Goal: Complete application form

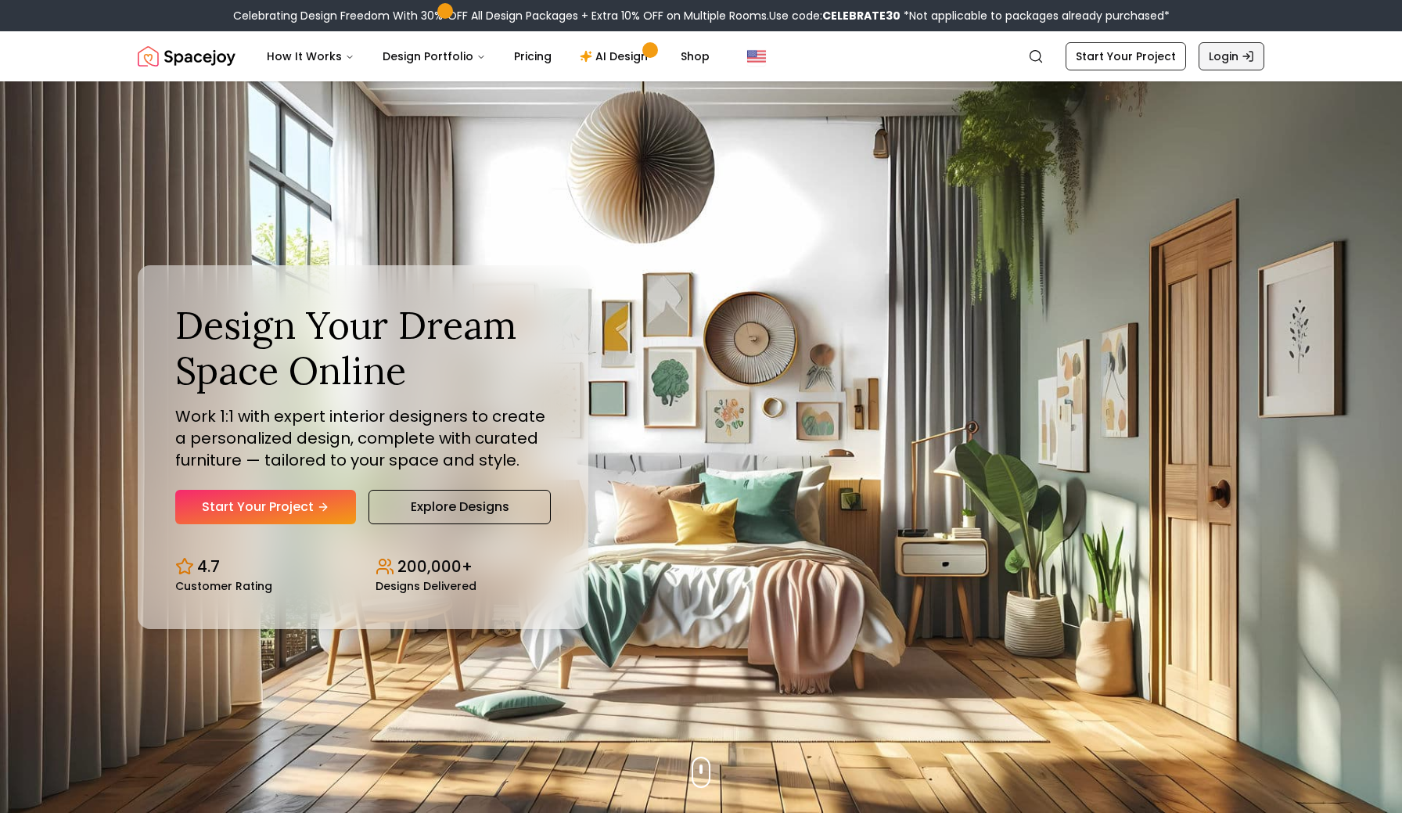
click at [1228, 63] on link "Login" at bounding box center [1231, 56] width 66 height 28
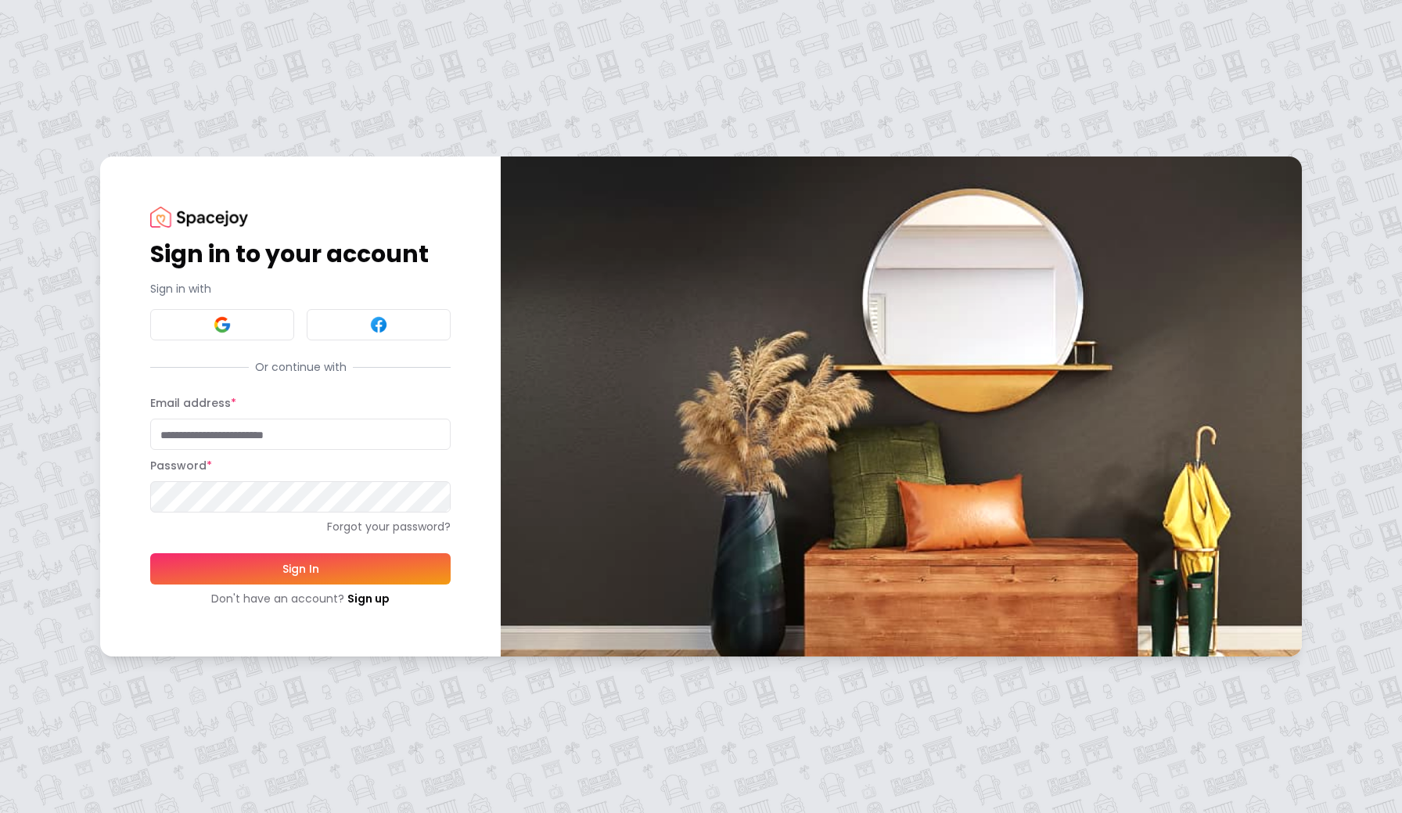
click at [231, 432] on input "Email address *" at bounding box center [300, 433] width 300 height 31
type input "**********"
click at [299, 565] on button "Sign In" at bounding box center [300, 568] width 300 height 31
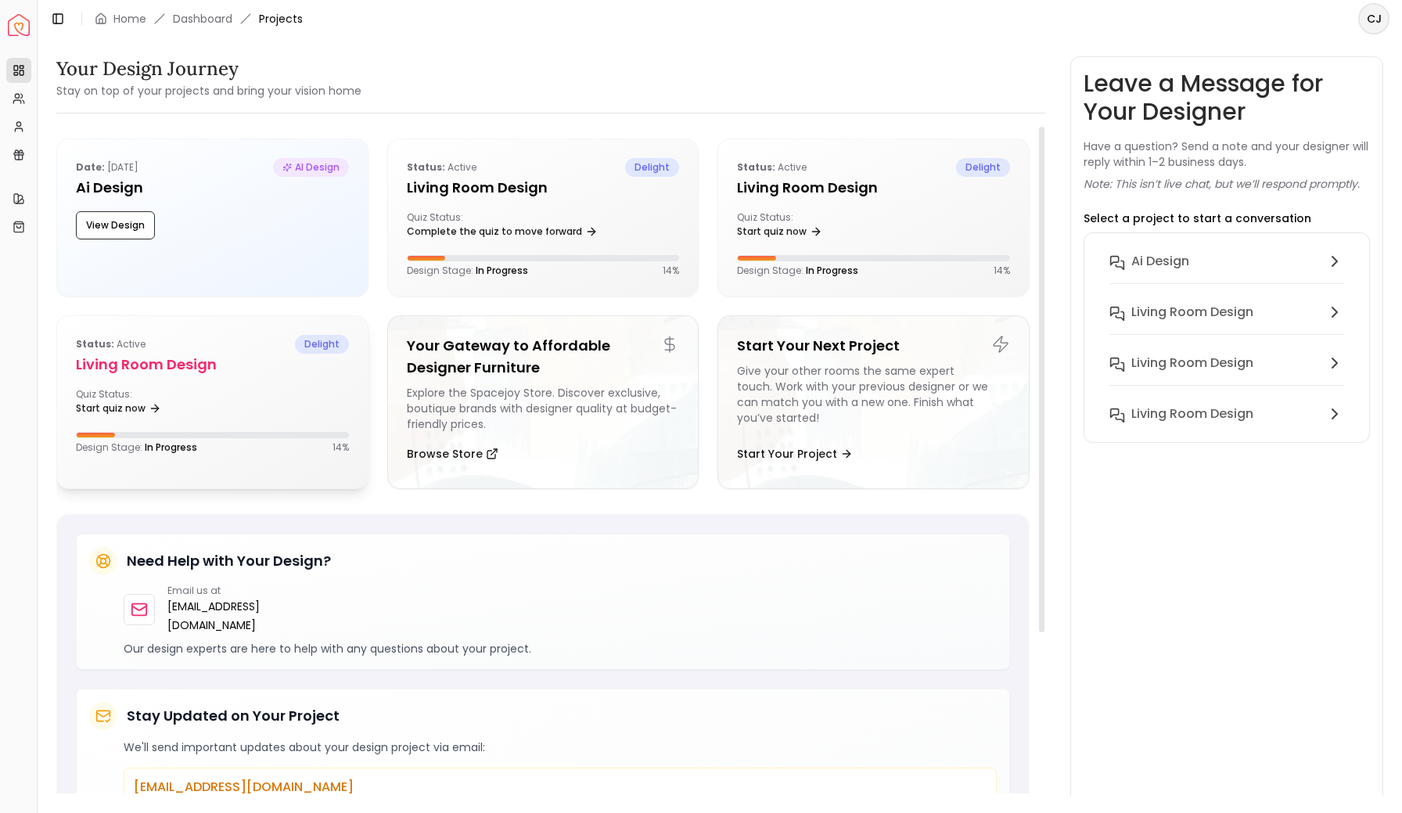
click at [267, 391] on div "Quiz Status: Start quiz now" at bounding box center [212, 403] width 273 height 31
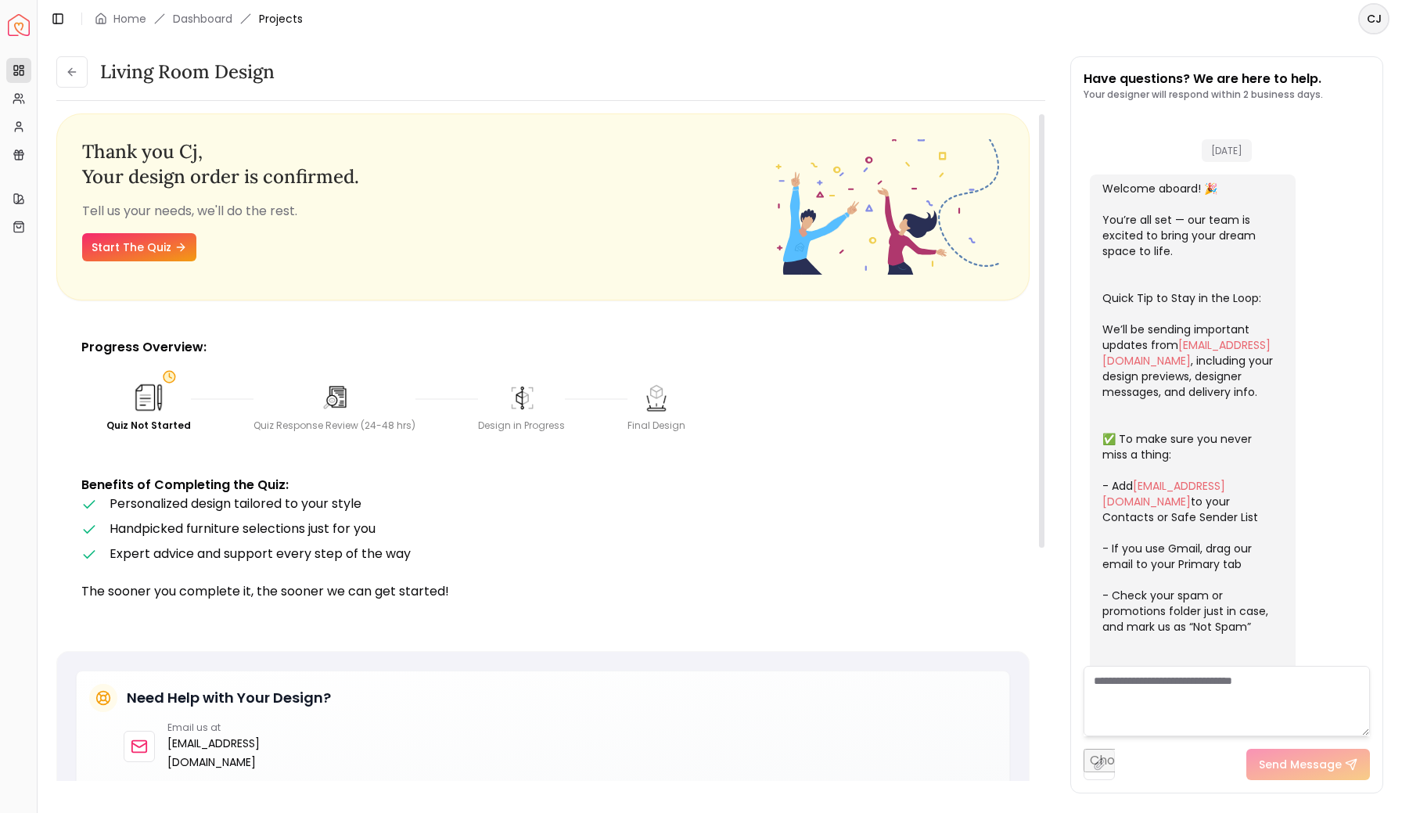
scroll to position [214, 0]
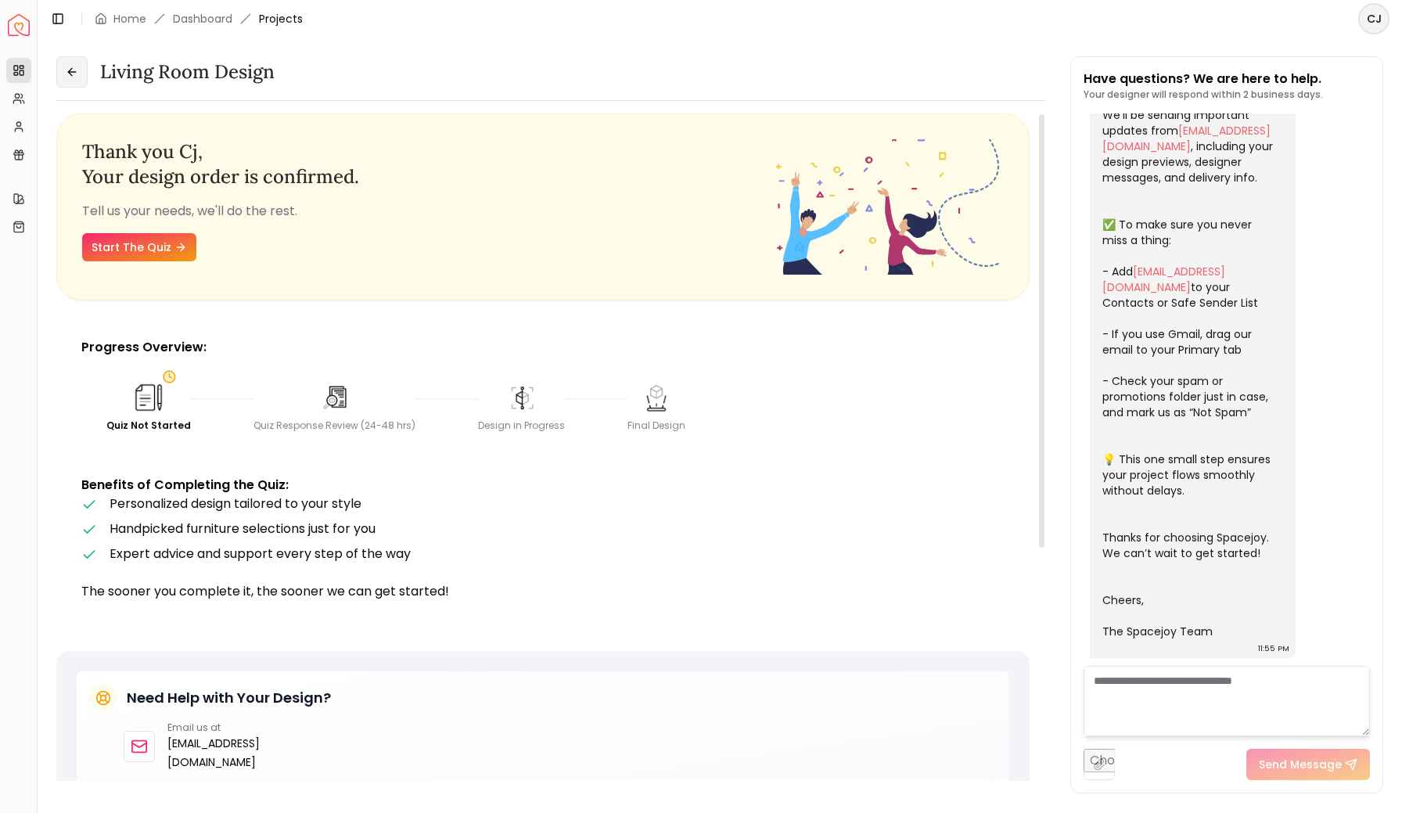
click at [76, 70] on icon at bounding box center [72, 72] width 13 height 13
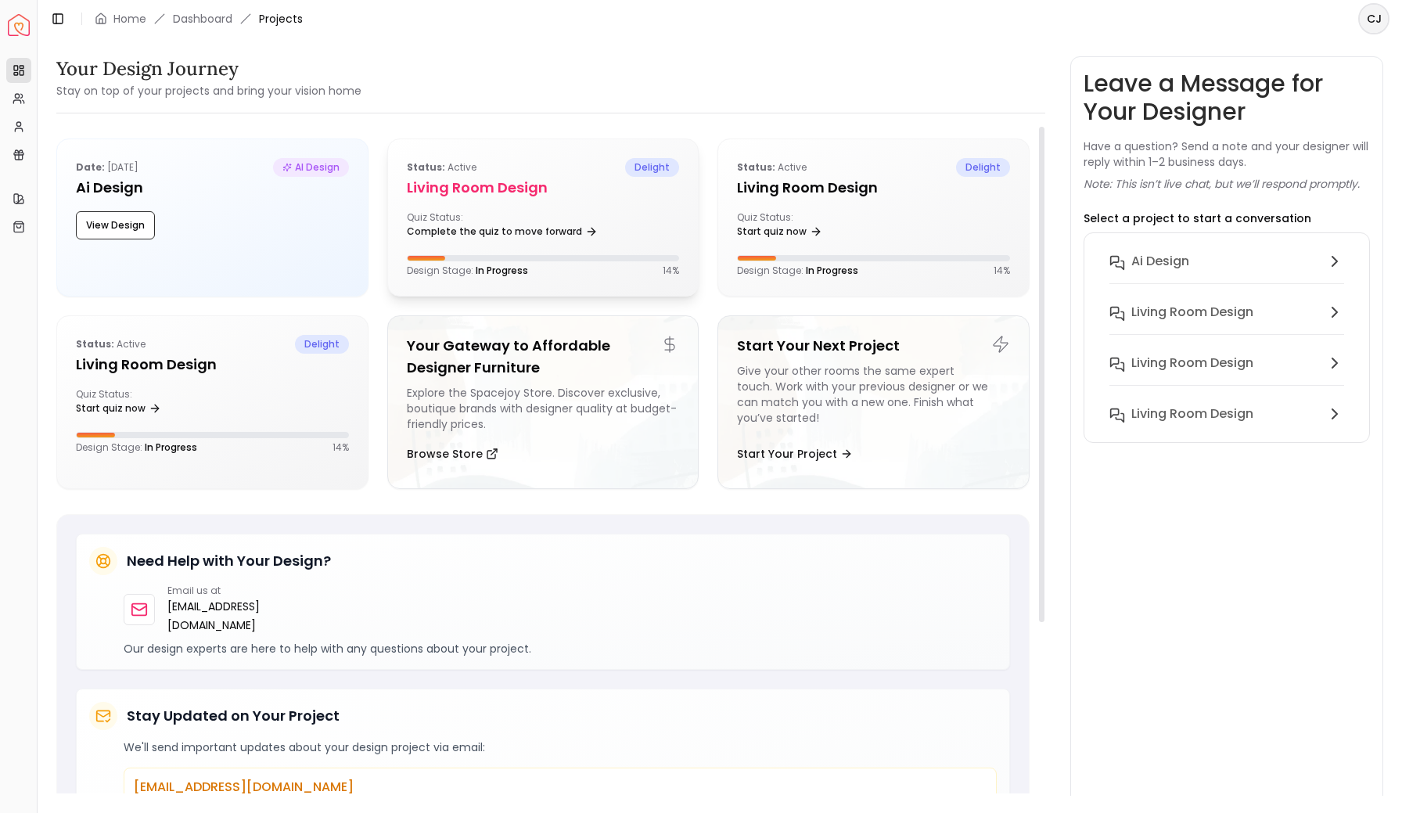
click at [586, 198] on h5 "Living Room design" at bounding box center [543, 188] width 273 height 22
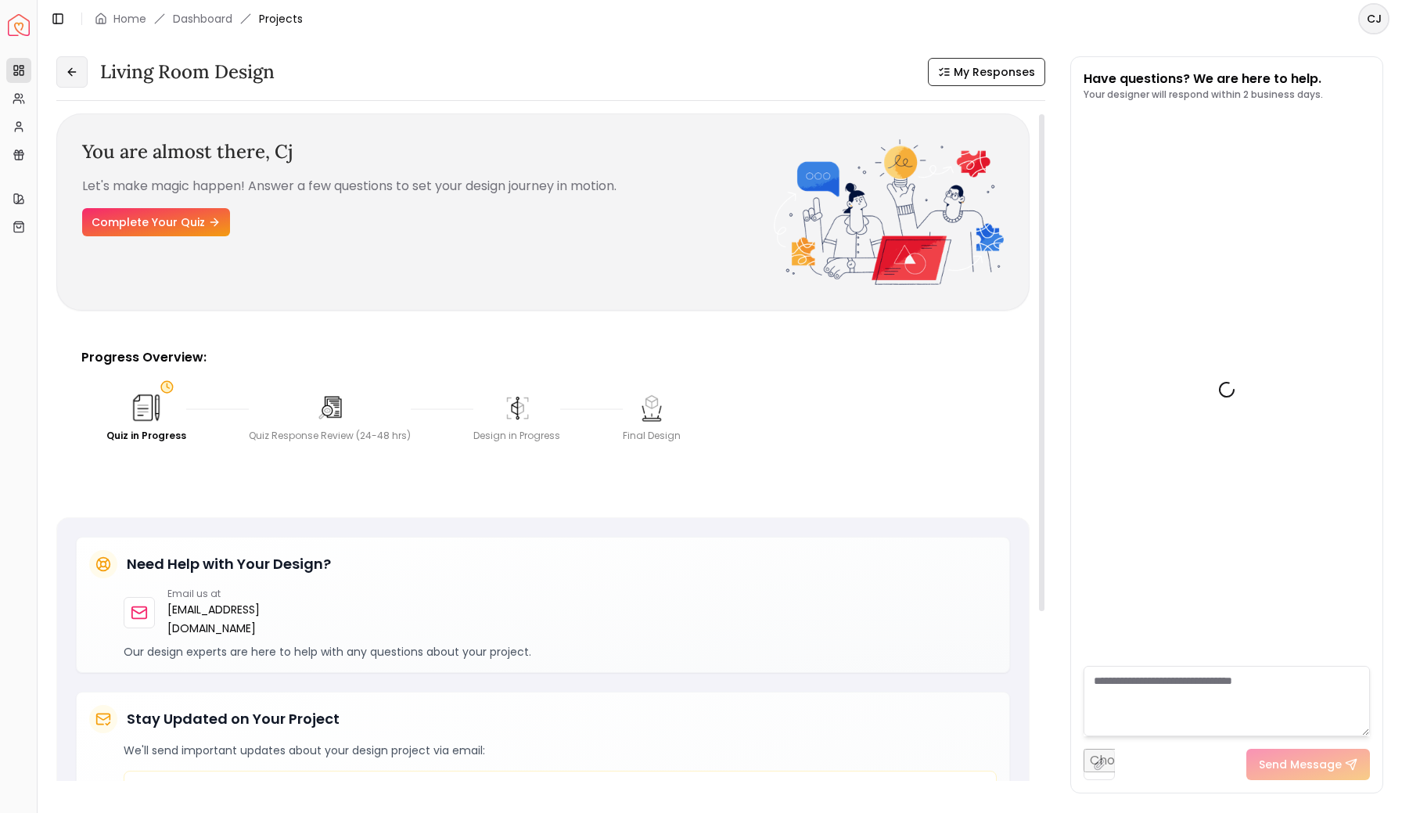
scroll to position [524, 0]
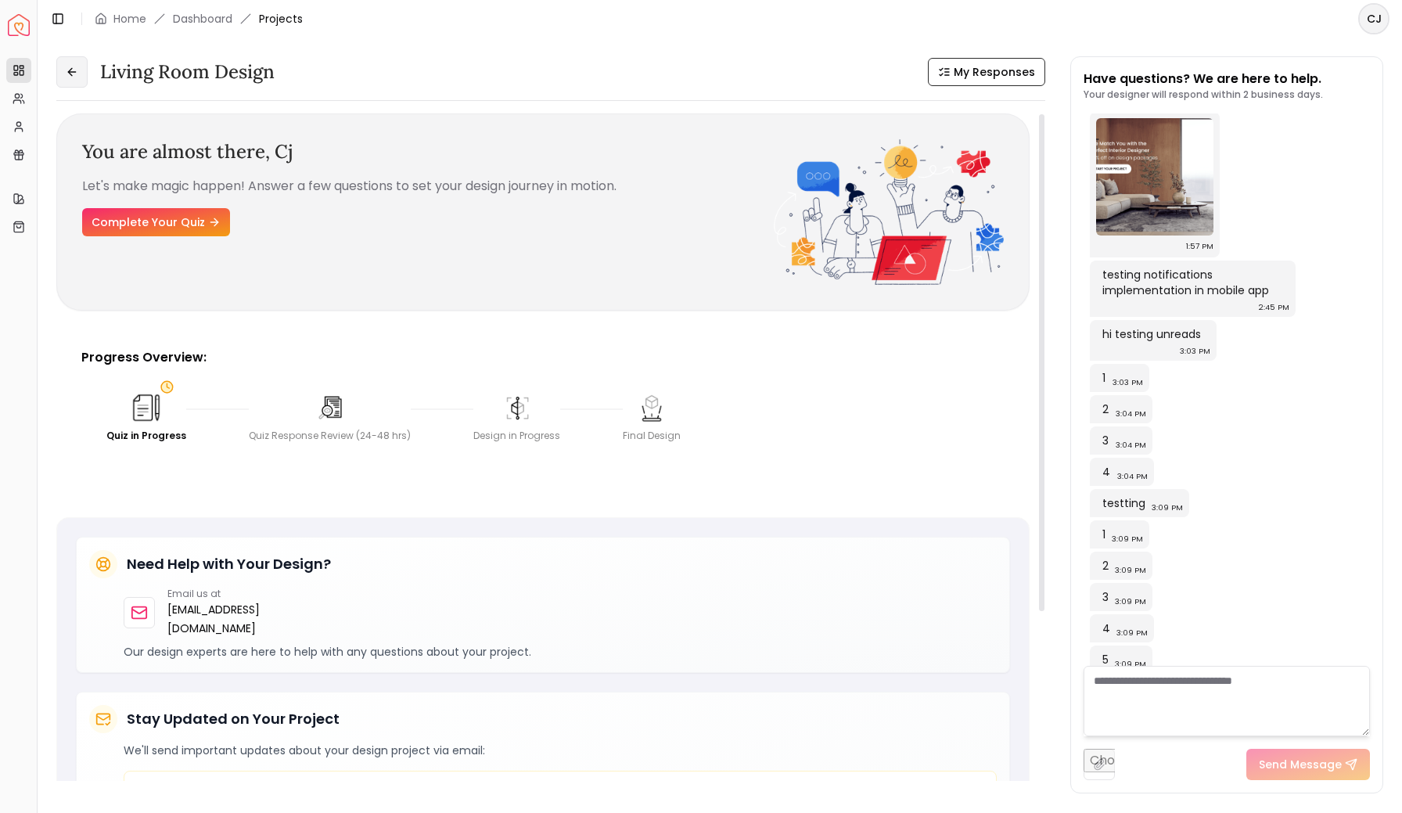
click at [74, 75] on icon at bounding box center [72, 72] width 13 height 13
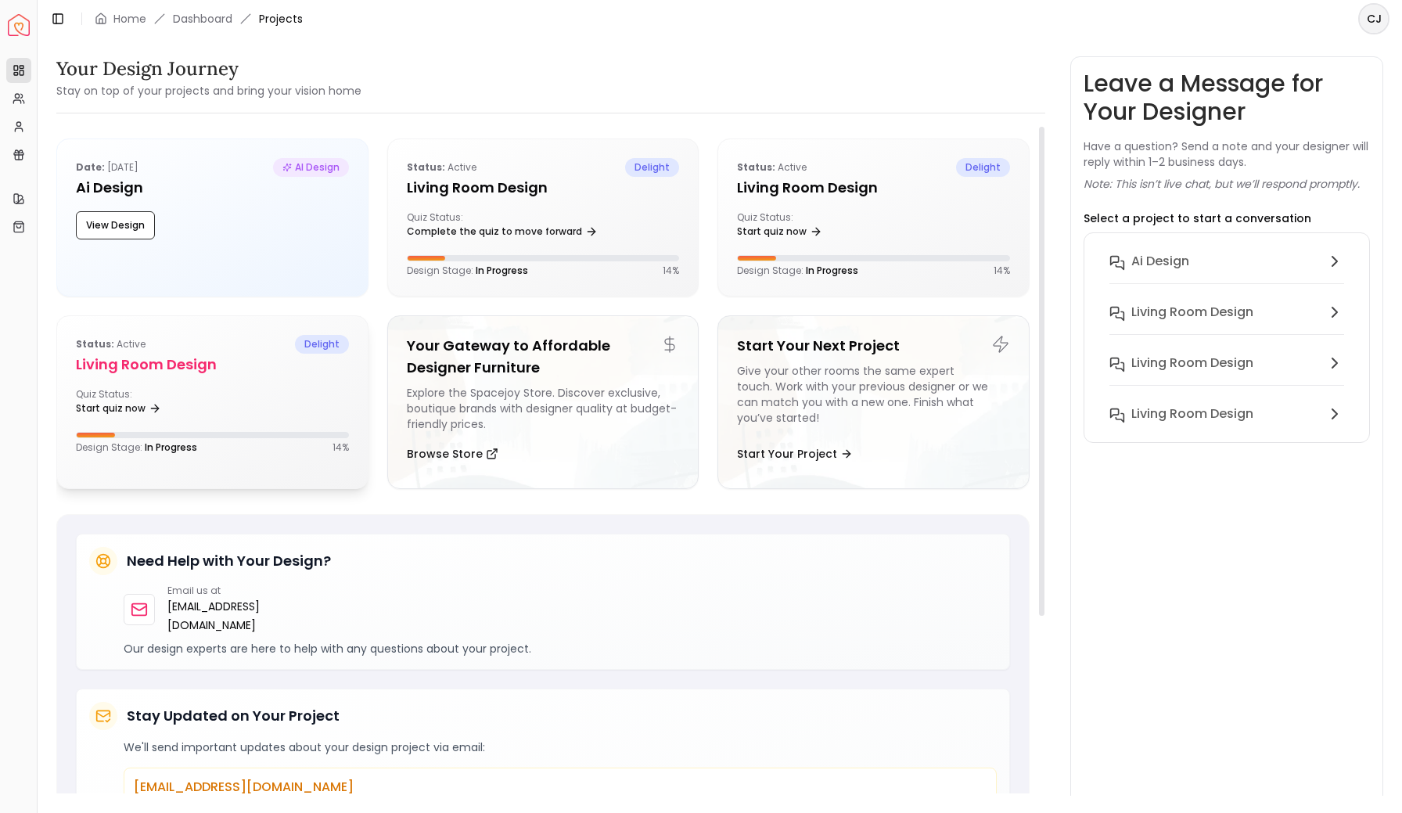
click at [224, 366] on h5 "Living Room design" at bounding box center [212, 365] width 273 height 22
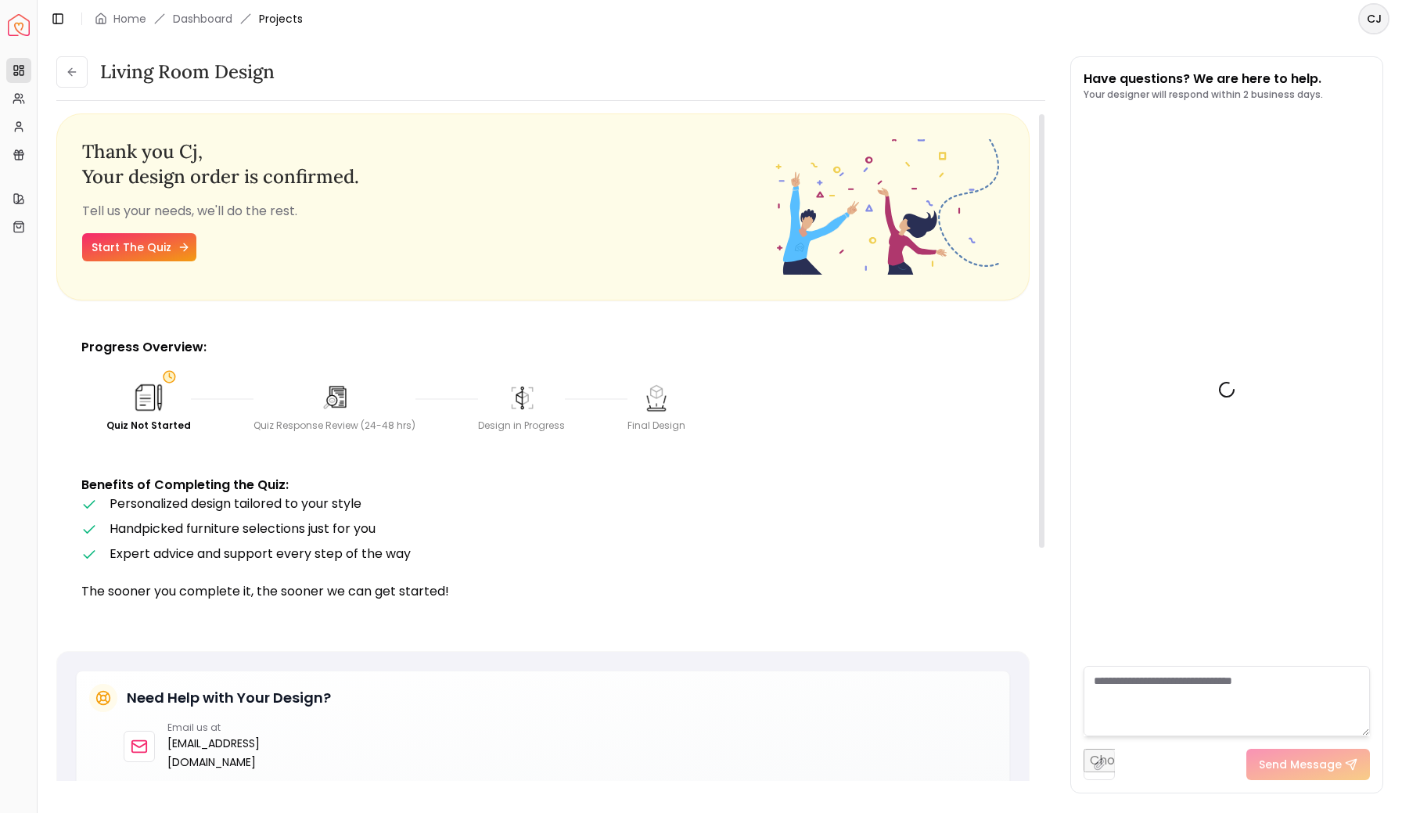
click at [155, 235] on link "Start The Quiz" at bounding box center [139, 247] width 114 height 28
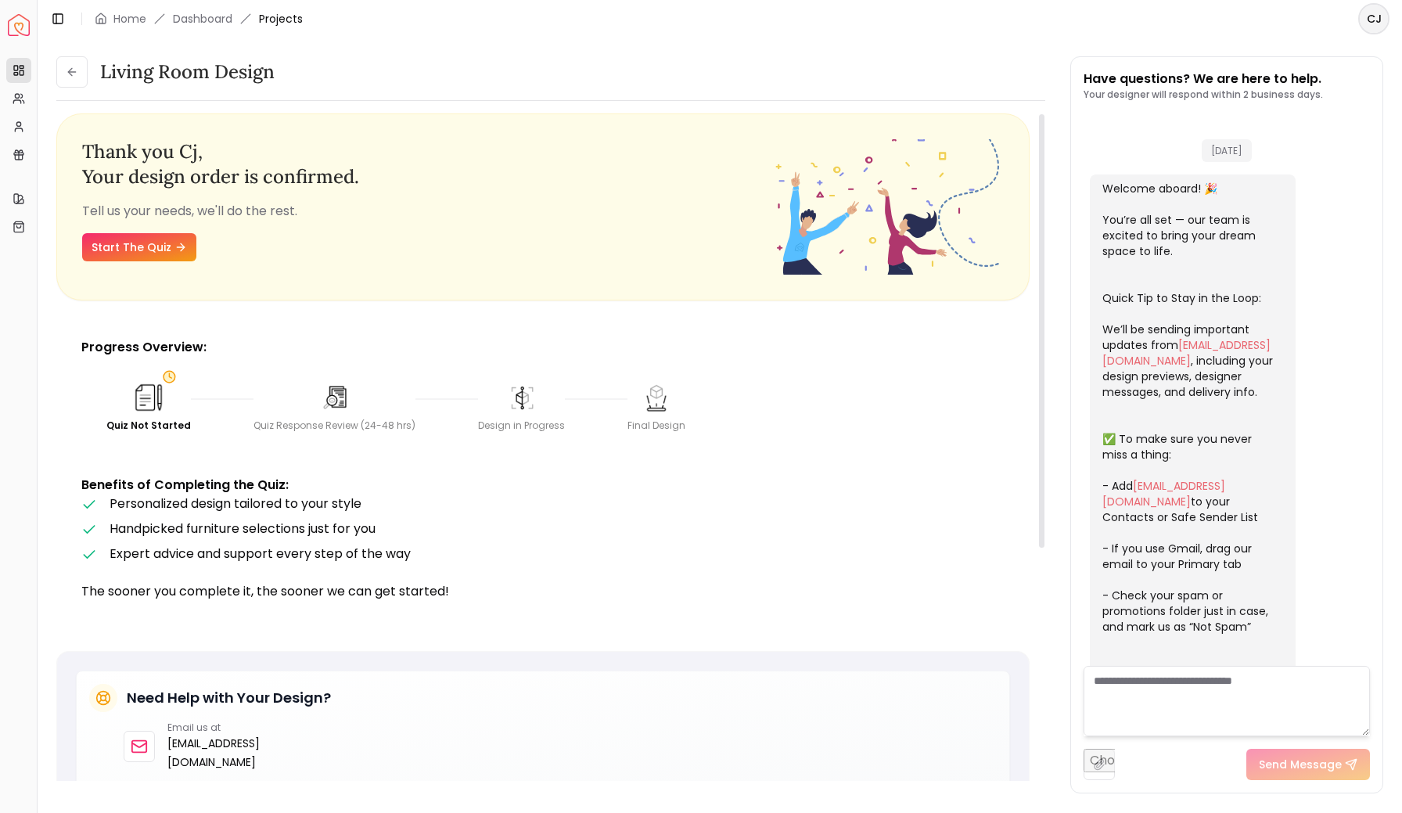
scroll to position [214, 0]
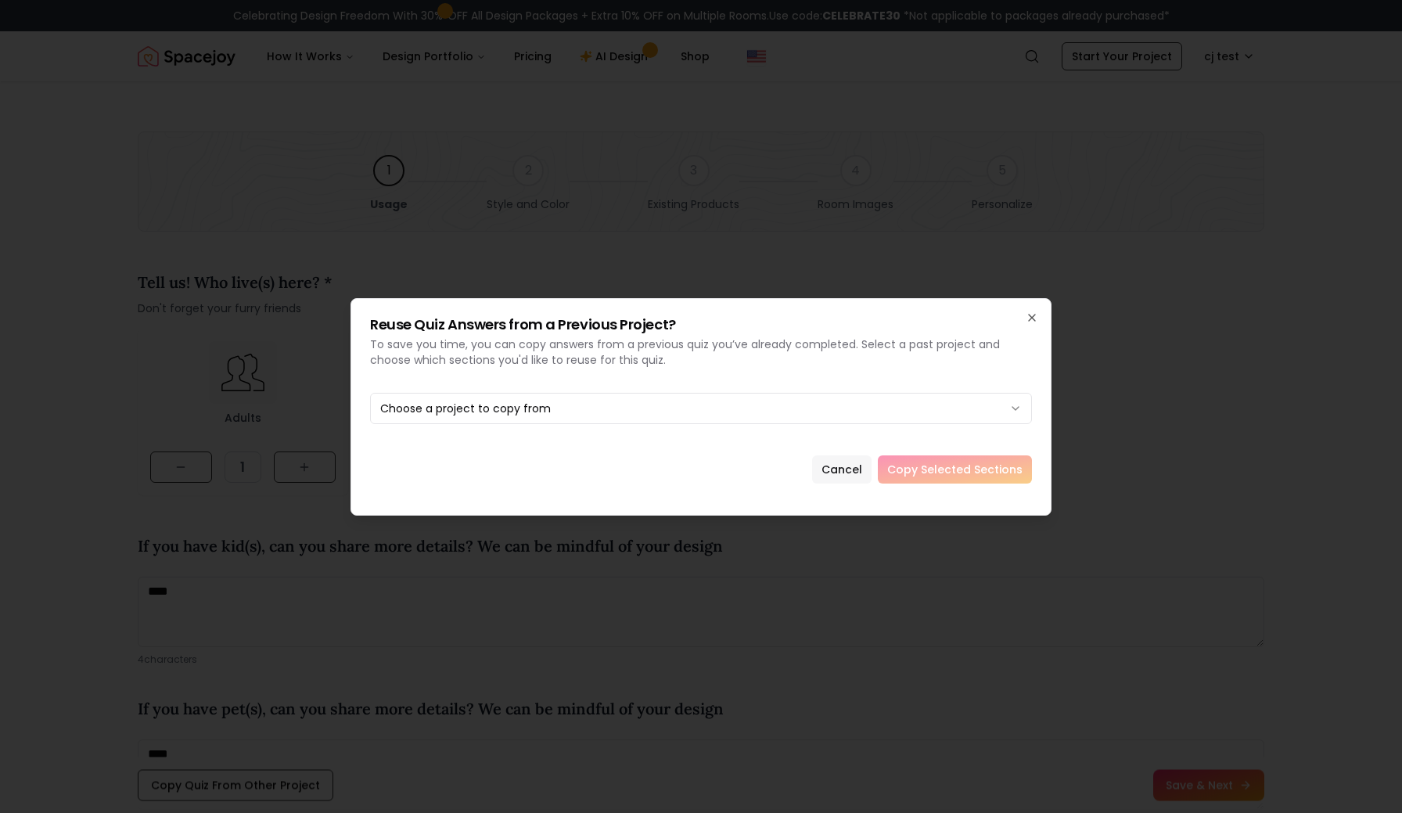
click at [860, 469] on button "Cancel" at bounding box center [841, 469] width 59 height 28
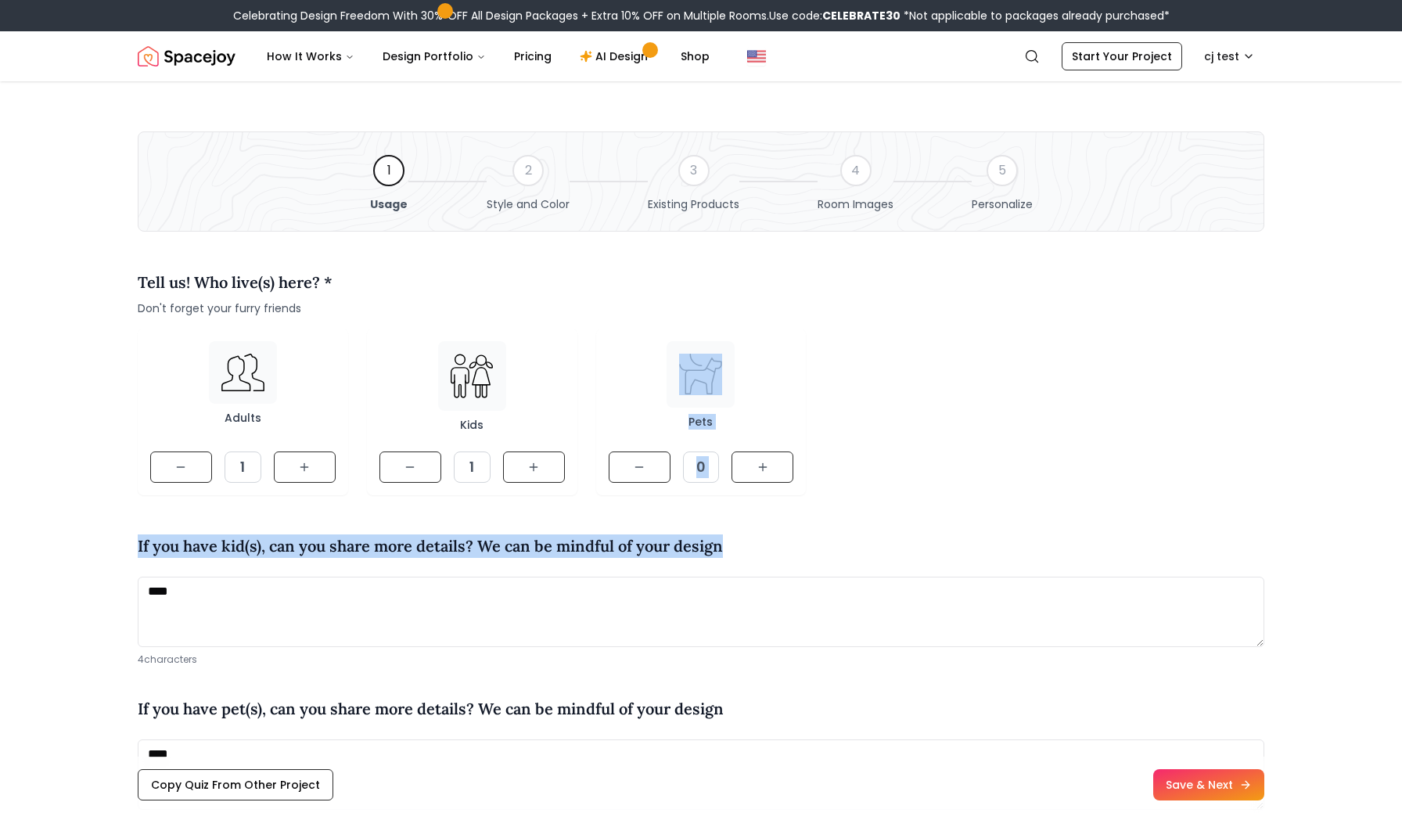
drag, startPoint x: 745, startPoint y: 567, endPoint x: 763, endPoint y: 333, distance: 234.5
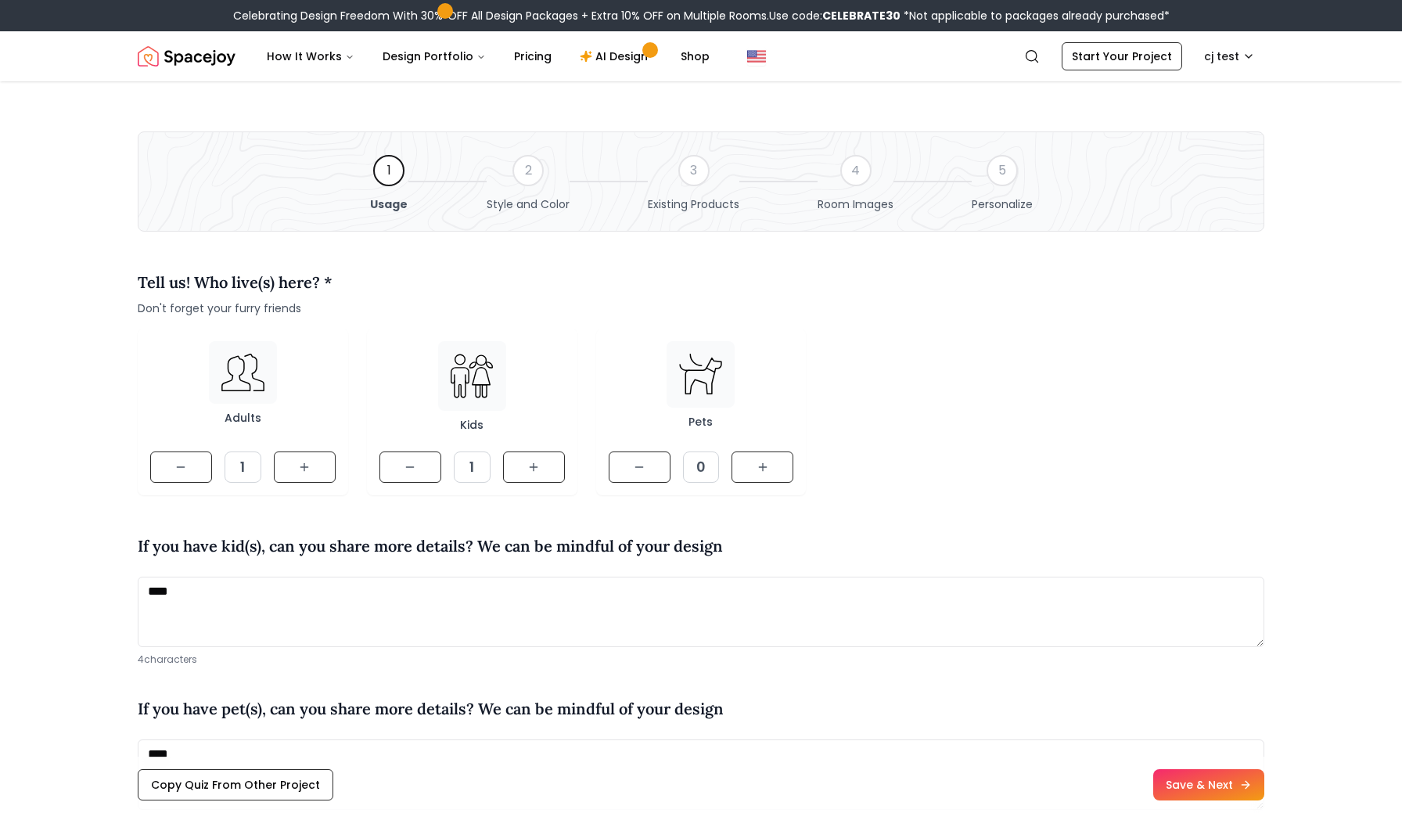
click at [1003, 432] on div "Adults 1 Kids 1 Pets 0" at bounding box center [701, 411] width 1126 height 167
drag, startPoint x: 1003, startPoint y: 432, endPoint x: 1004, endPoint y: 90, distance: 342.6
click at [1003, 423] on div "Adults 1 Kids 1 Pets 0" at bounding box center [701, 411] width 1126 height 167
click at [1113, 293] on div "Tell us! Who live(s) here? * Don't forget your furry friends" at bounding box center [701, 293] width 1126 height 45
drag, startPoint x: 1113, startPoint y: 332, endPoint x: 1109, endPoint y: 134, distance: 198.7
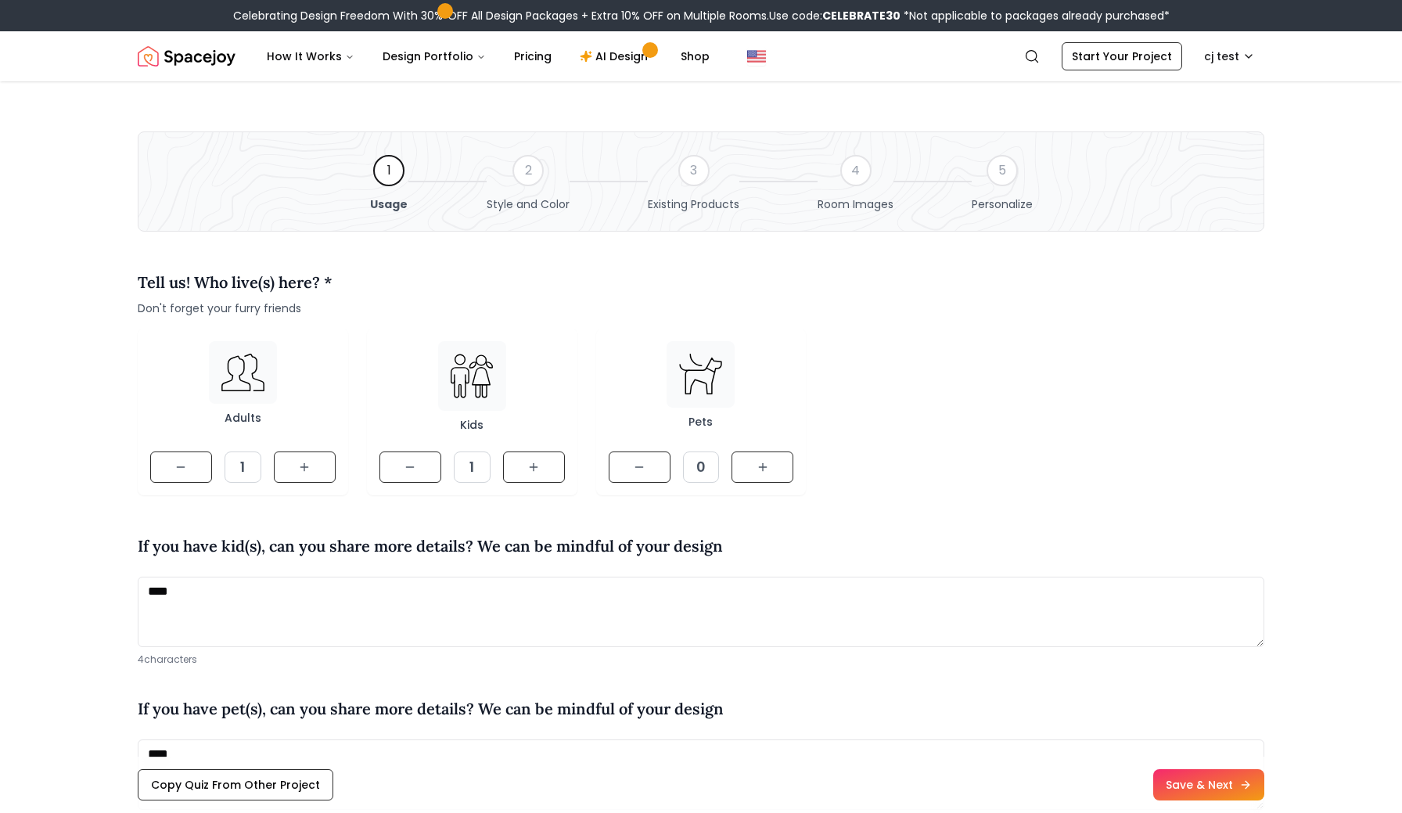
click at [1113, 331] on div "Adults 1 Kids 1 Pets 0" at bounding box center [701, 411] width 1126 height 167
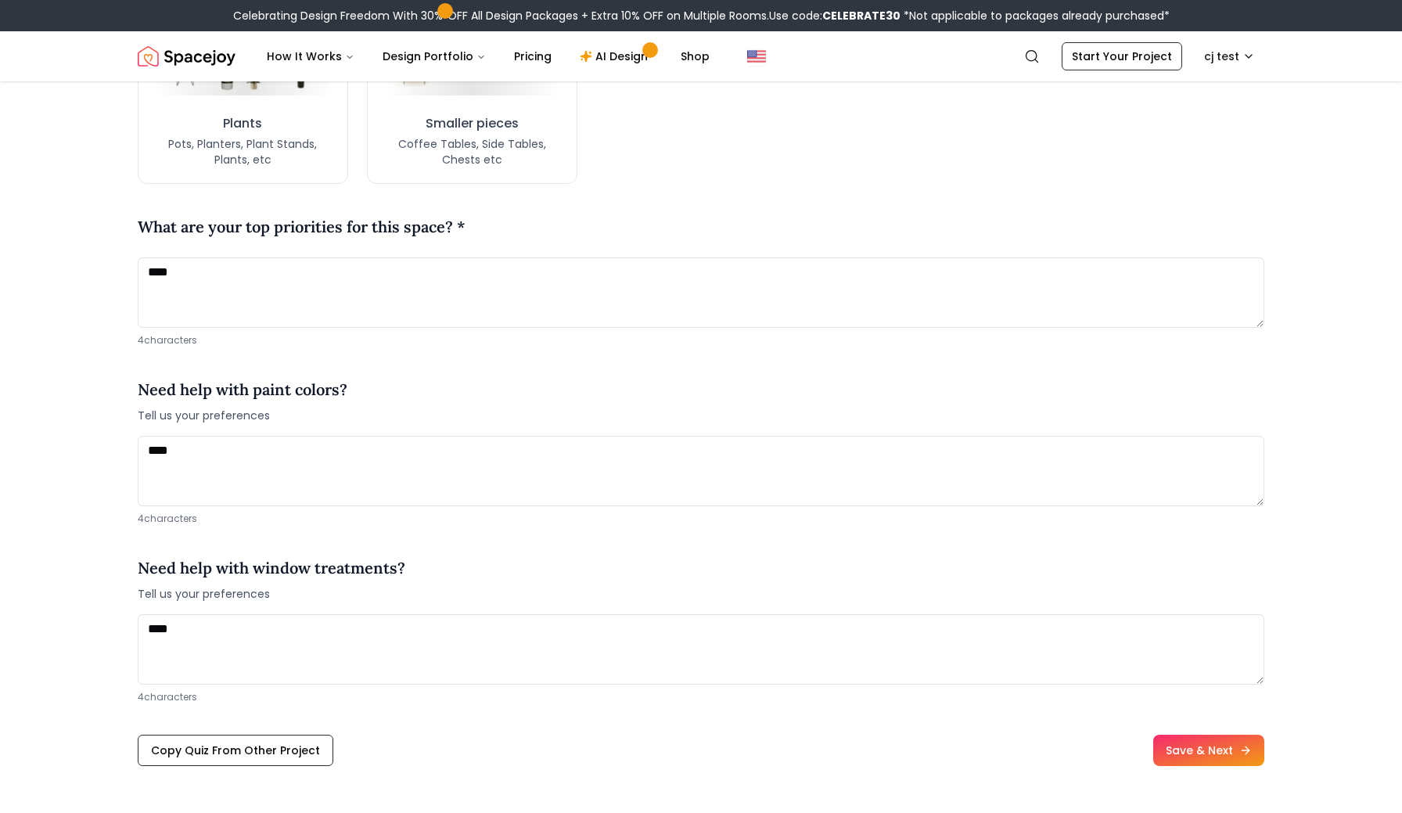
scroll to position [1654, 0]
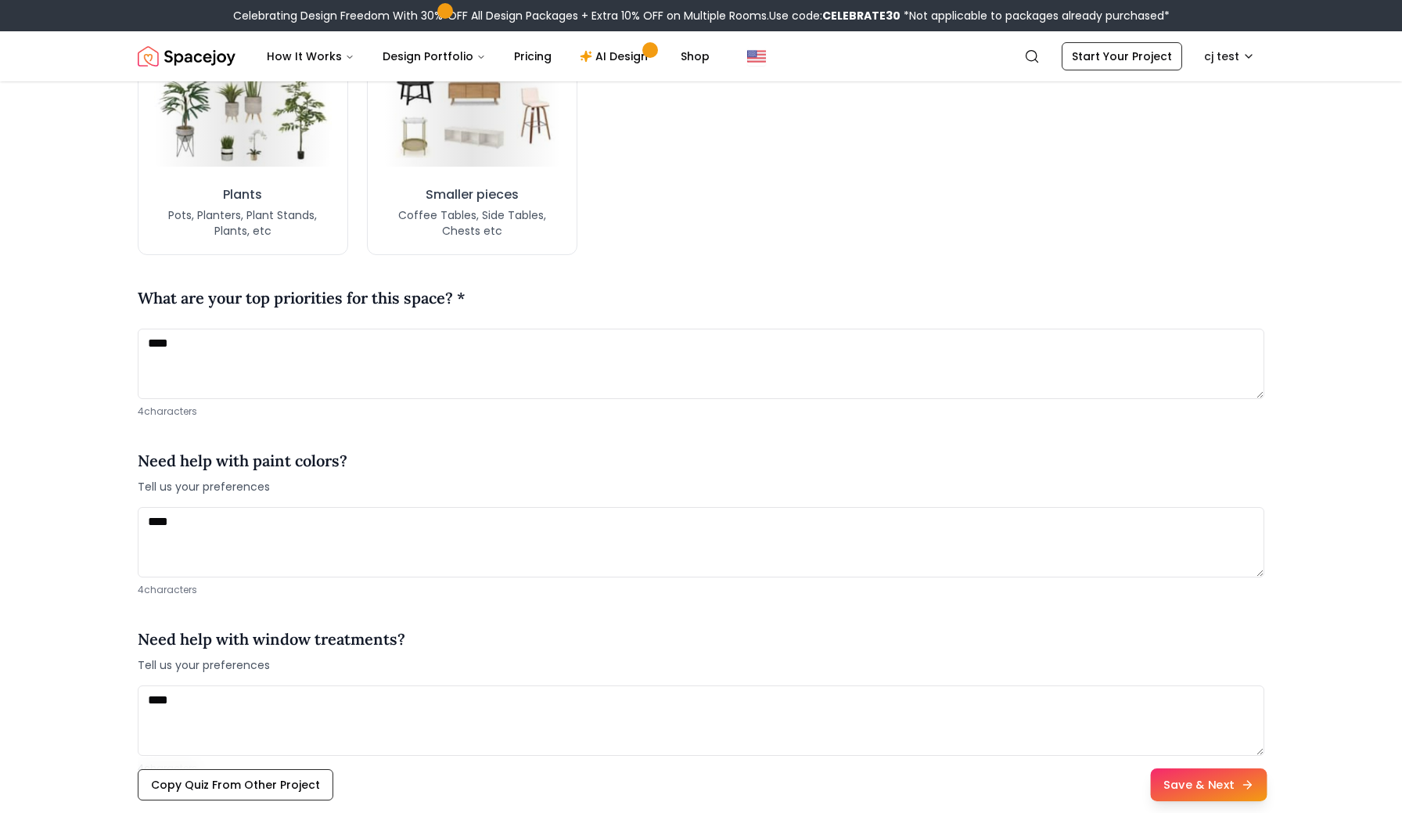
click at [1201, 768] on button "Save & Next" at bounding box center [1208, 784] width 117 height 33
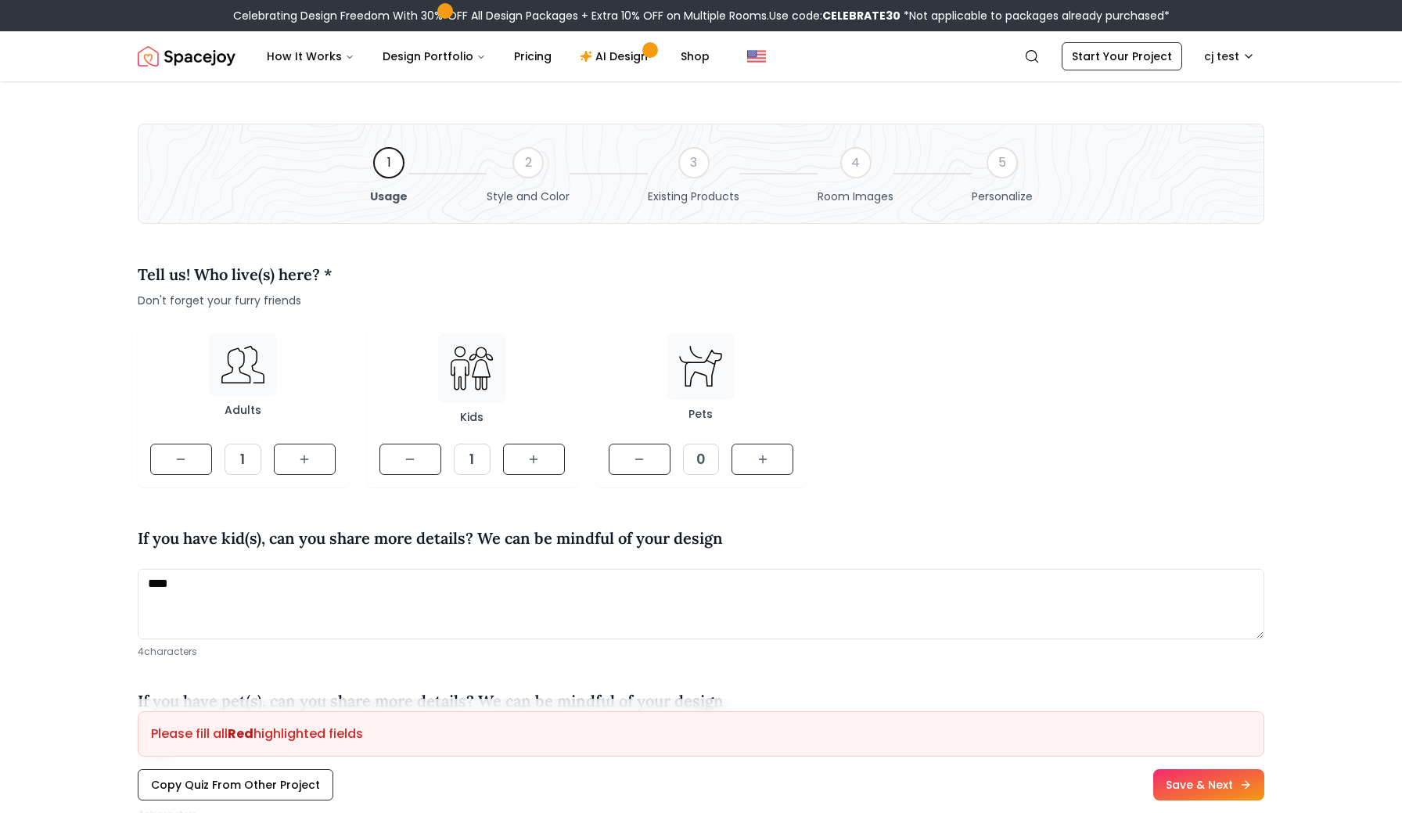
scroll to position [0, 0]
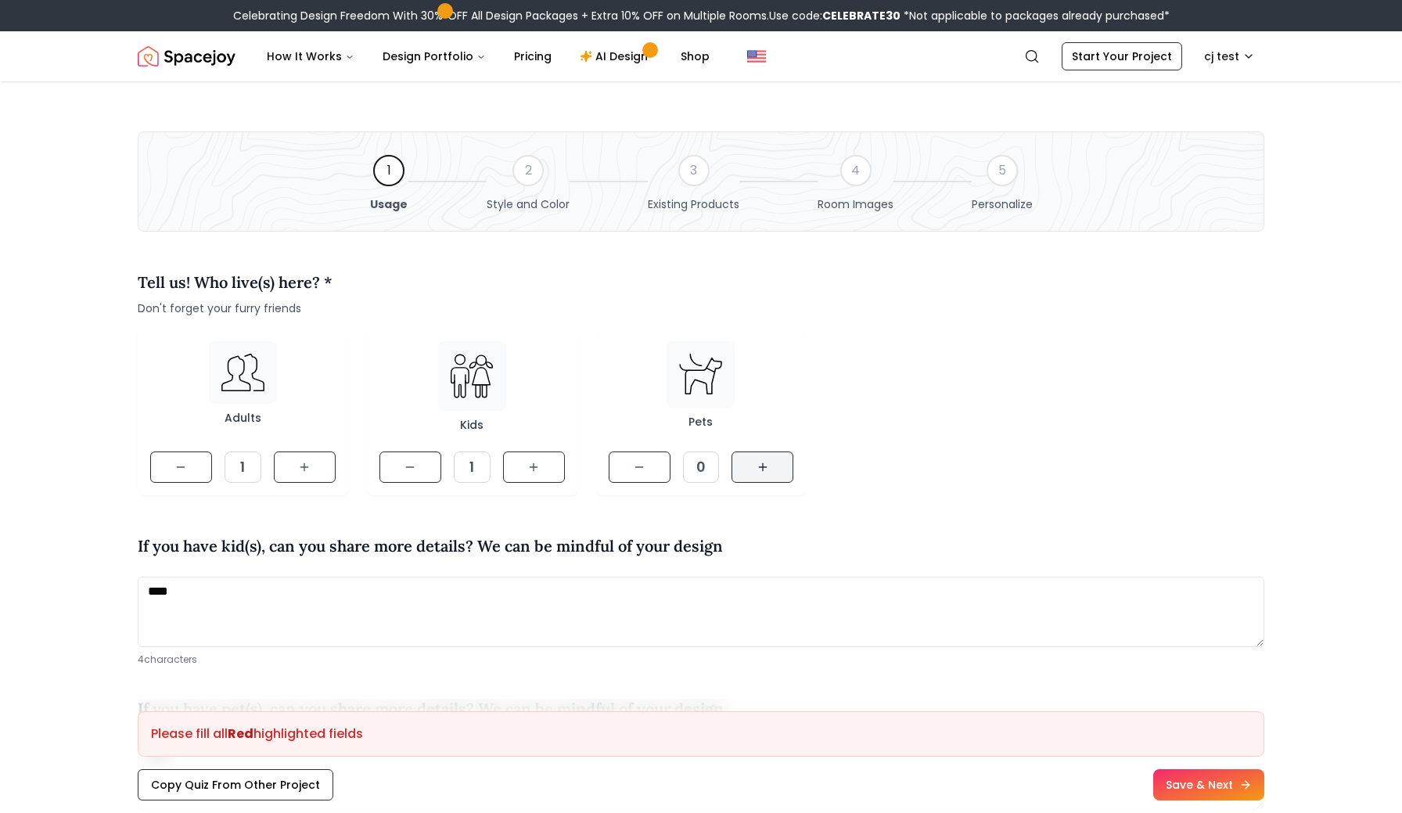
click at [761, 465] on icon at bounding box center [762, 467] width 13 height 13
click at [661, 470] on button at bounding box center [639, 466] width 62 height 31
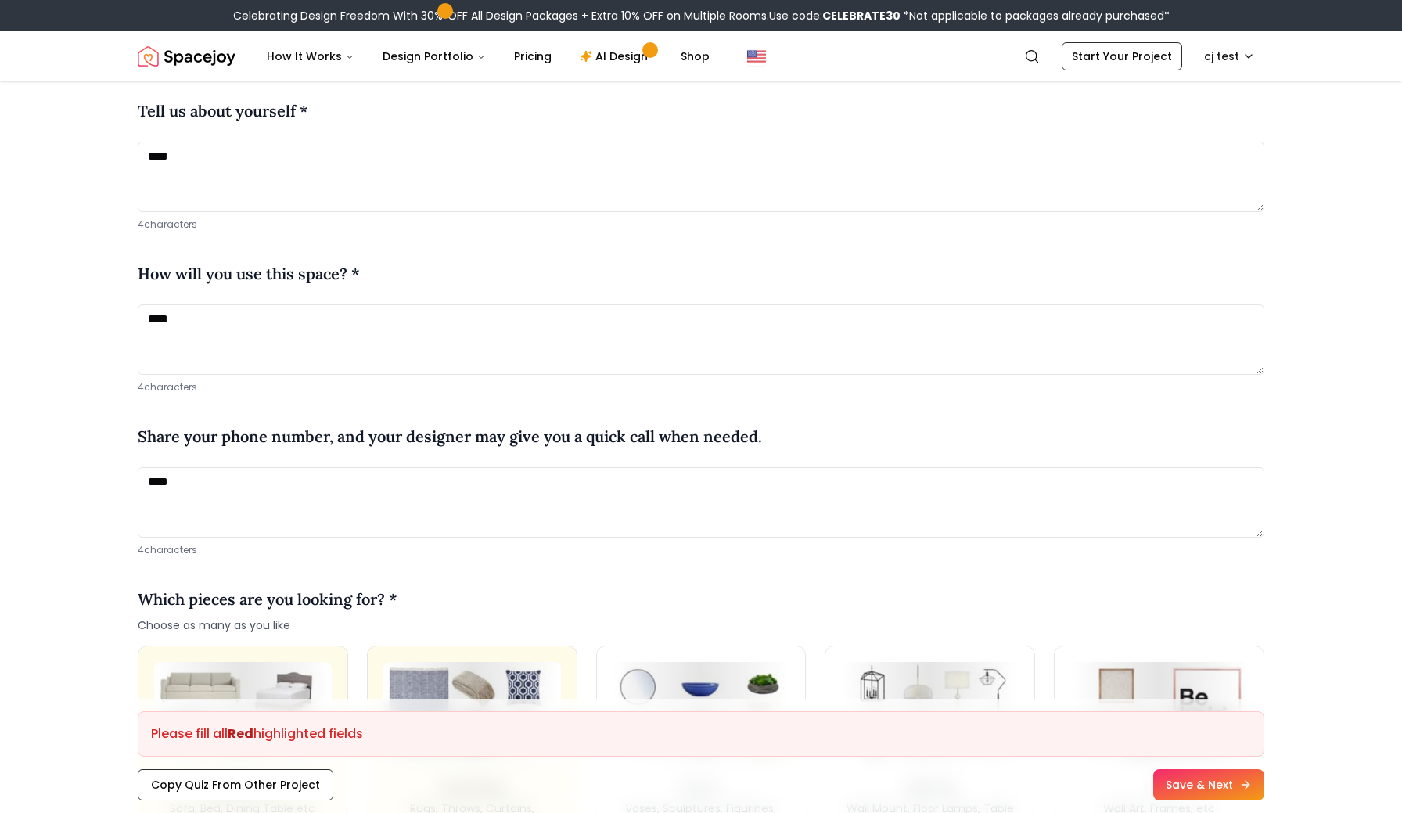
scroll to position [765, 0]
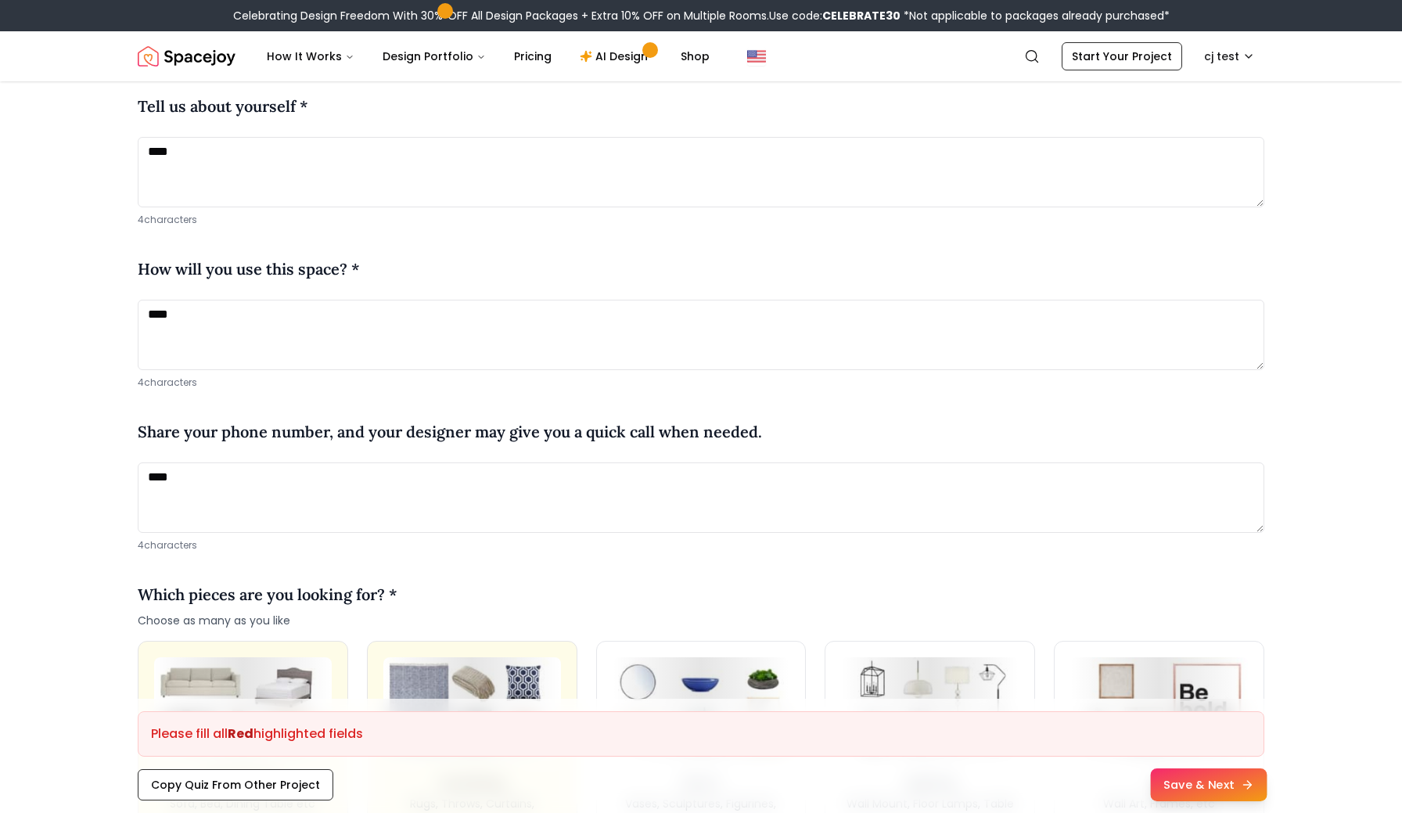
click at [1172, 793] on button "Save & Next" at bounding box center [1208, 784] width 117 height 33
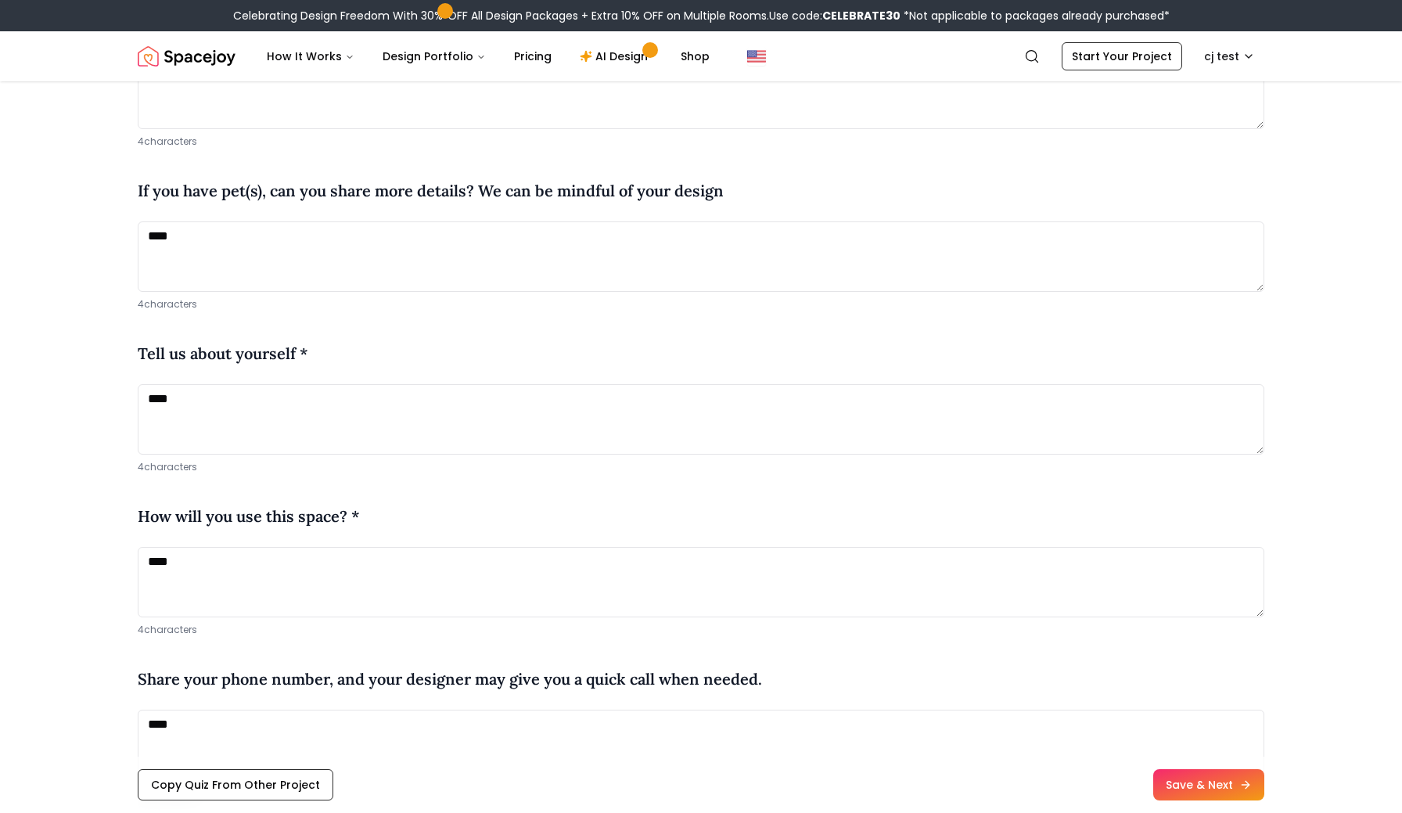
scroll to position [479, 0]
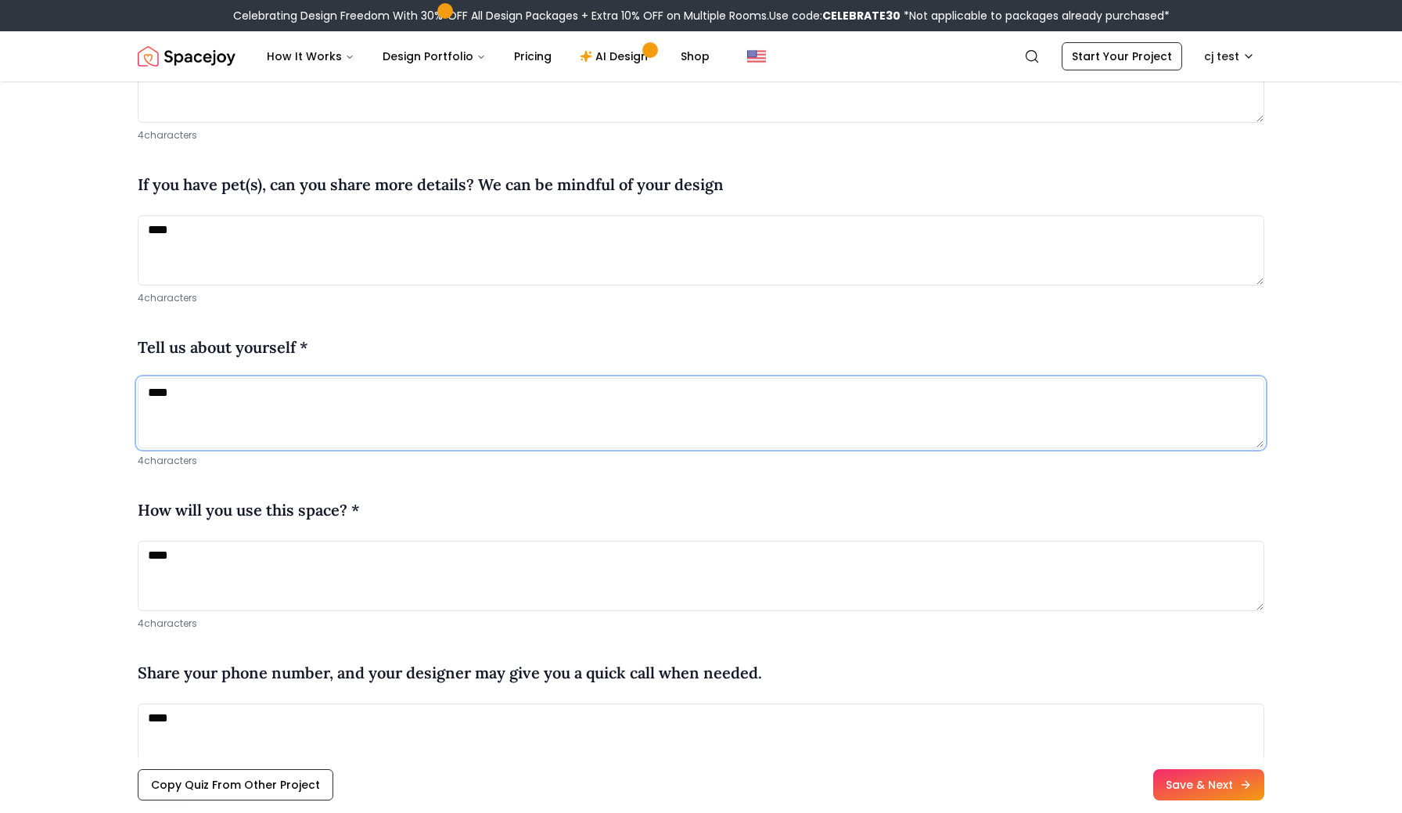
click at [297, 439] on textarea "****" at bounding box center [701, 413] width 1126 height 70
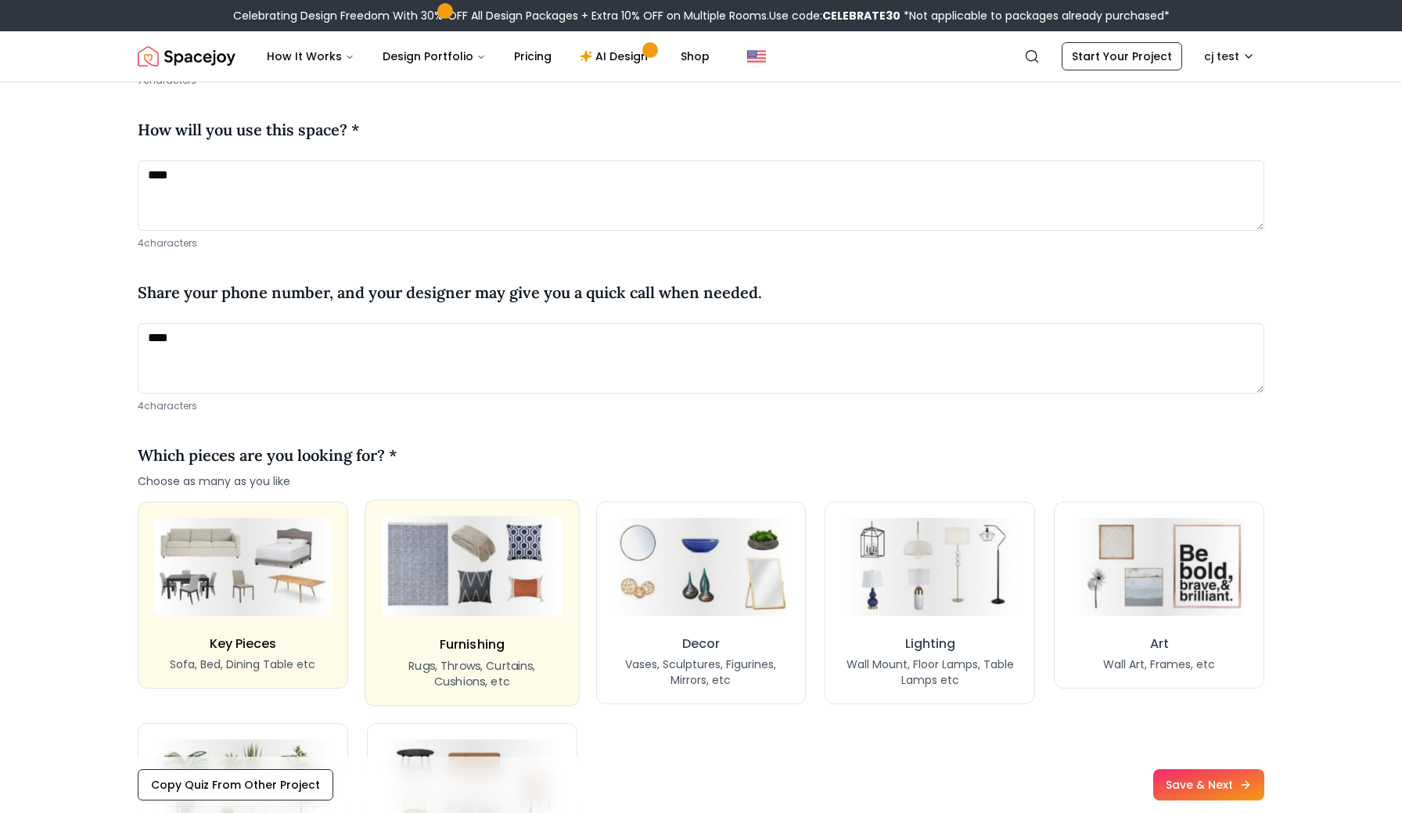
scroll to position [852, 0]
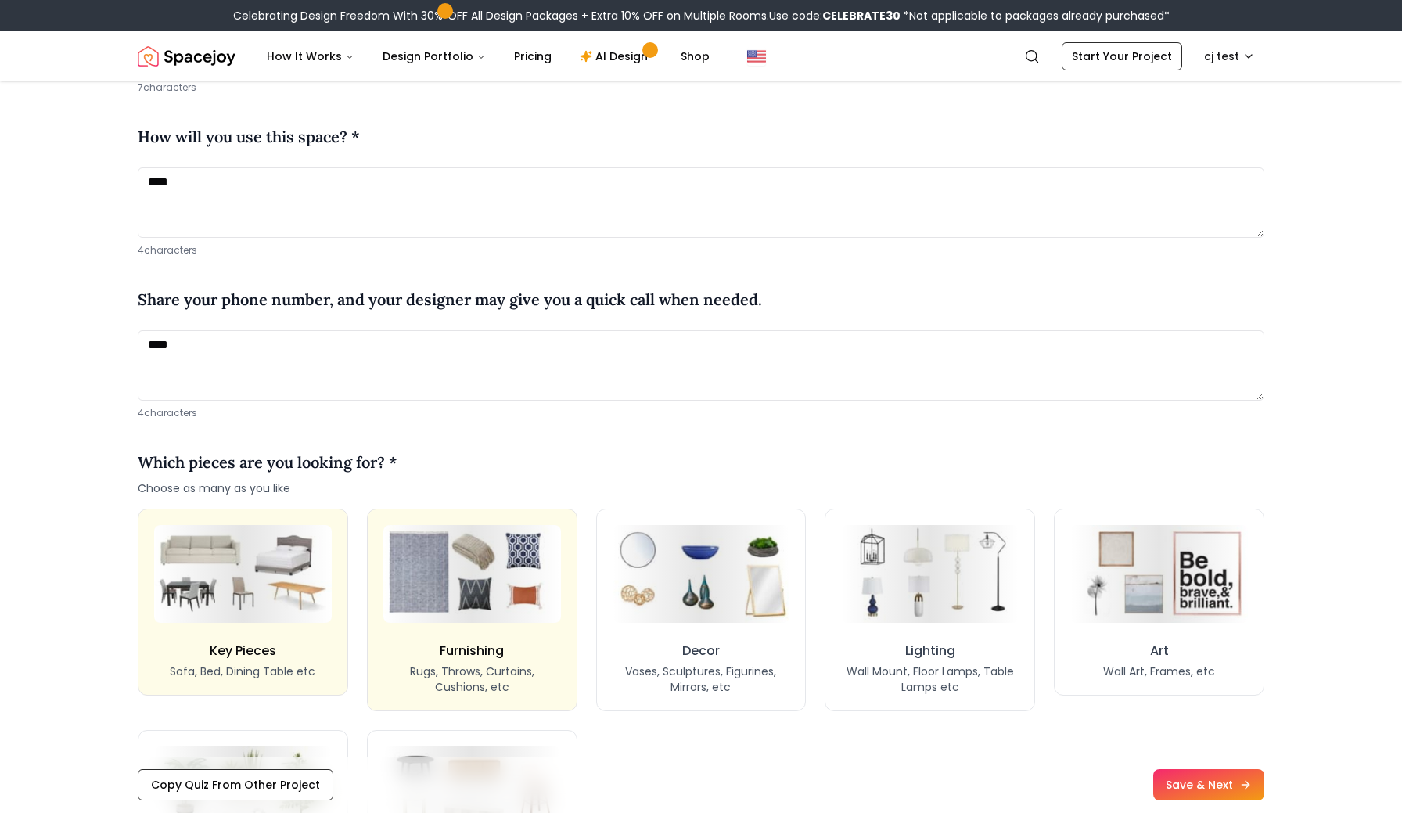
type textarea "*******"
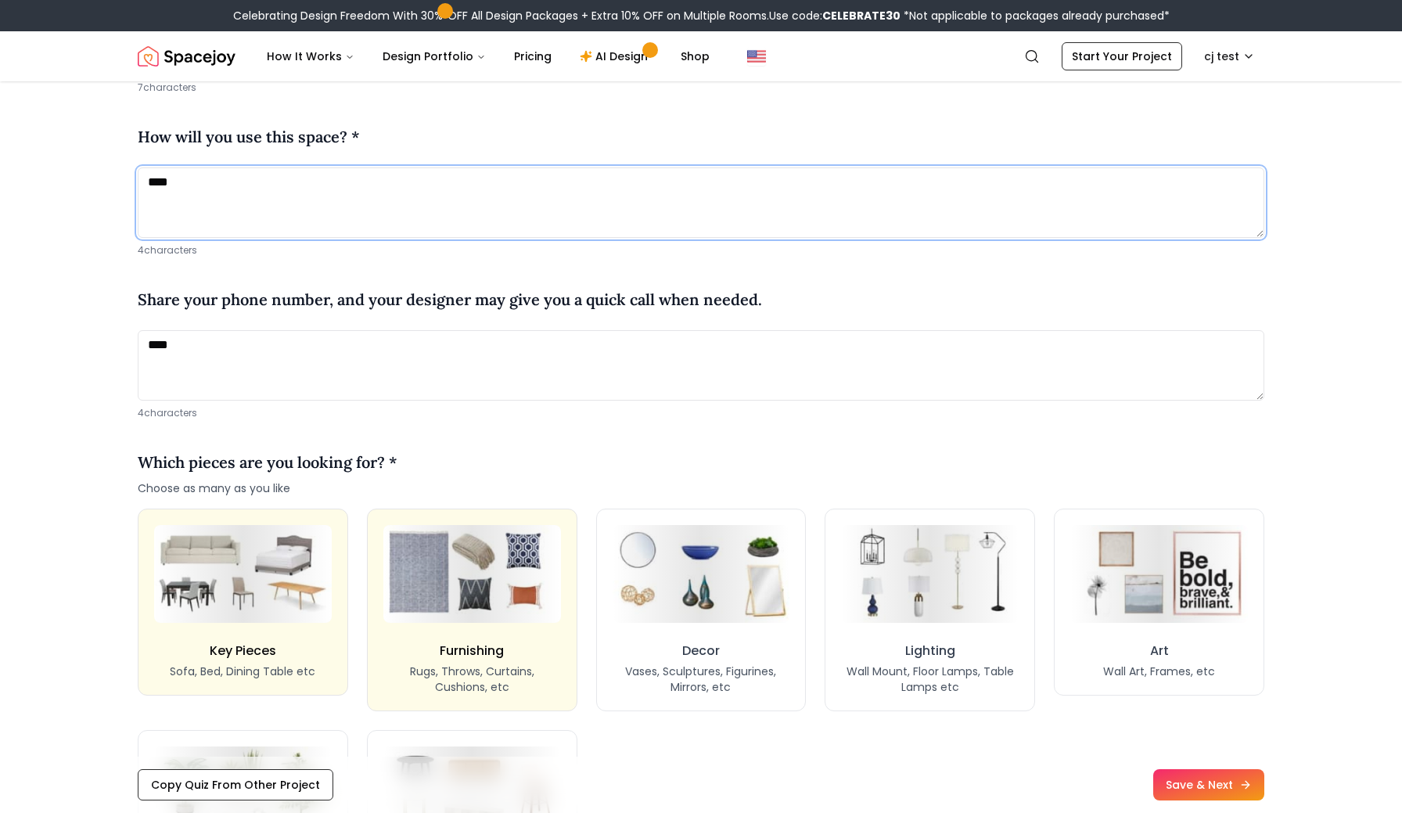
click at [237, 236] on textarea "****" at bounding box center [701, 202] width 1126 height 70
type textarea "*******"
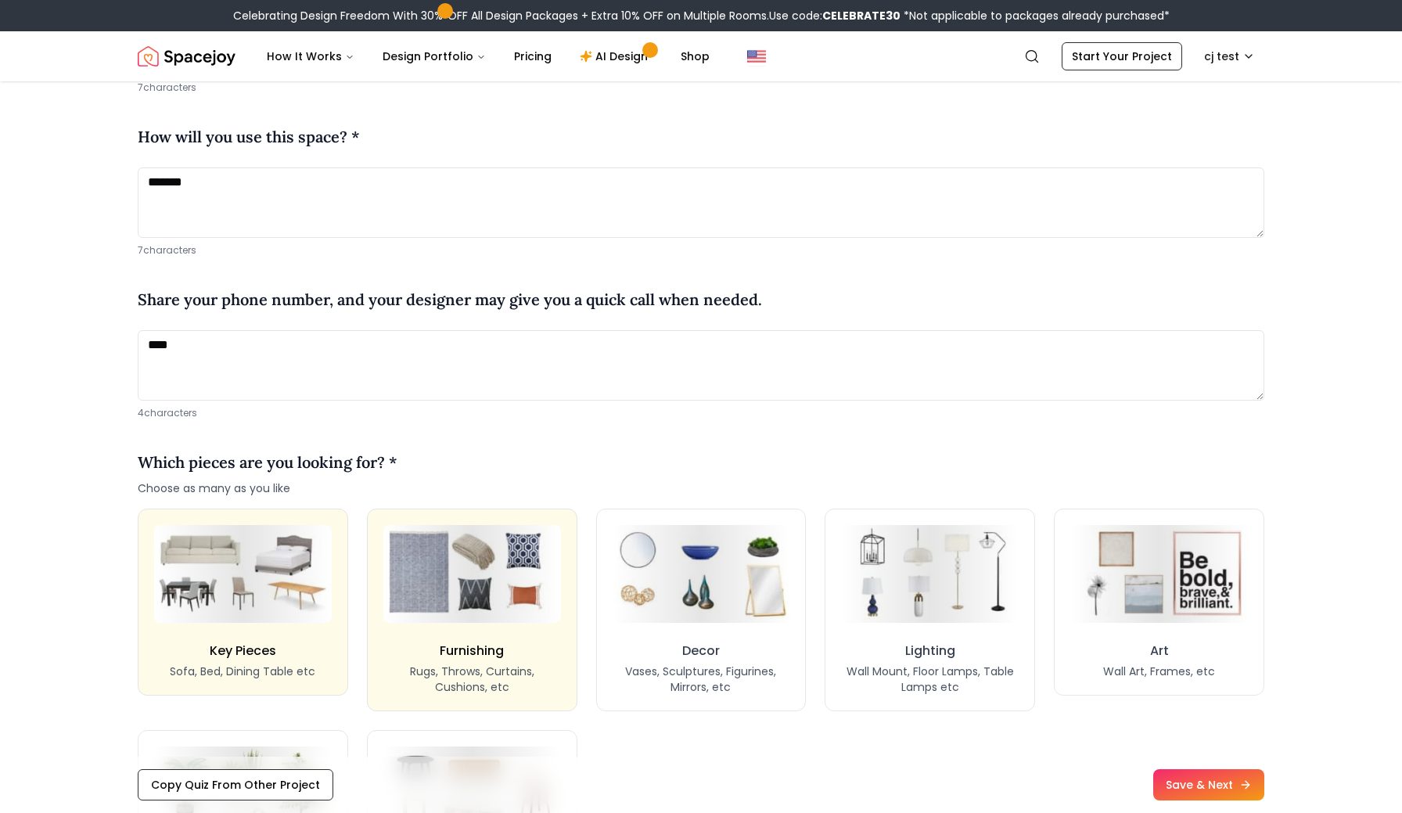
click at [290, 330] on div "Share your phone number, and your designer may give you a quick call when neede…" at bounding box center [701, 302] width 1126 height 55
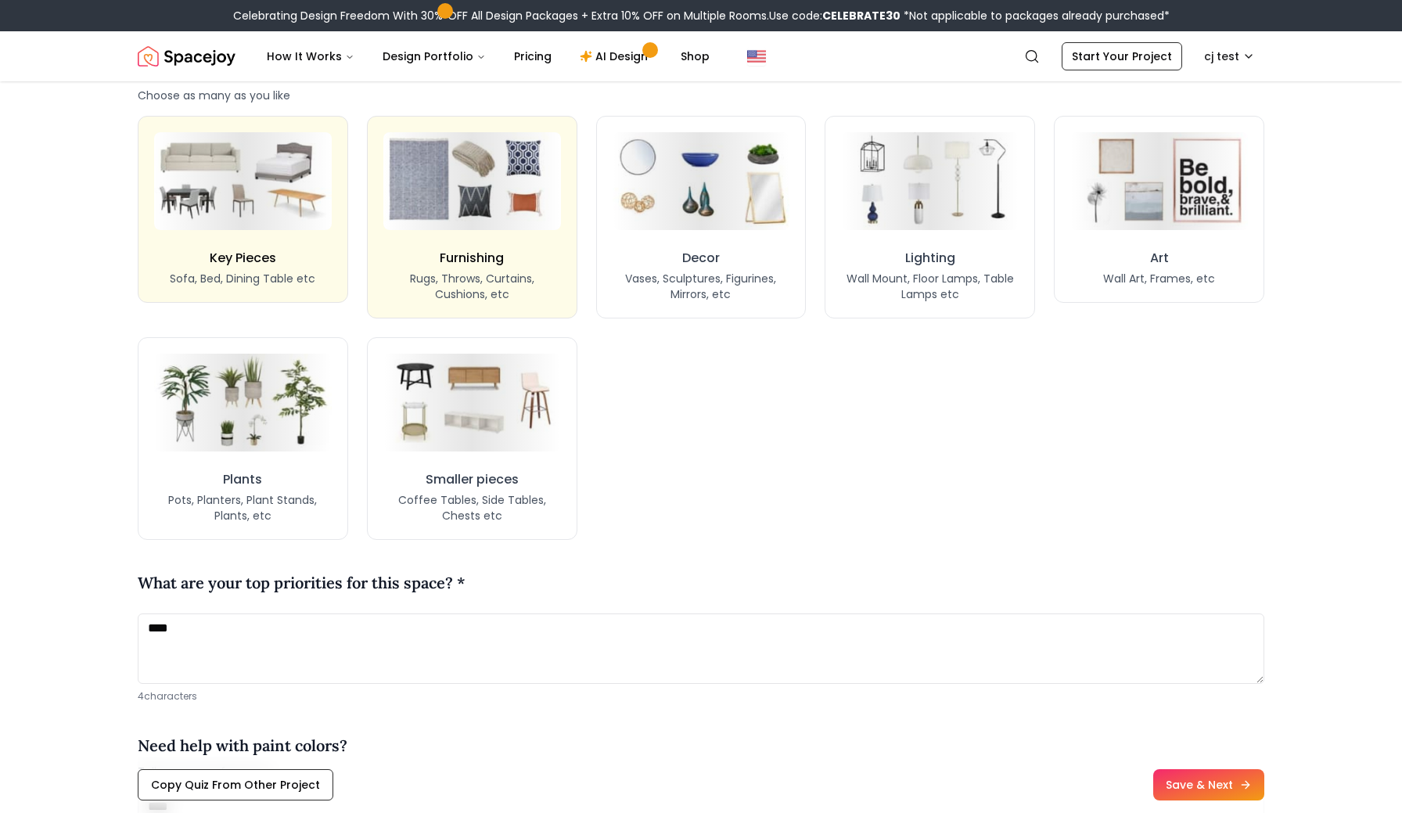
scroll to position [1276, 0]
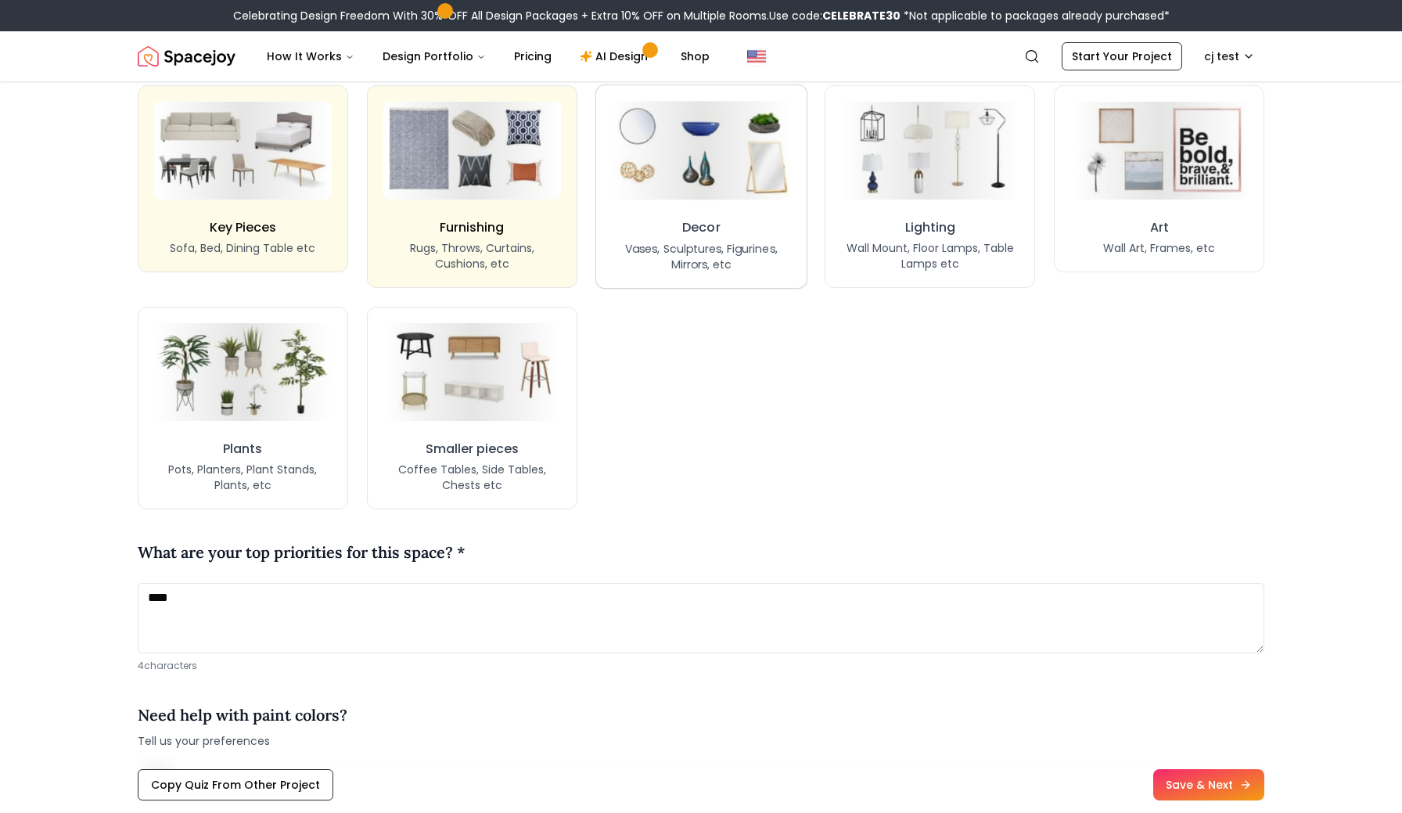
click at [713, 271] on p "Vases, Sculptures, Figurines, Mirrors, etc" at bounding box center [701, 255] width 179 height 31
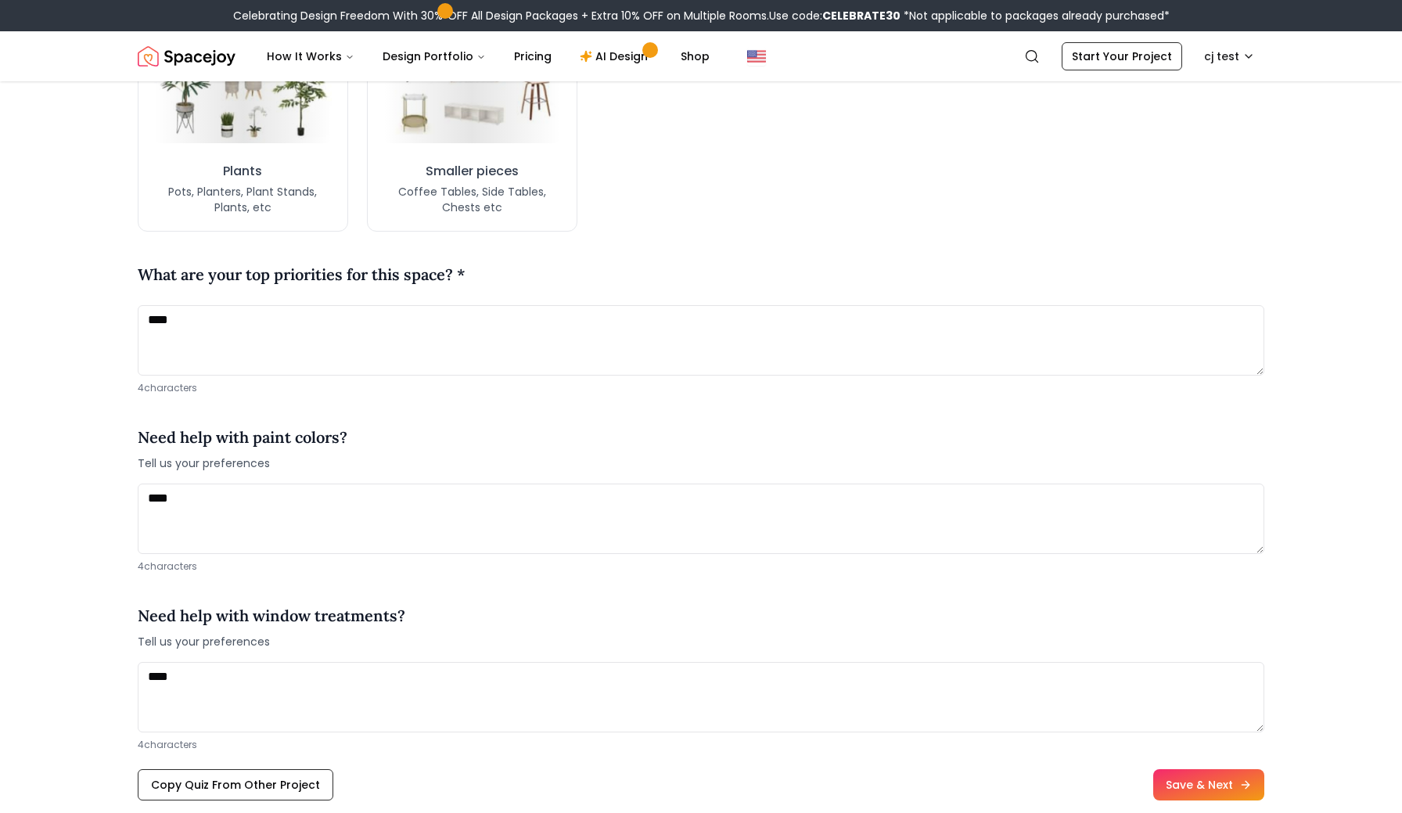
scroll to position [1567, 0]
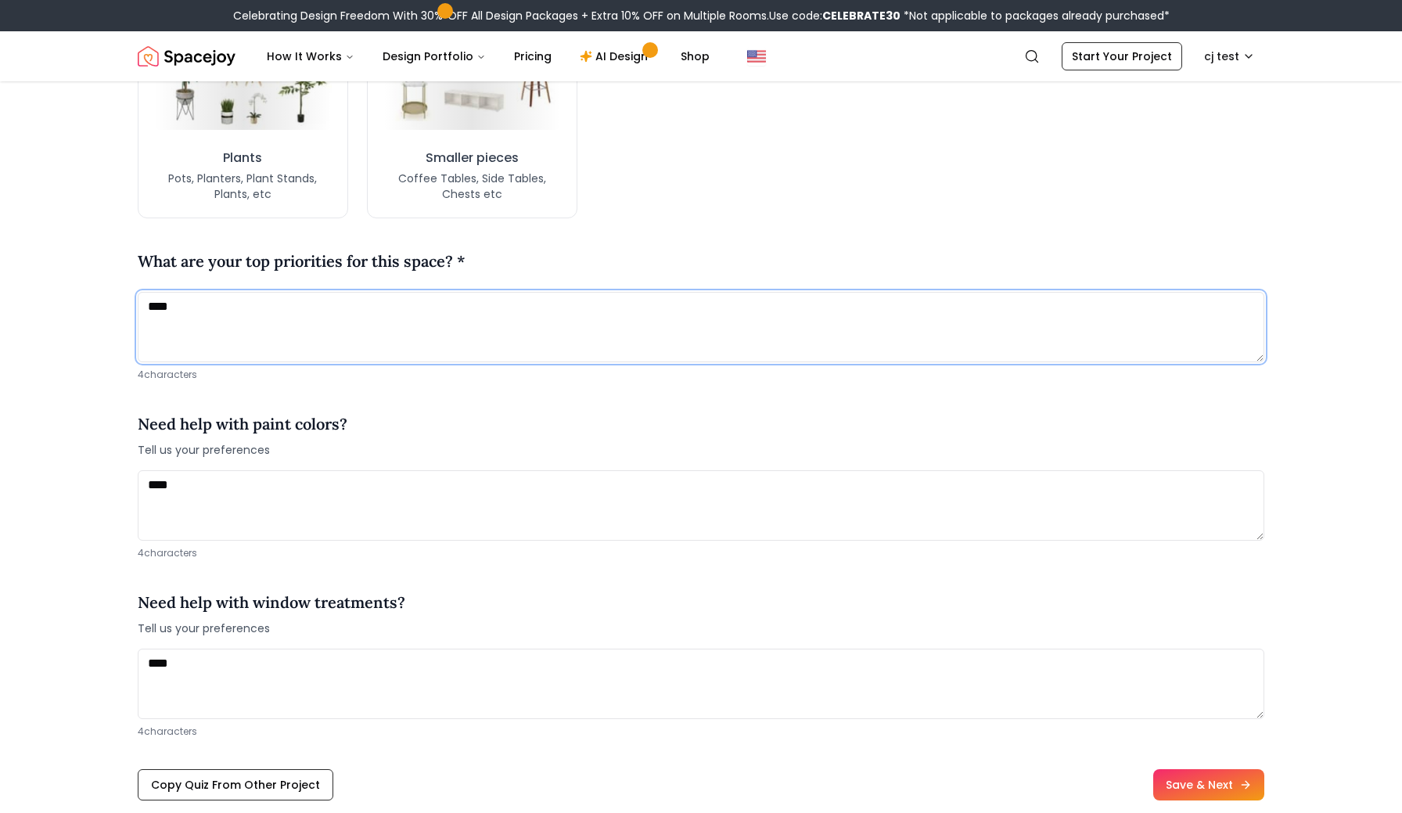
click at [212, 362] on textarea "****" at bounding box center [701, 327] width 1126 height 70
type textarea "*******"
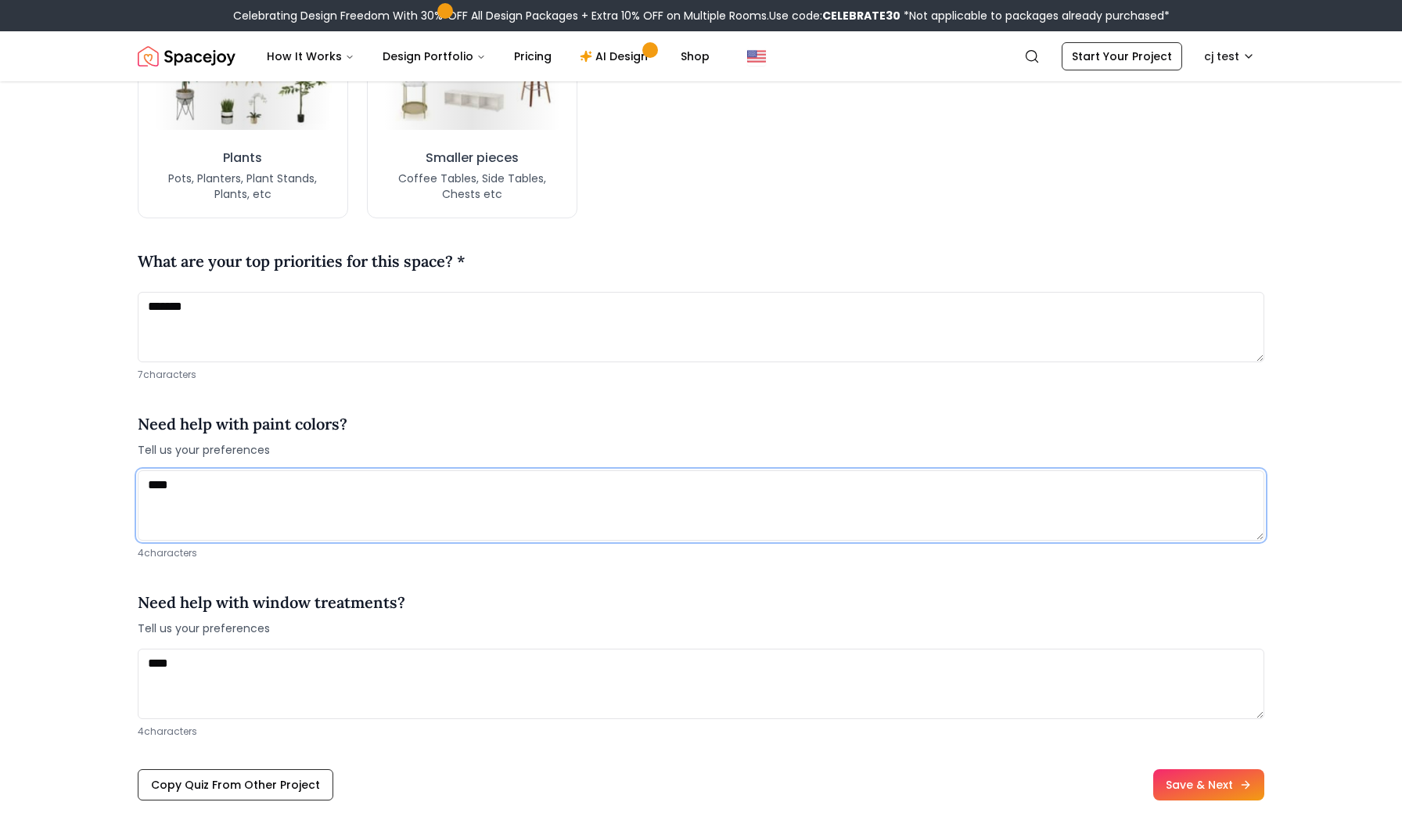
click at [268, 540] on textarea "****" at bounding box center [701, 505] width 1126 height 70
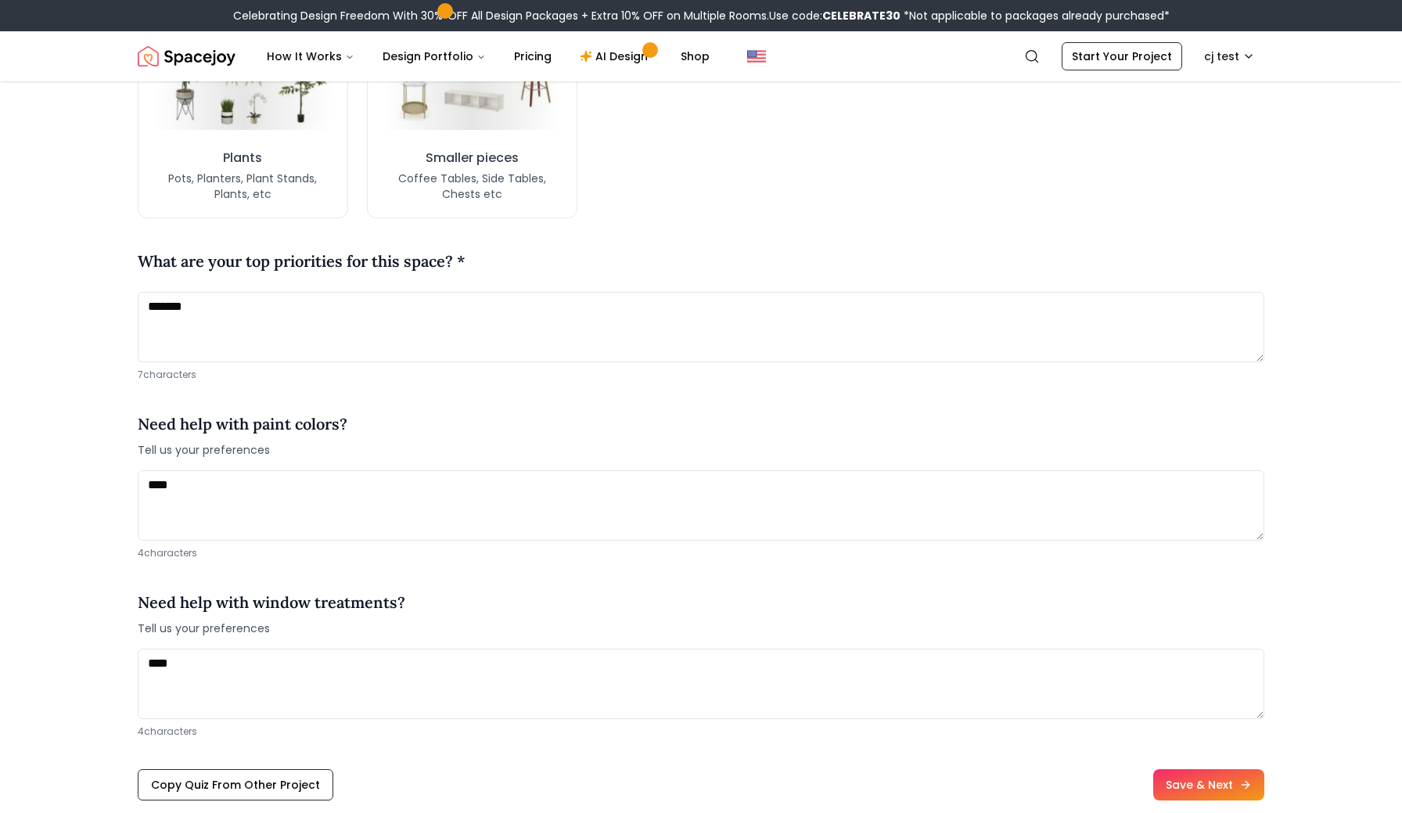
click at [431, 648] on div "Need help with window treatments? Tell us your preferences" at bounding box center [701, 613] width 1126 height 70
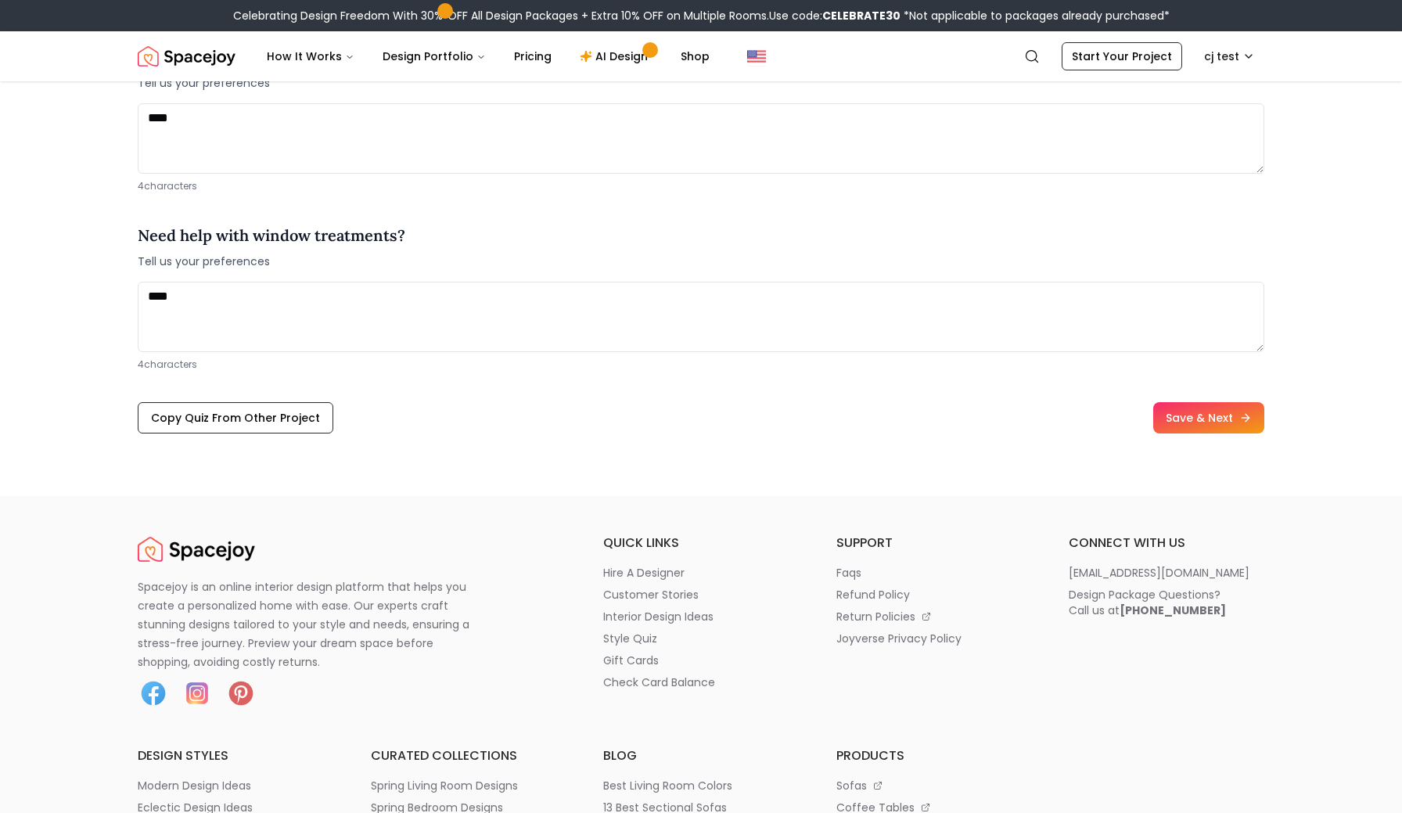
scroll to position [1951, 0]
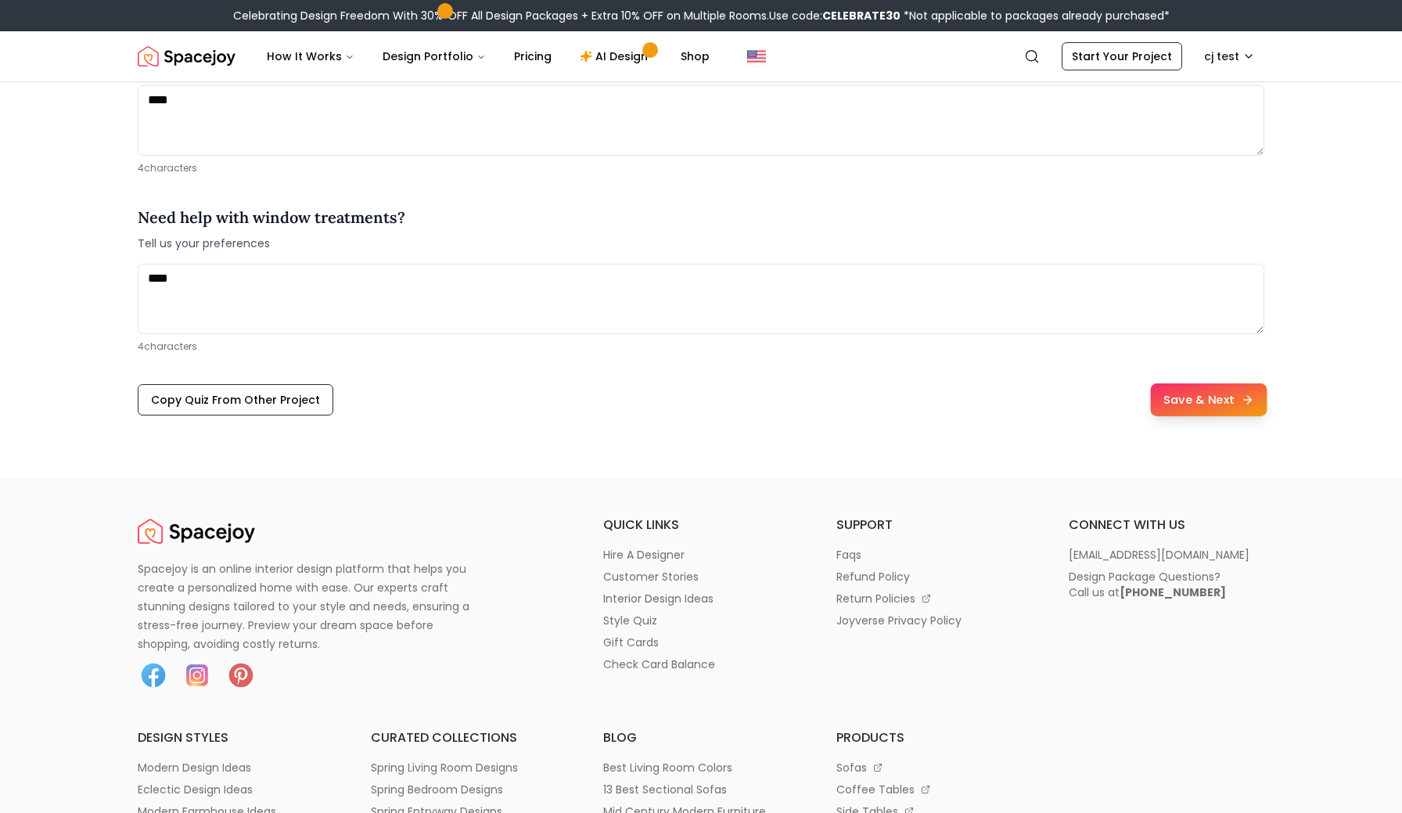
click at [1211, 416] on button "Save & Next" at bounding box center [1208, 399] width 117 height 33
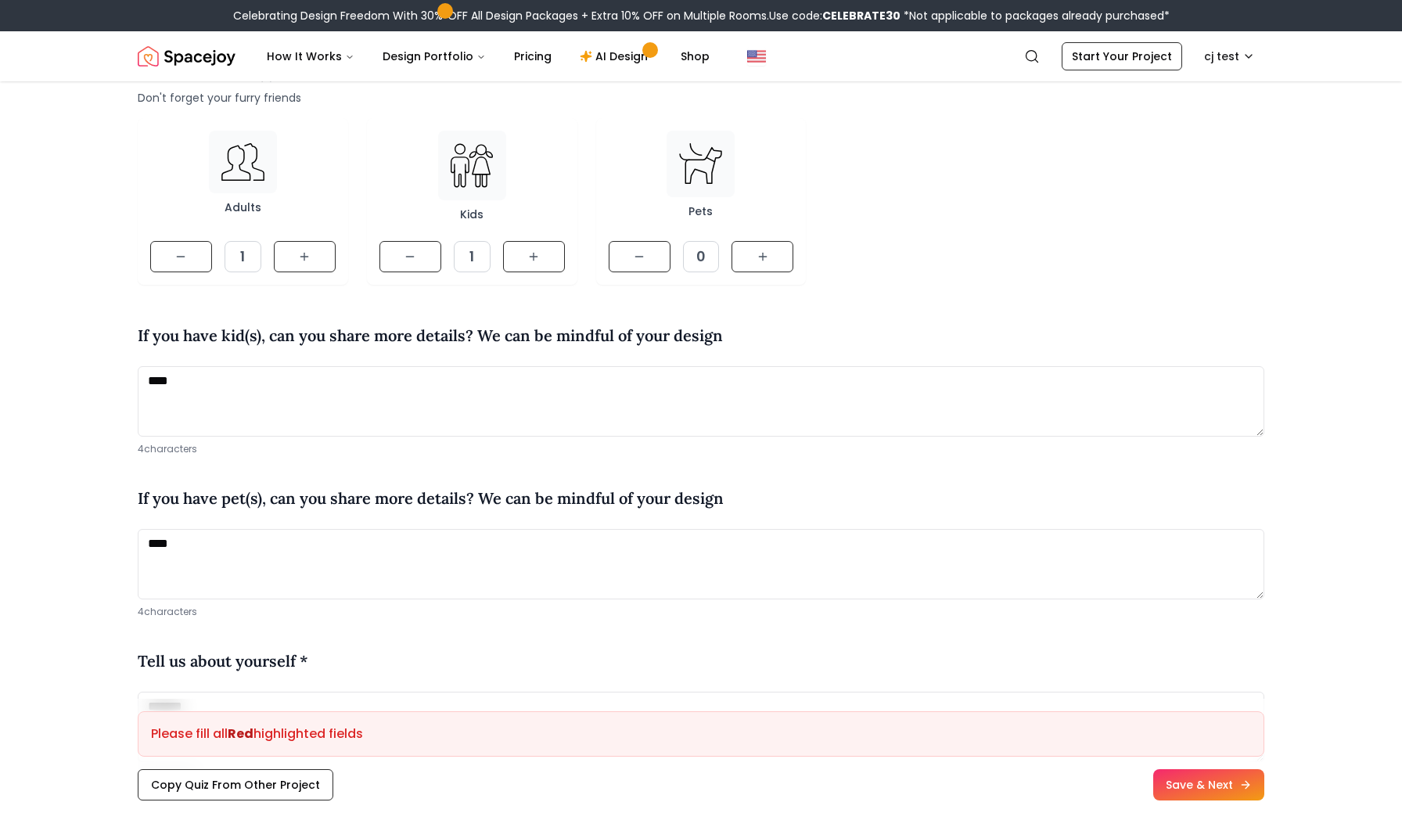
scroll to position [0, 0]
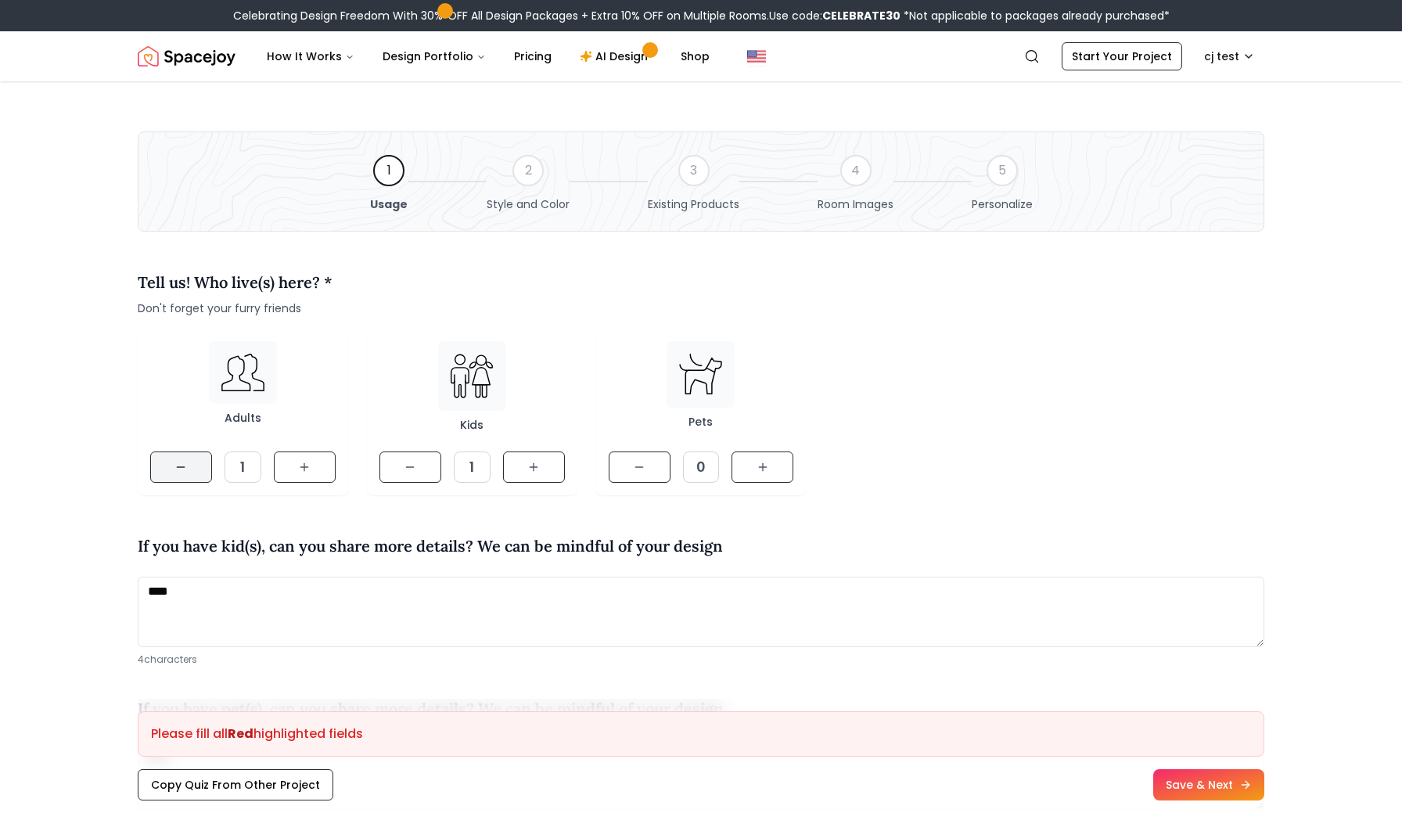
click at [184, 468] on icon at bounding box center [180, 467] width 13 height 13
click at [285, 461] on button at bounding box center [305, 466] width 62 height 31
click at [405, 454] on button at bounding box center [410, 466] width 62 height 31
click at [522, 461] on button at bounding box center [534, 466] width 62 height 31
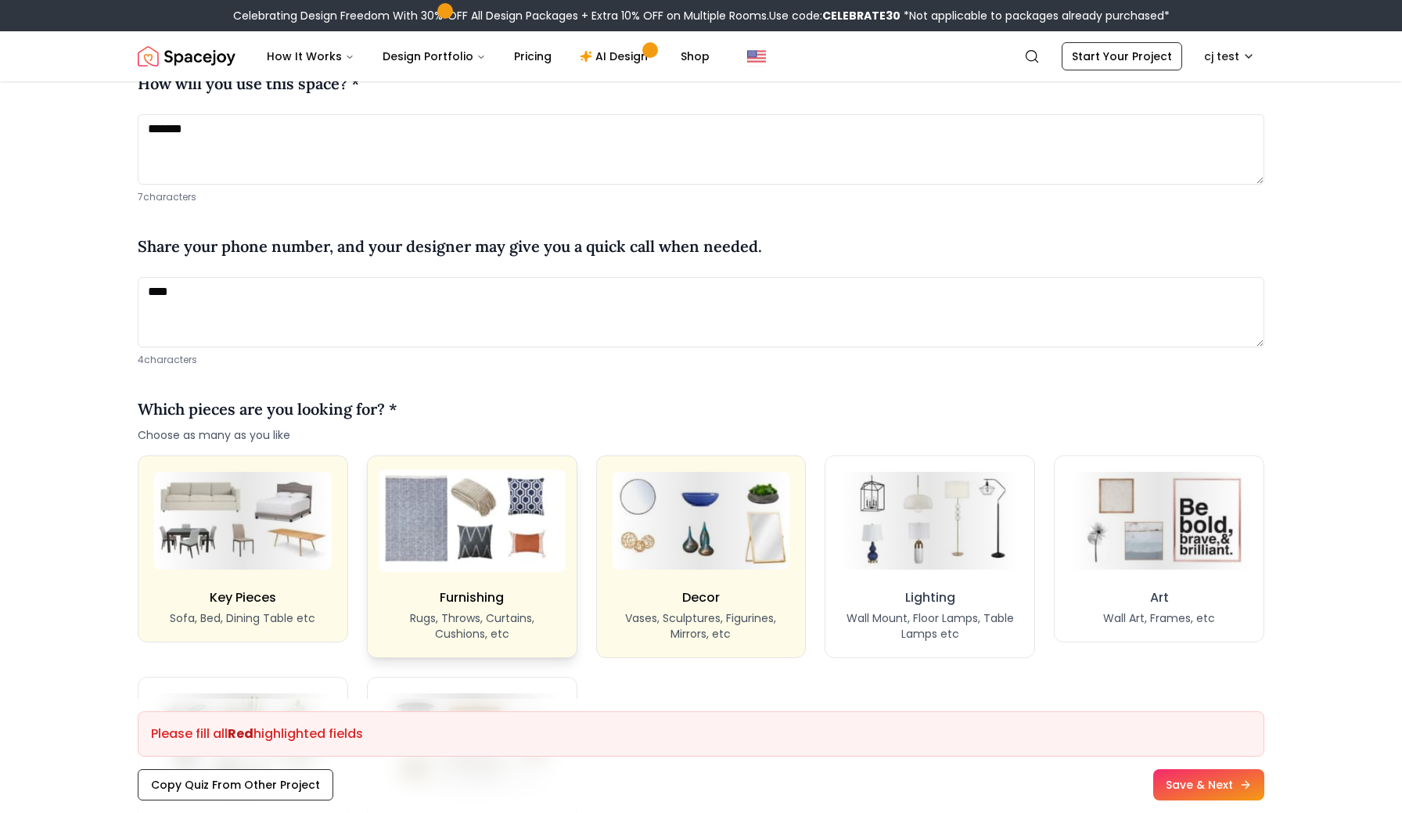
scroll to position [952, 0]
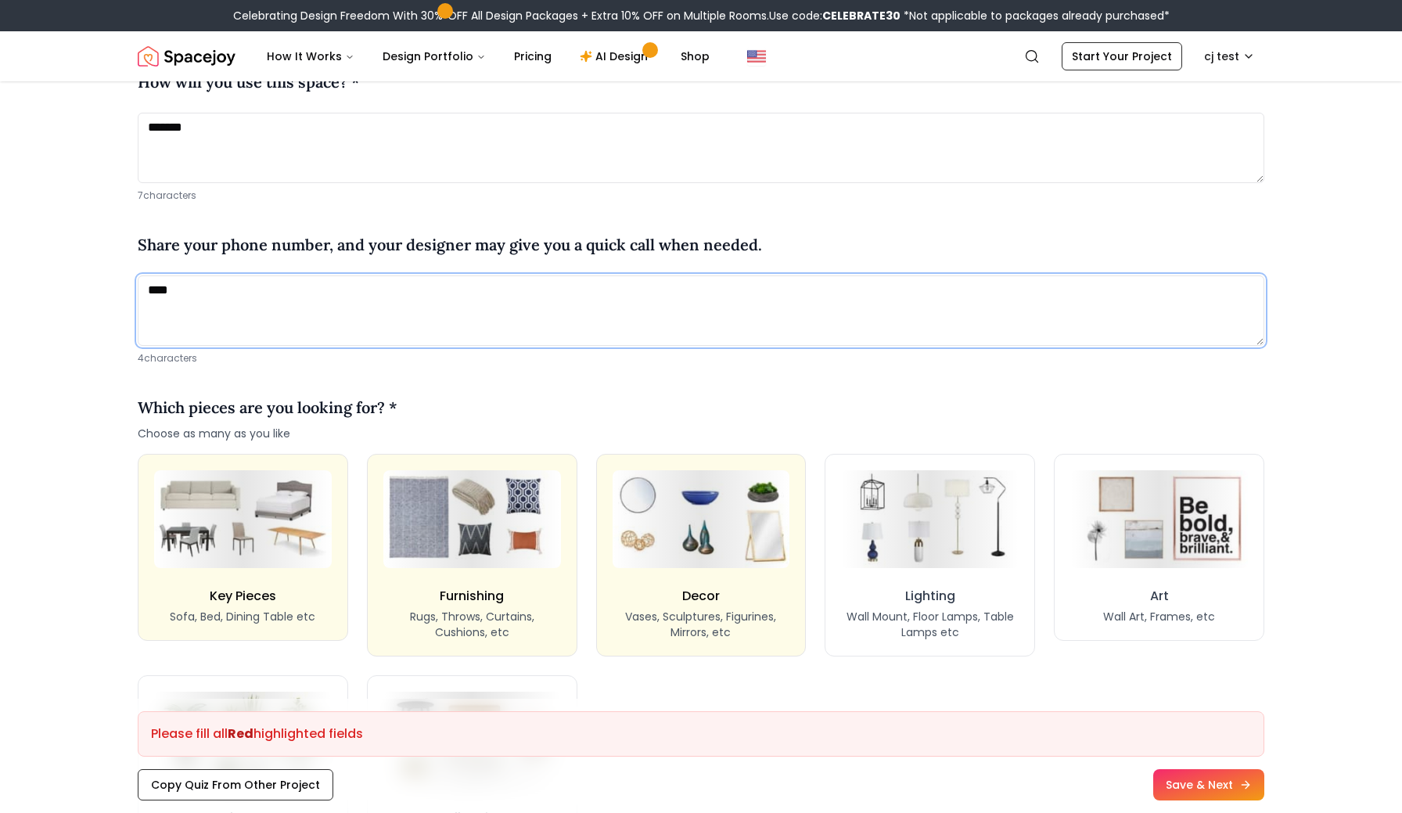
drag, startPoint x: 224, startPoint y: 290, endPoint x: 138, endPoint y: 289, distance: 86.8
click at [138, 289] on textarea "****" at bounding box center [701, 310] width 1126 height 70
type textarea "**********"
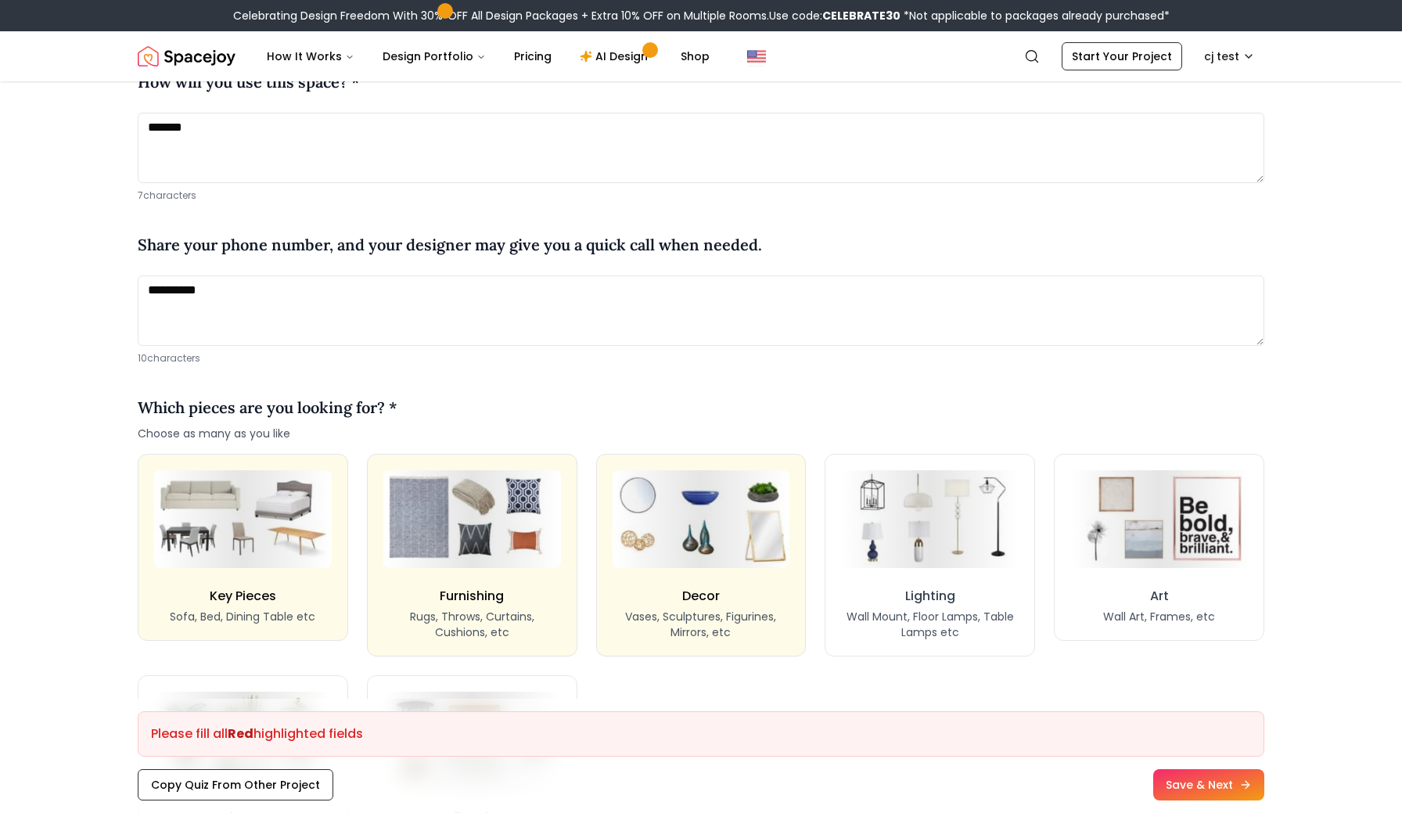
click at [76, 387] on main "**********" at bounding box center [701, 355] width 1402 height 2450
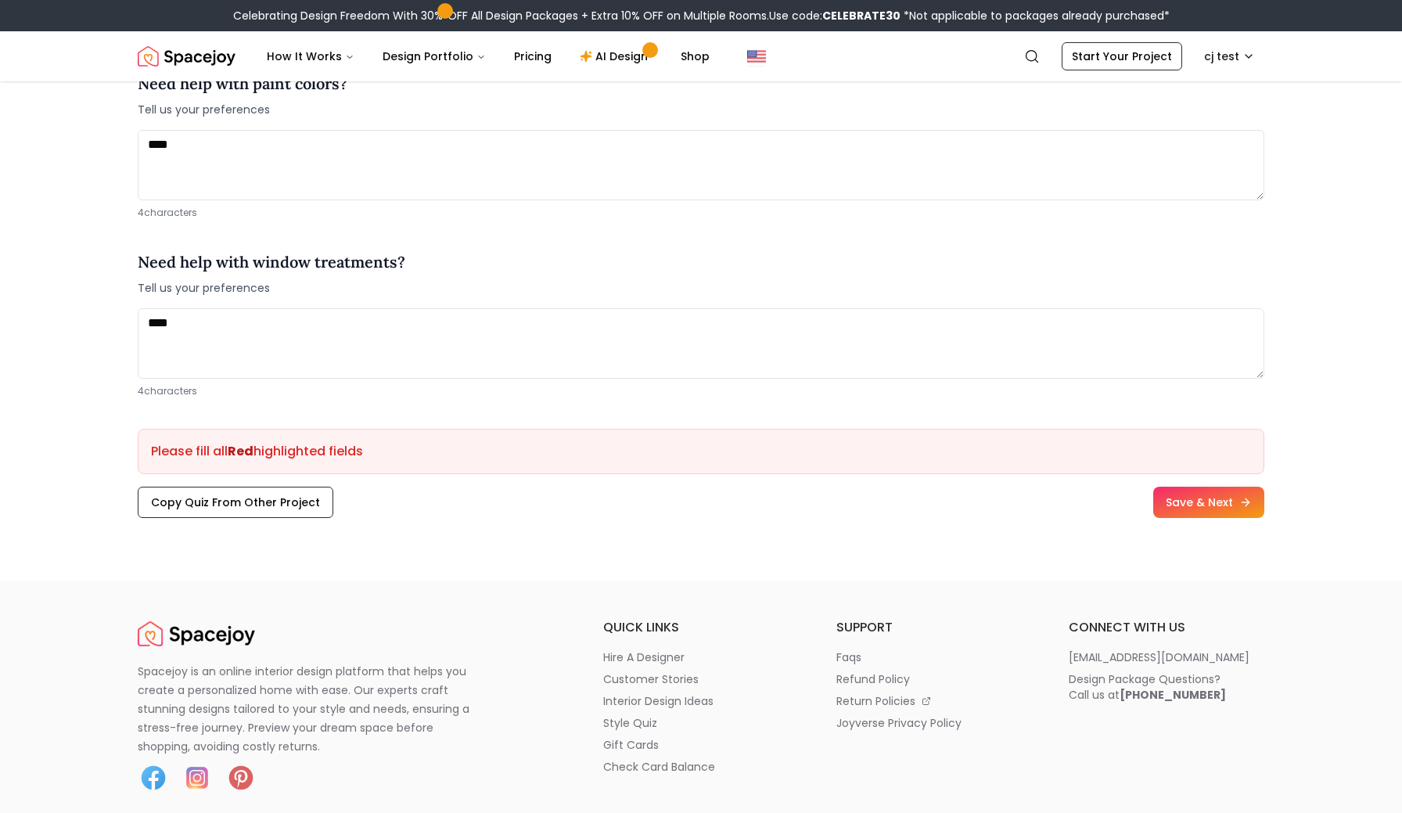
scroll to position [1964, 0]
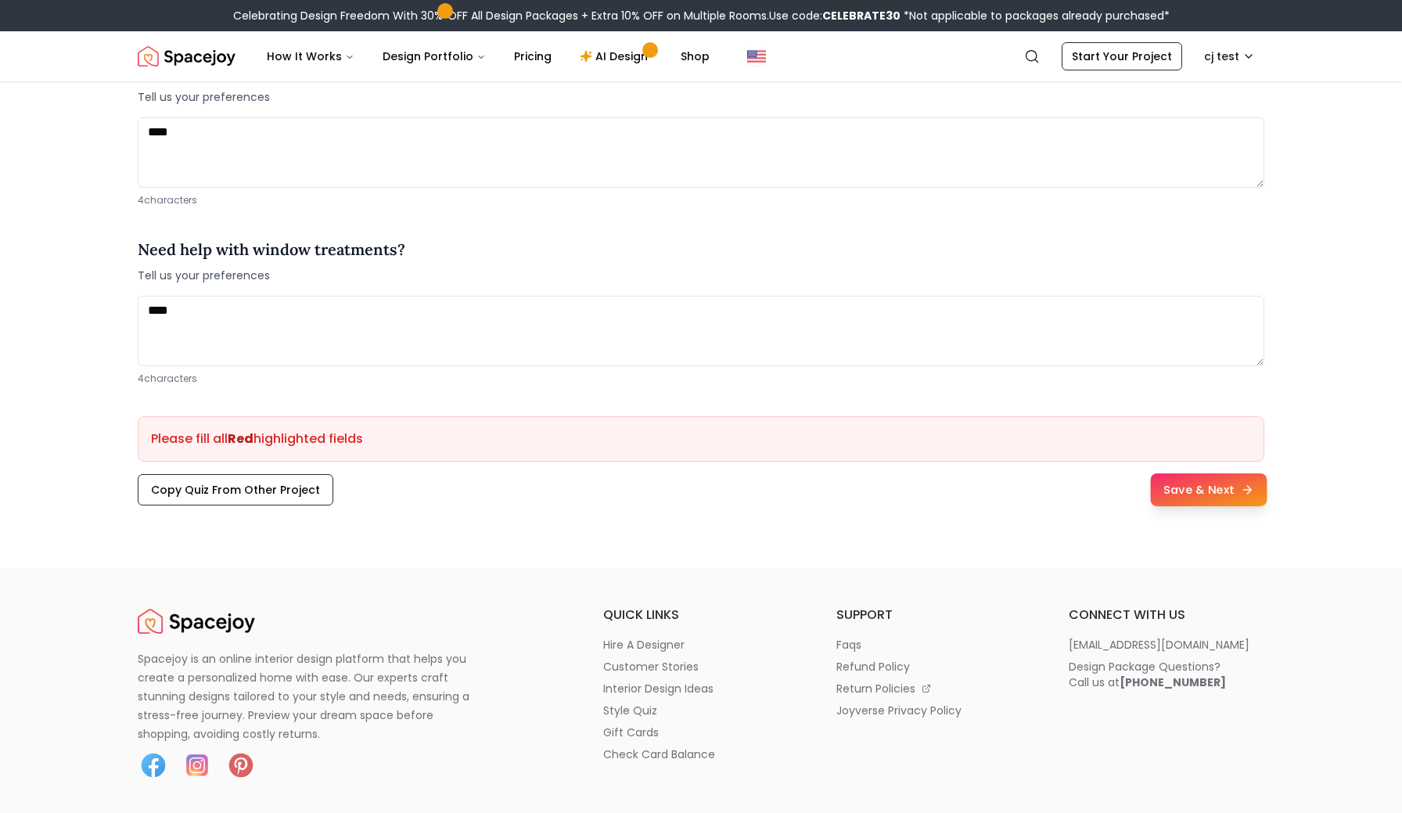
click at [1196, 491] on button "Save & Next" at bounding box center [1208, 489] width 117 height 33
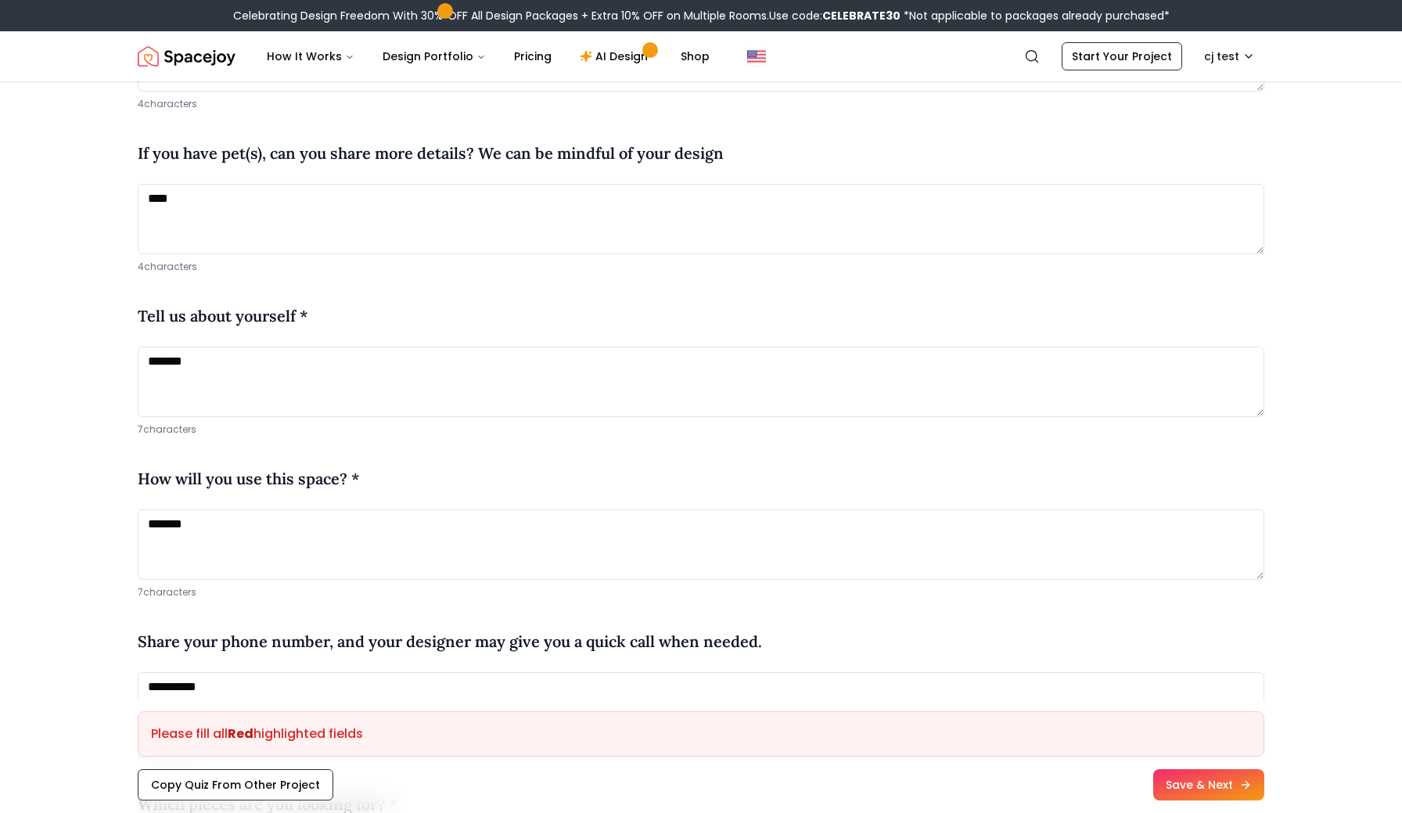
scroll to position [0, 0]
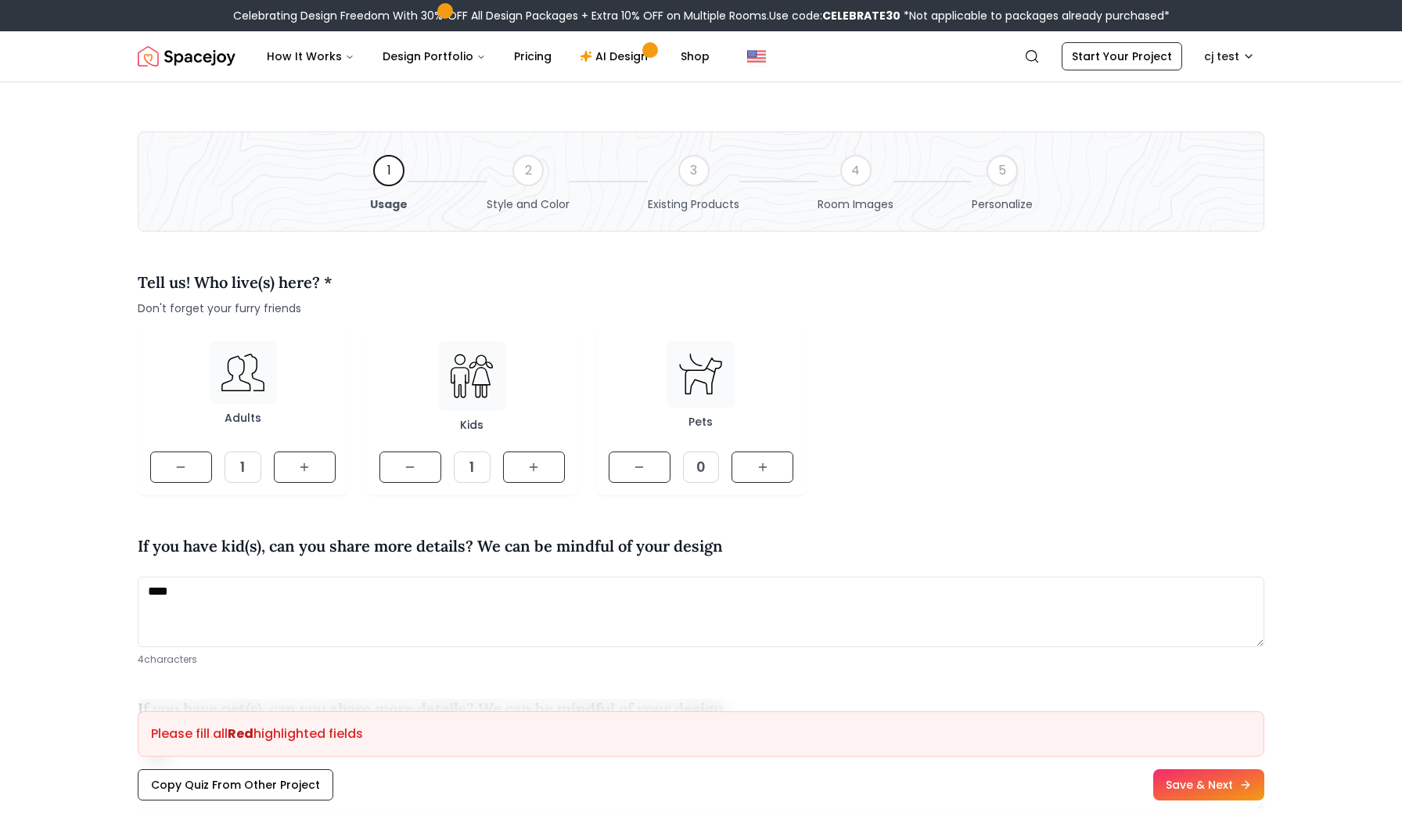
click at [523, 169] on div "2" at bounding box center [527, 170] width 31 height 31
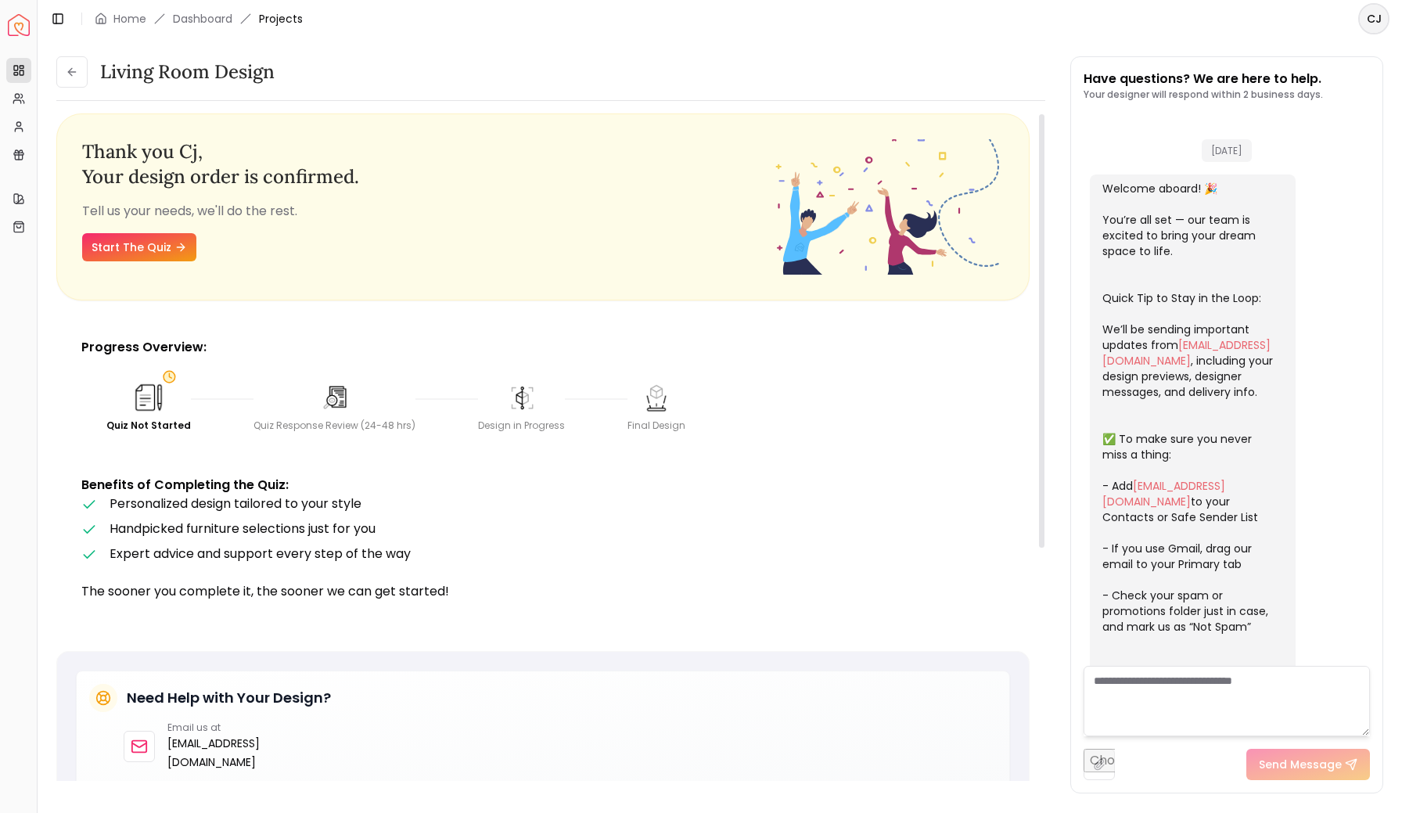
scroll to position [214, 0]
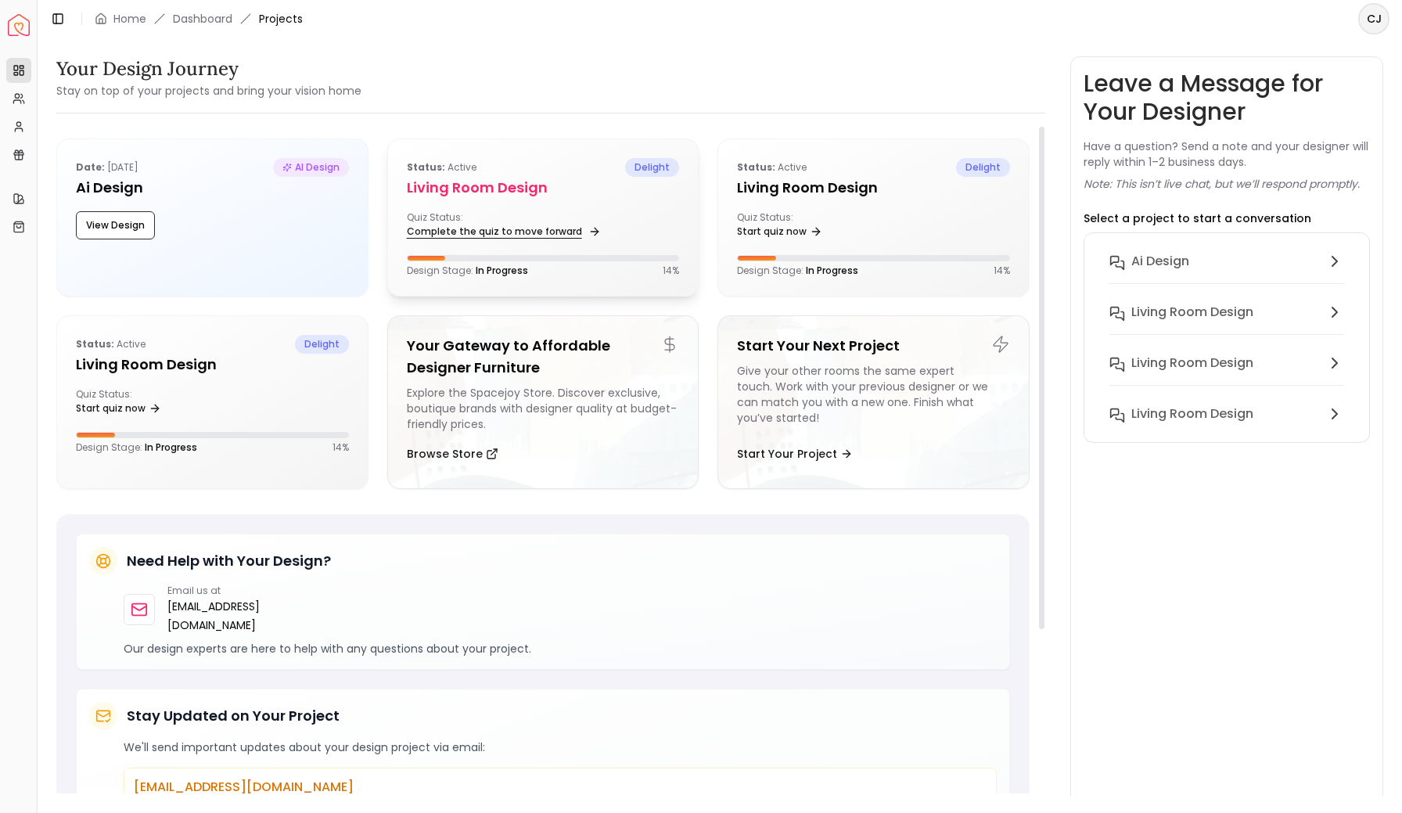
click at [537, 224] on link "Complete the quiz to move forward" at bounding box center [502, 232] width 191 height 22
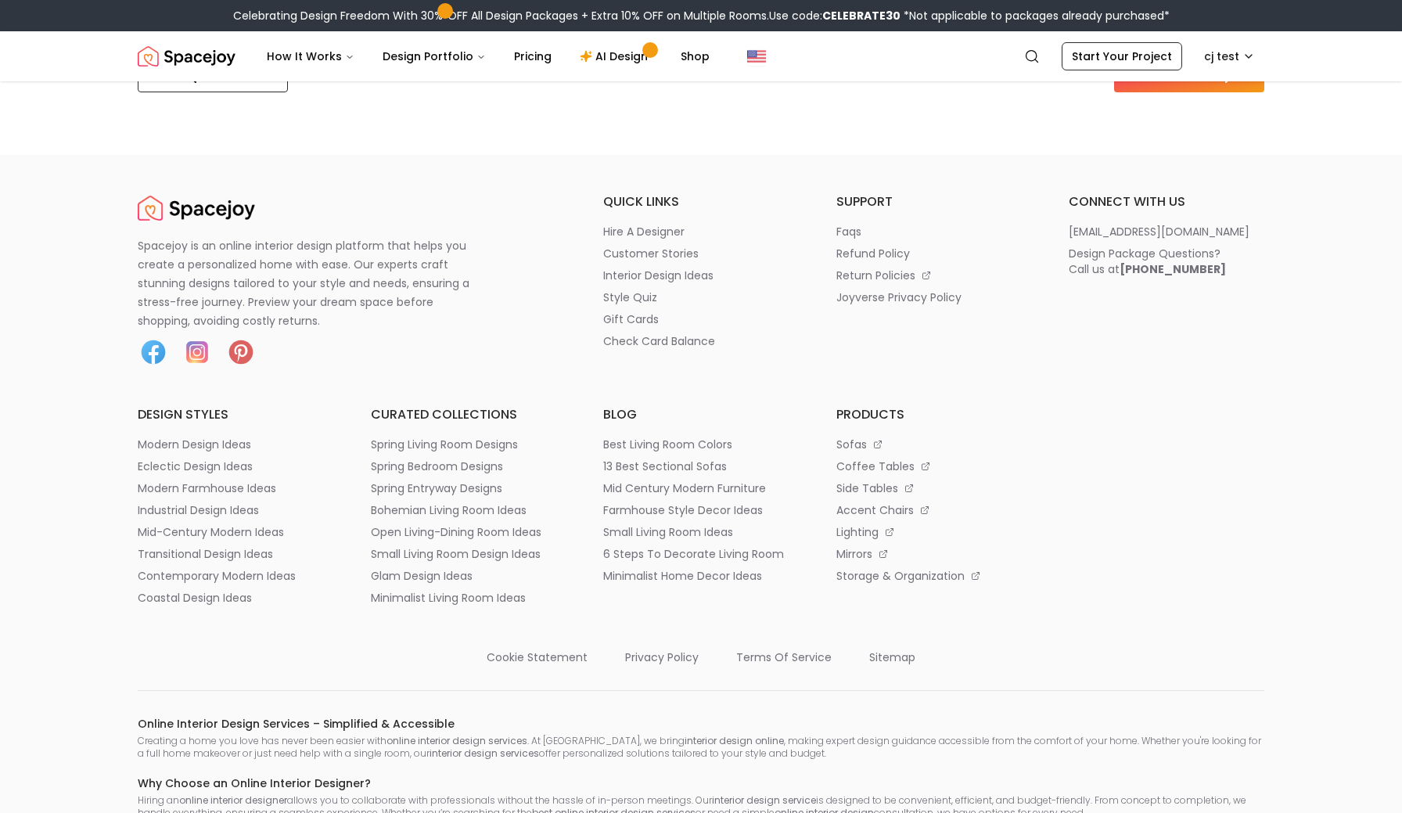
scroll to position [846, 0]
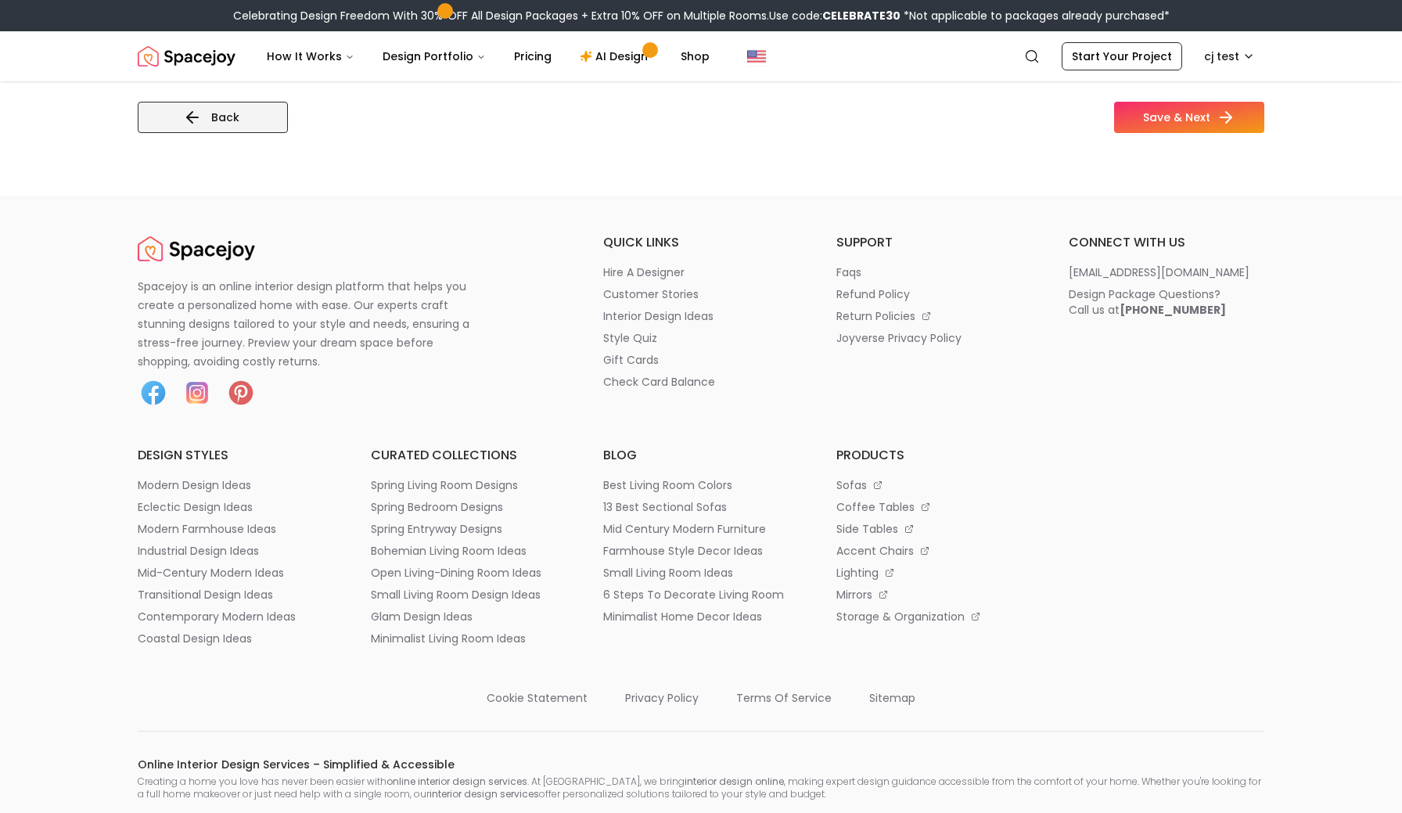
click at [200, 112] on icon at bounding box center [192, 117] width 19 height 19
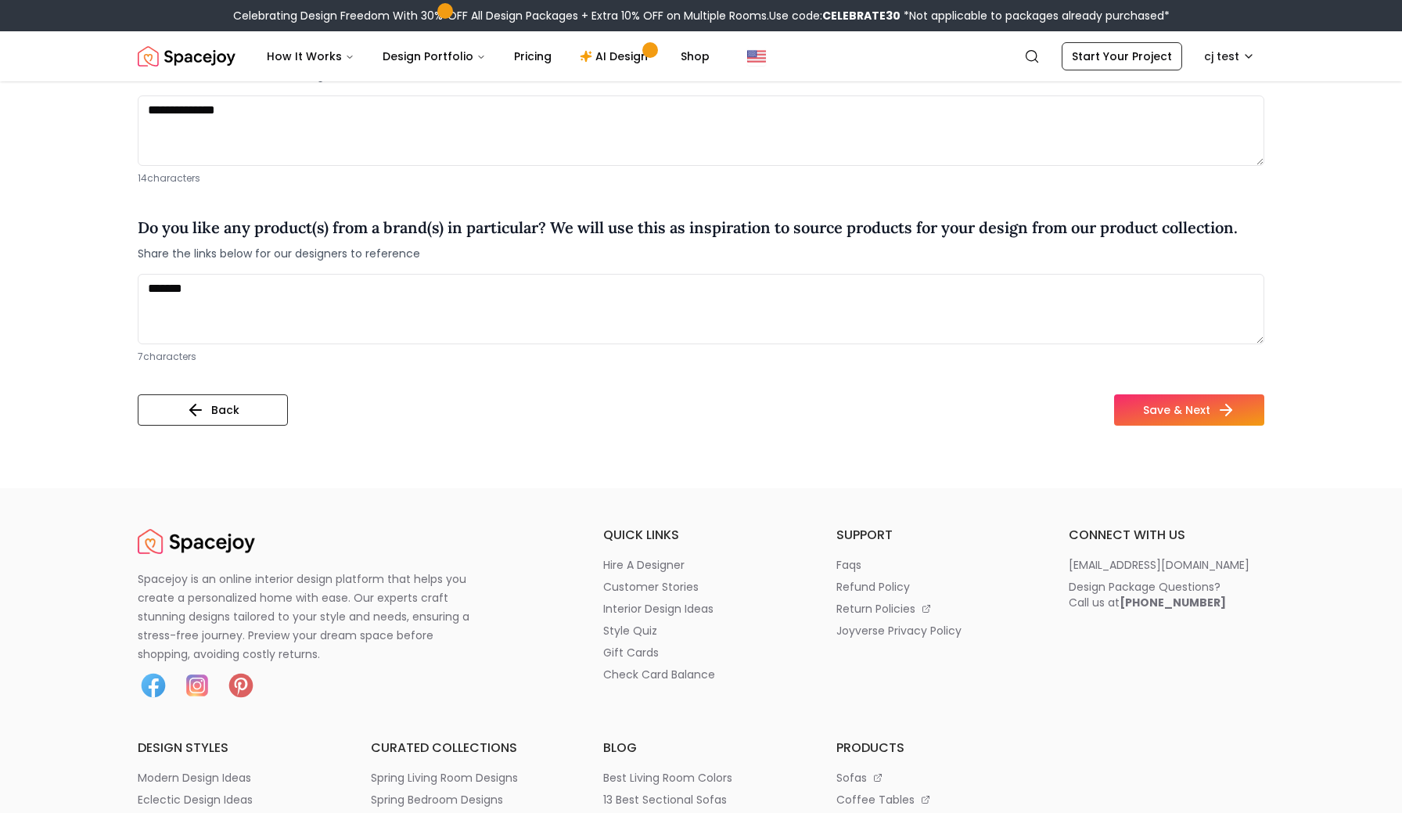
scroll to position [1294, 0]
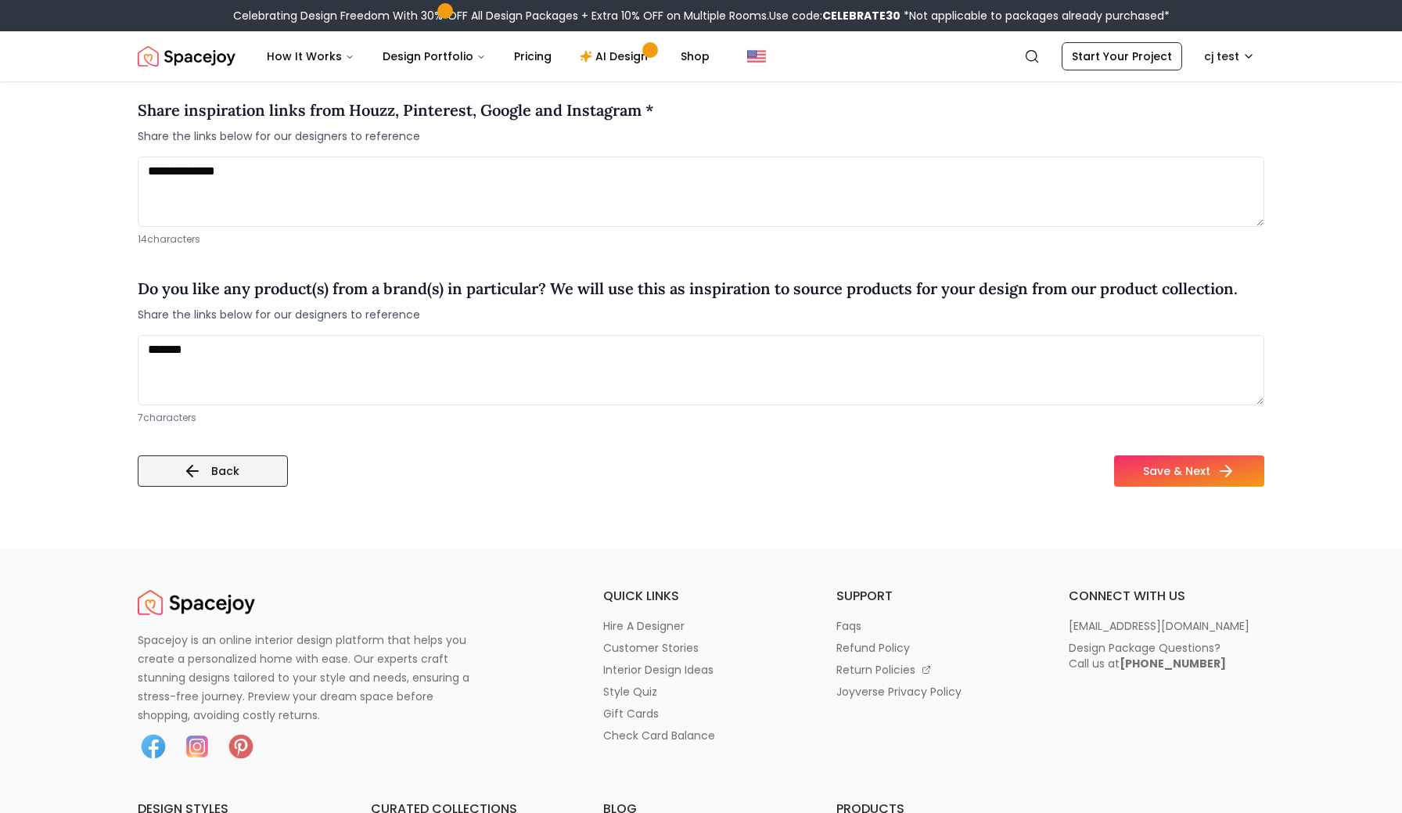
click at [221, 455] on button "Back" at bounding box center [213, 470] width 150 height 31
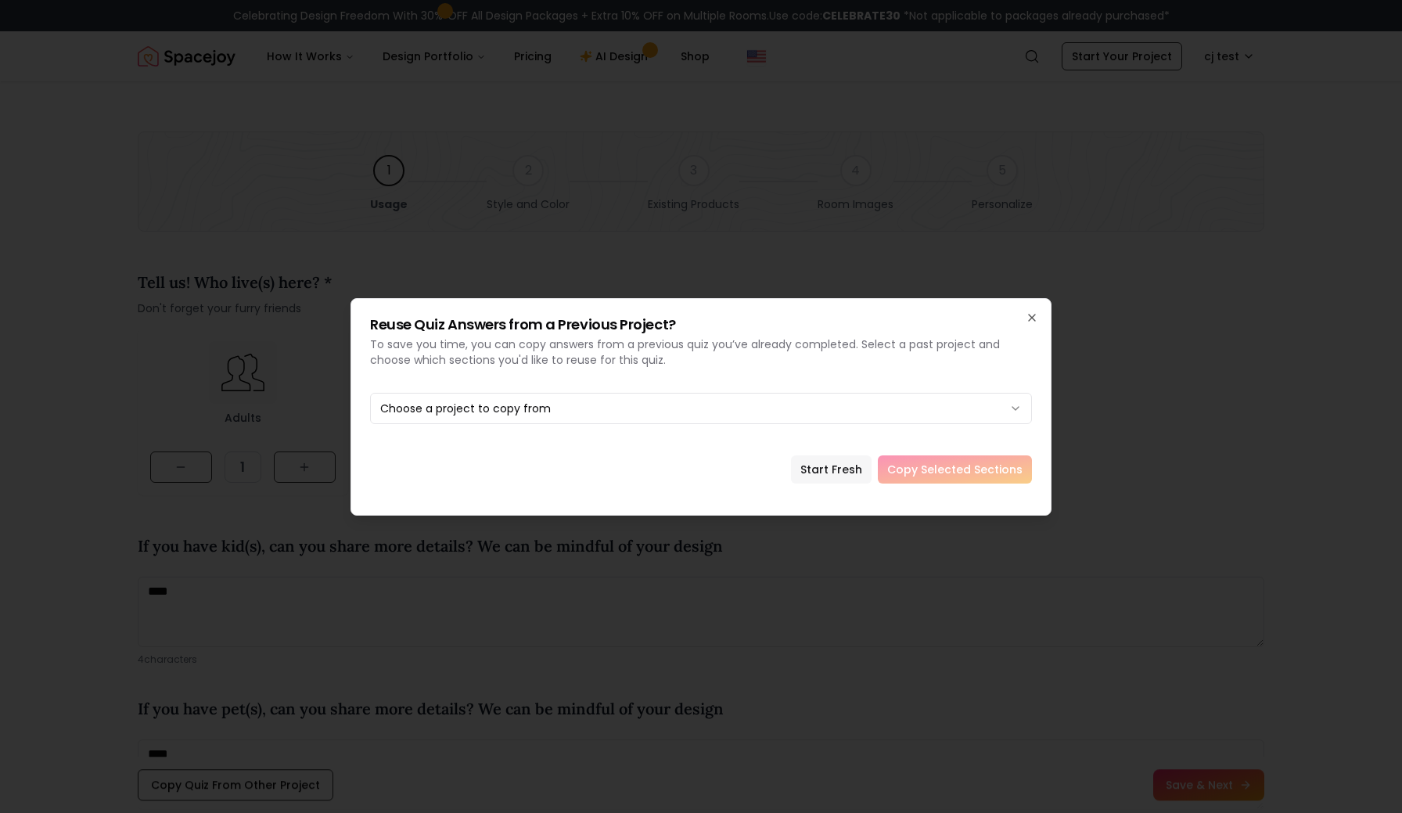
click at [841, 469] on button "Start Fresh" at bounding box center [831, 469] width 81 height 28
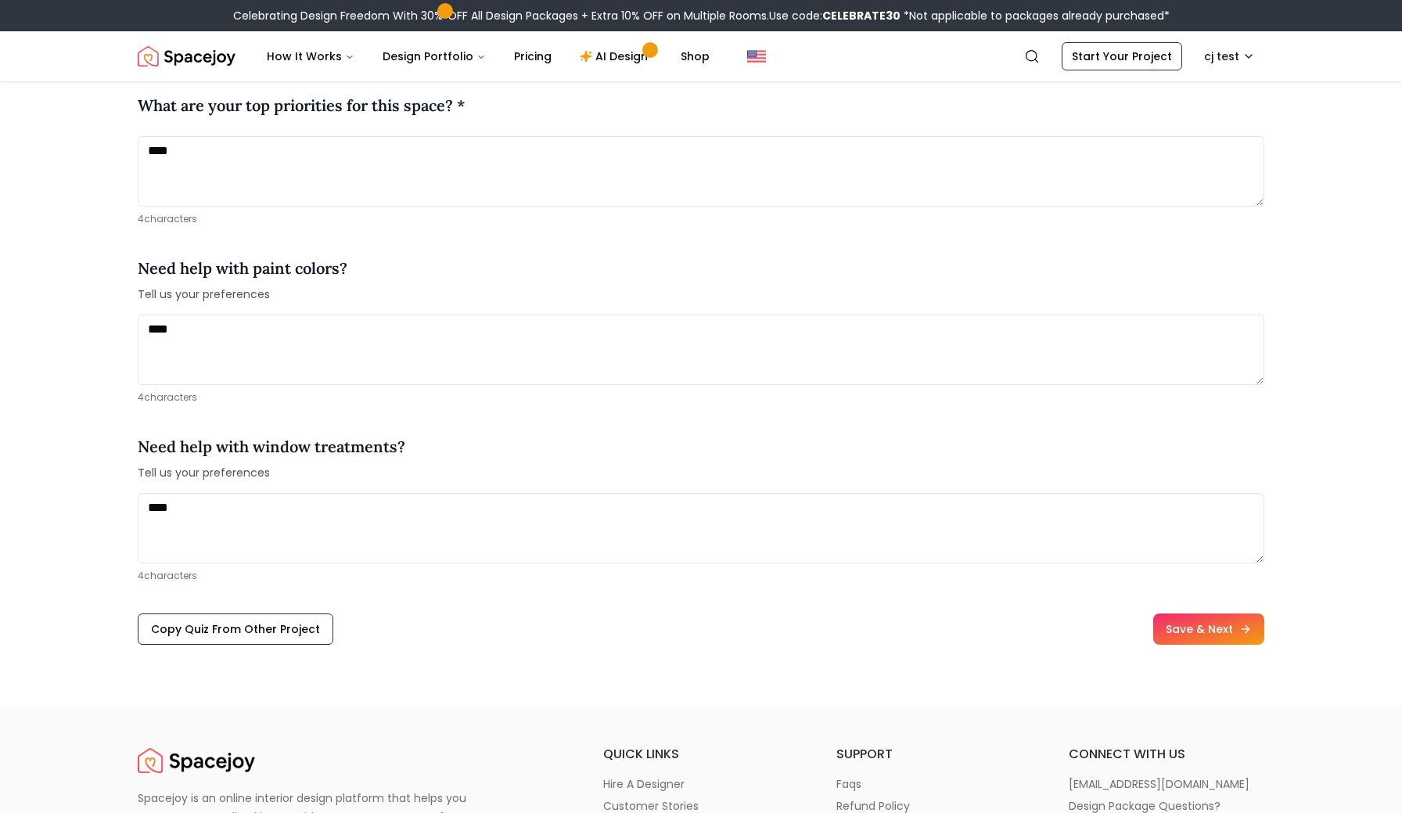
scroll to position [1794, 0]
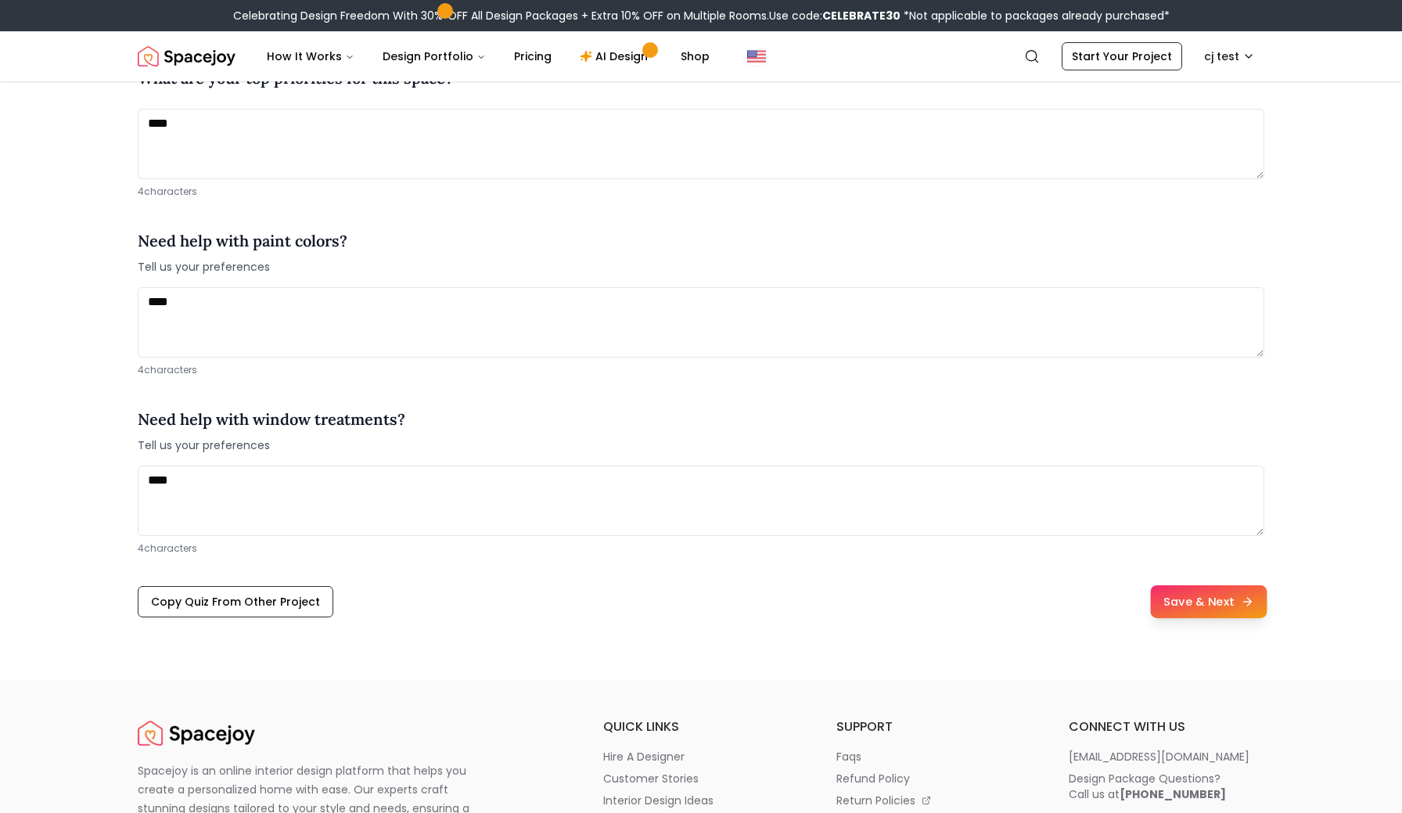
click at [1184, 601] on button "Save & Next" at bounding box center [1208, 601] width 117 height 33
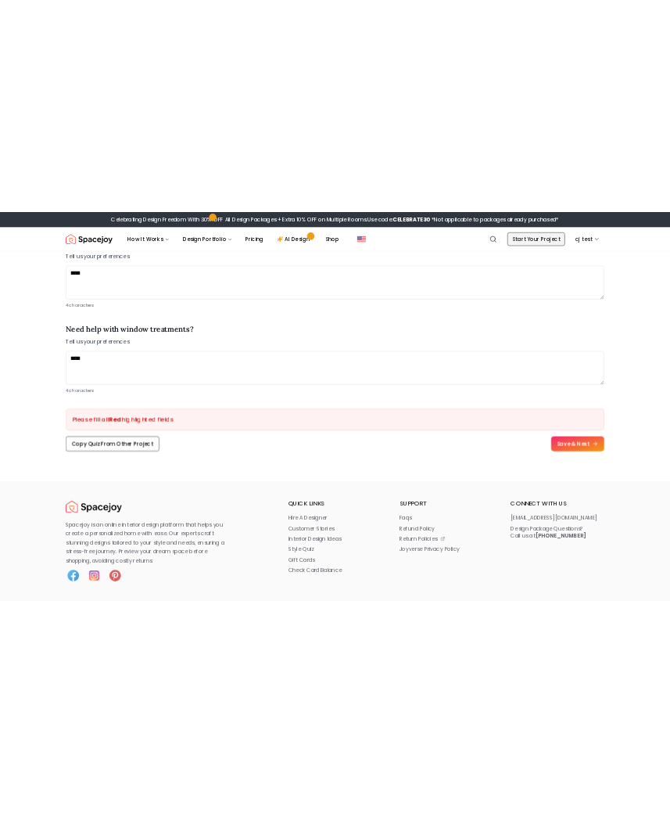
scroll to position [2189, 0]
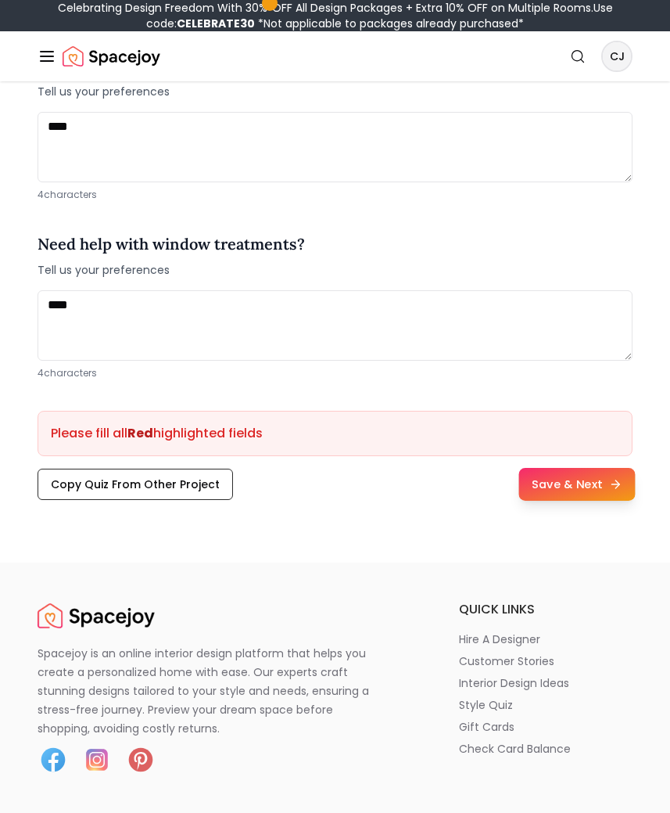
click at [583, 478] on button "Save & Next" at bounding box center [577, 484] width 117 height 33
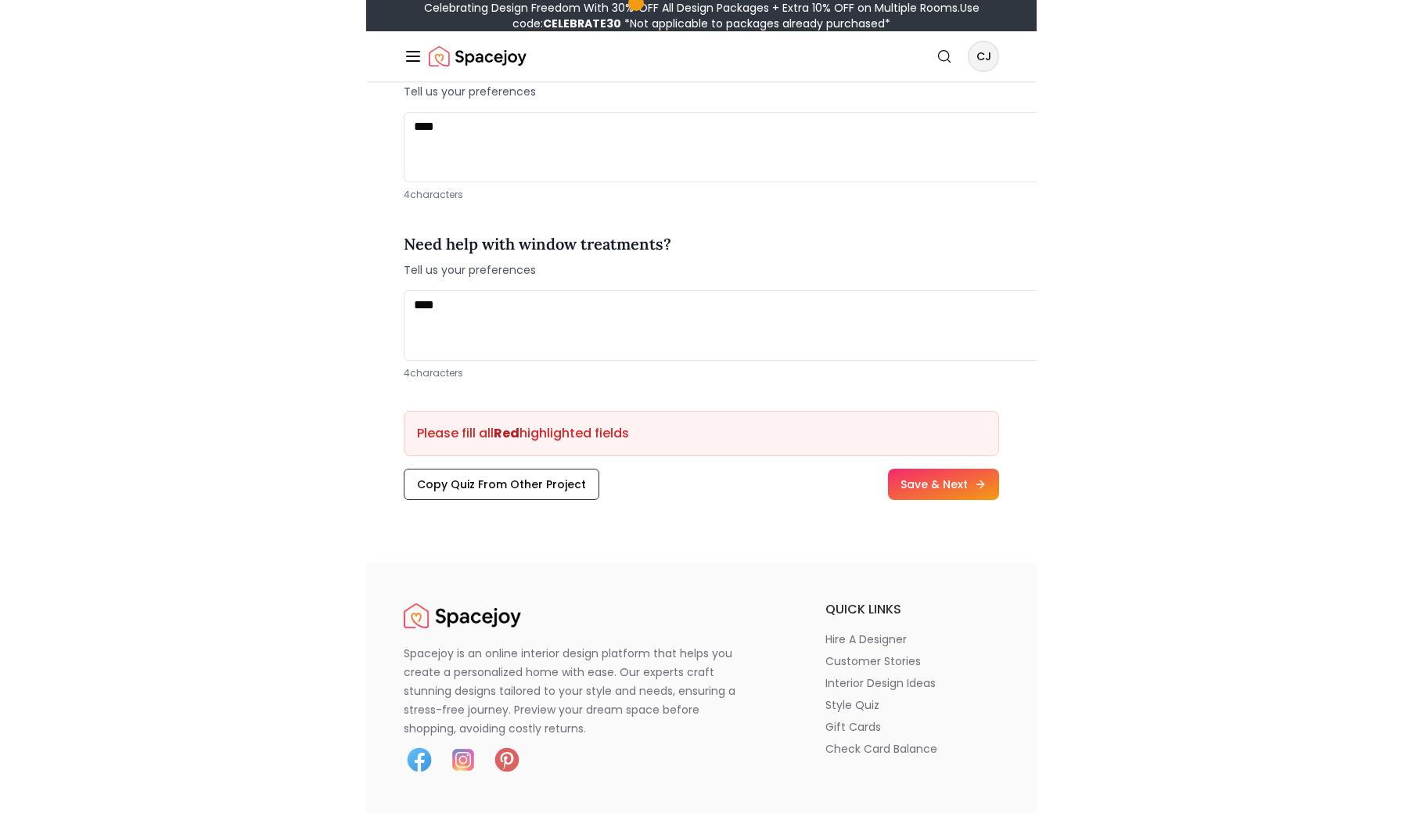
scroll to position [1969, 0]
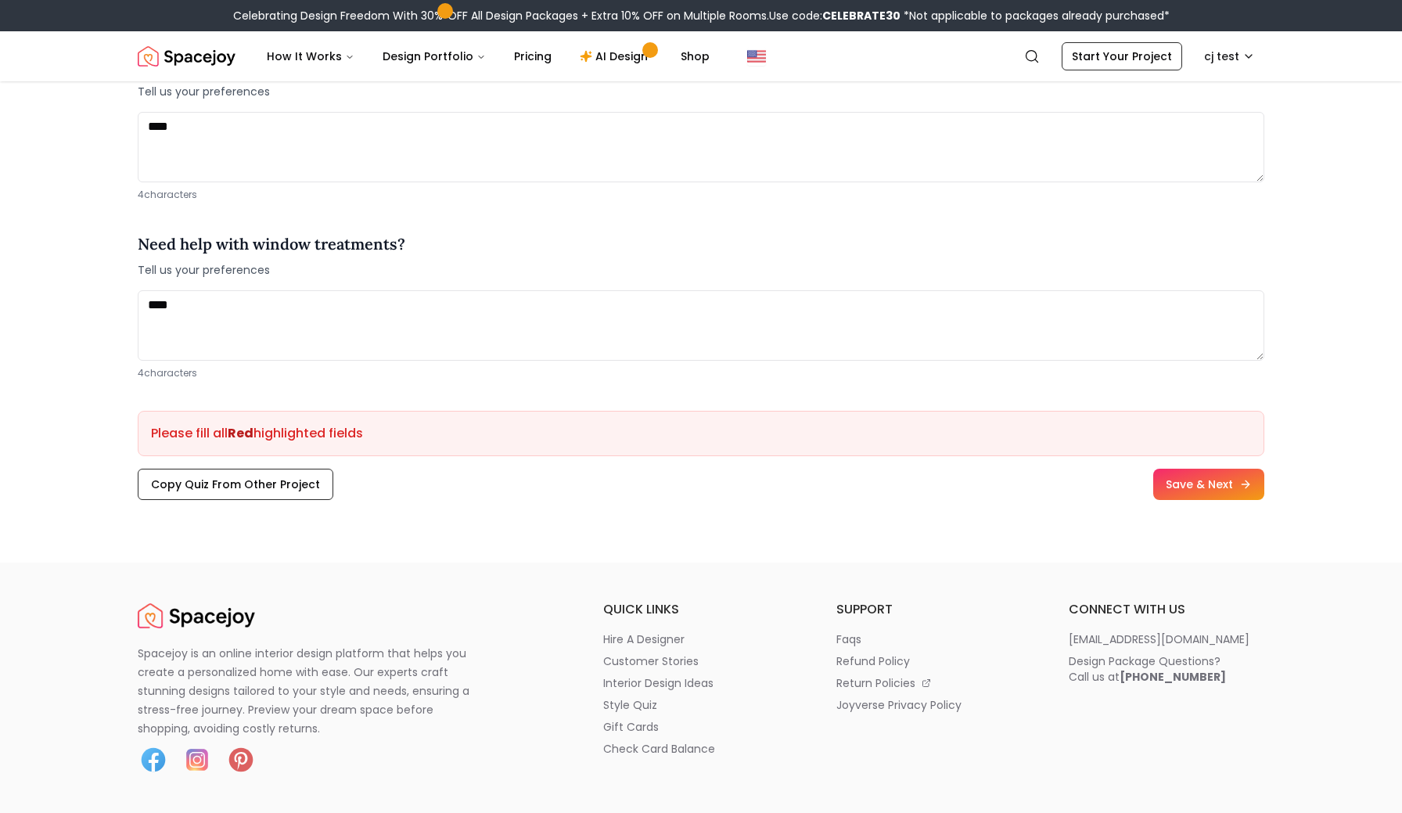
click at [204, 52] on img "Spacejoy" at bounding box center [187, 56] width 98 height 31
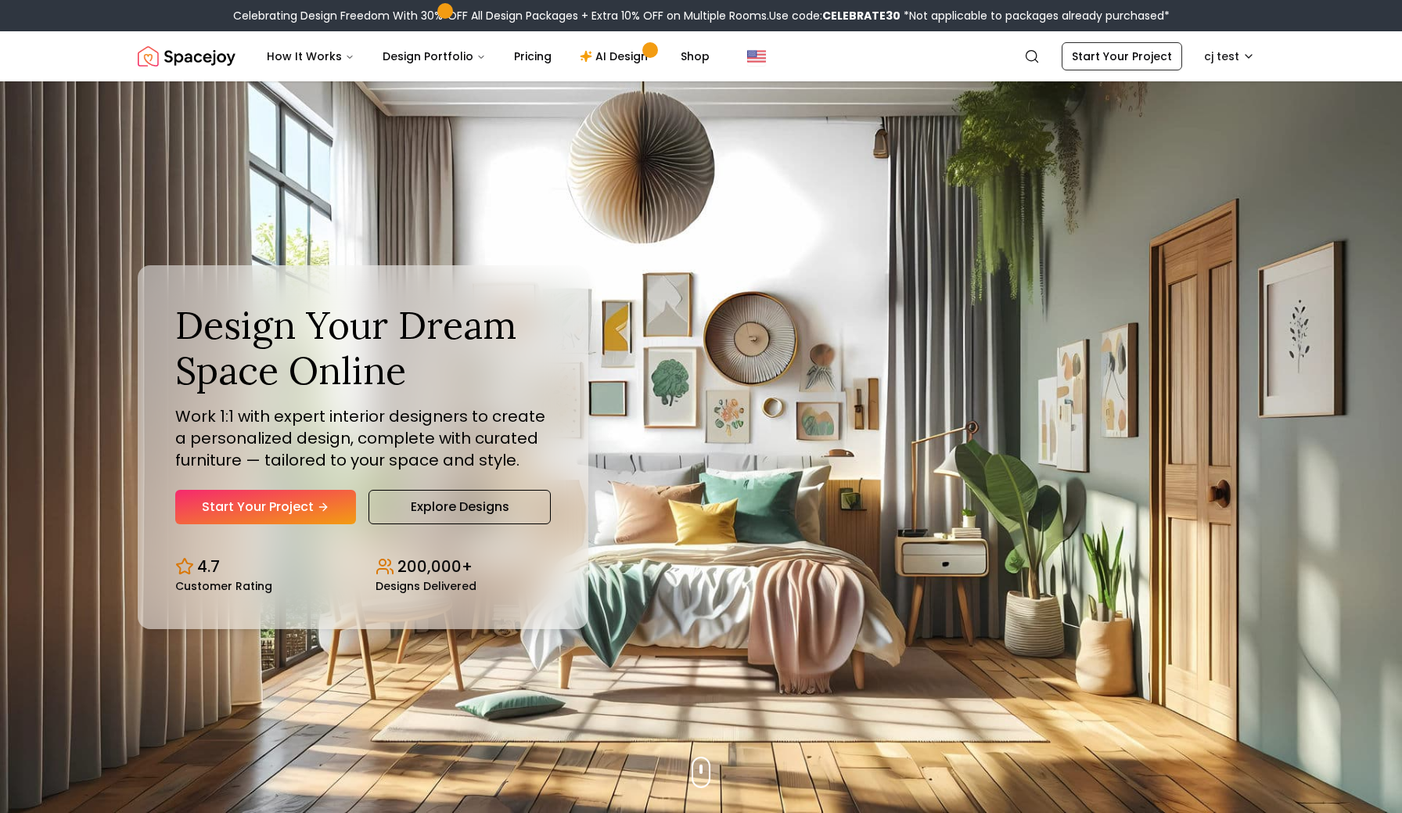
click at [210, 63] on img "Spacejoy" at bounding box center [187, 56] width 98 height 31
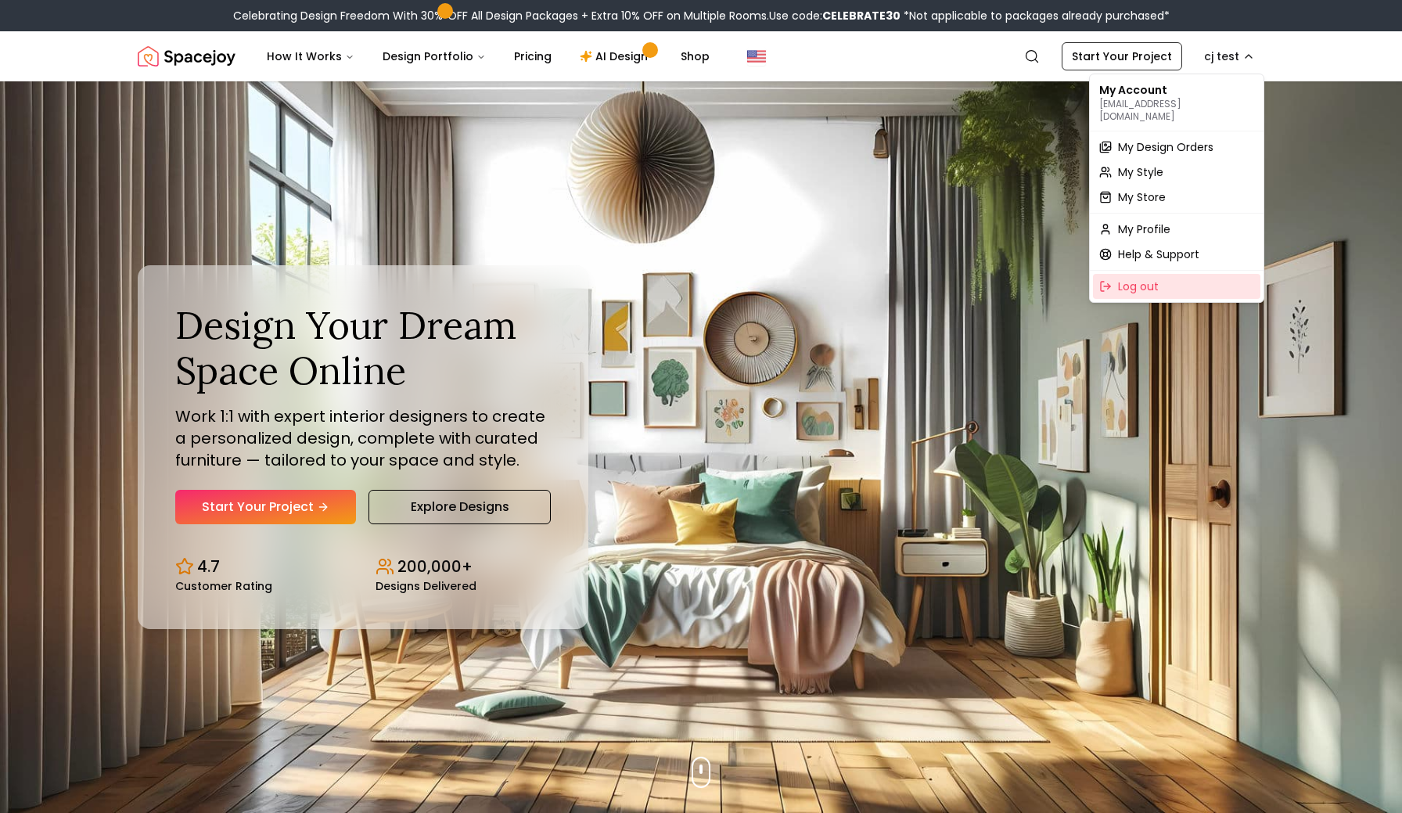
click at [1140, 278] on span "Log out" at bounding box center [1138, 286] width 41 height 16
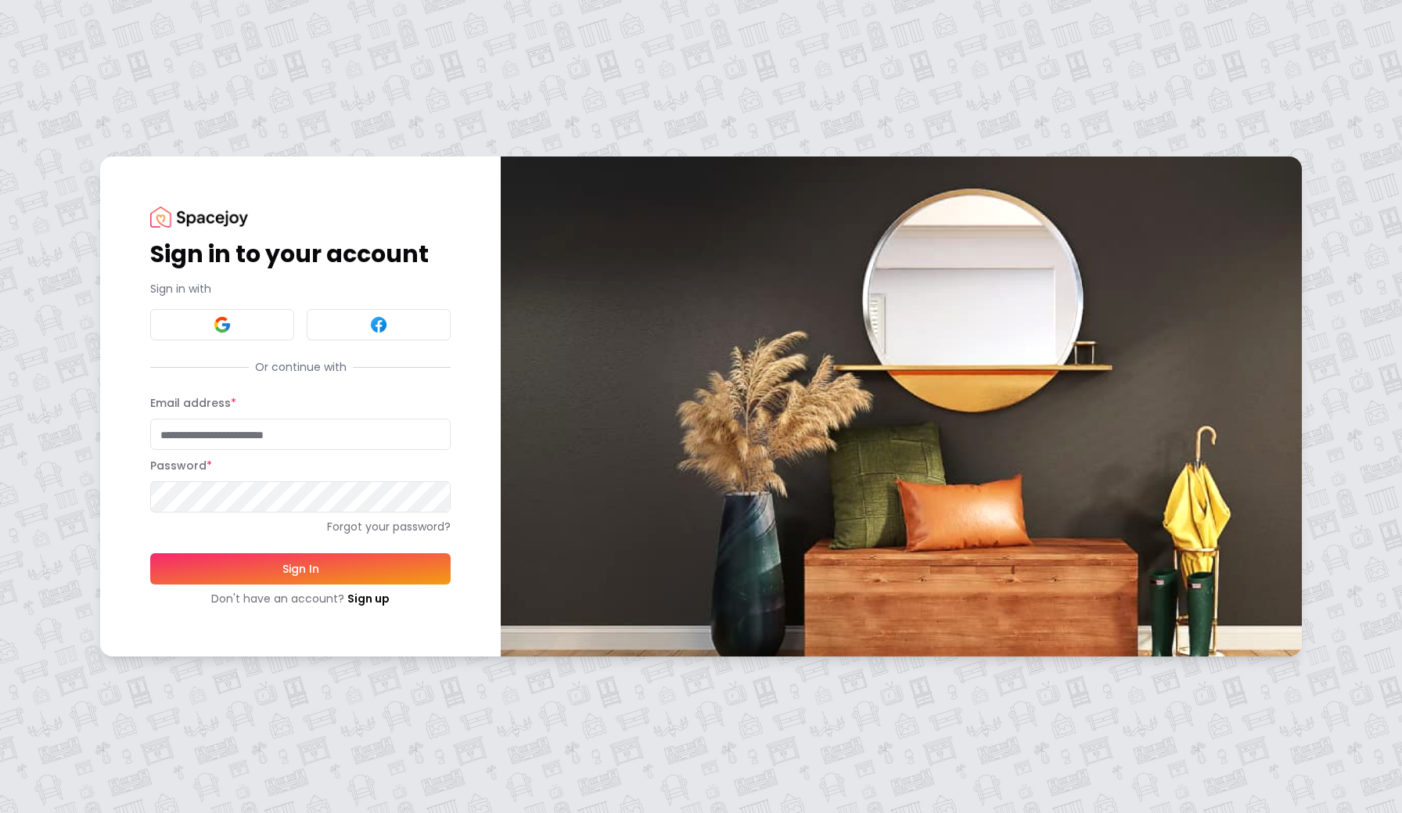
click at [249, 439] on input "Email address *" at bounding box center [300, 433] width 300 height 31
type input "**********"
click at [282, 570] on button "Sign In" at bounding box center [300, 568] width 300 height 31
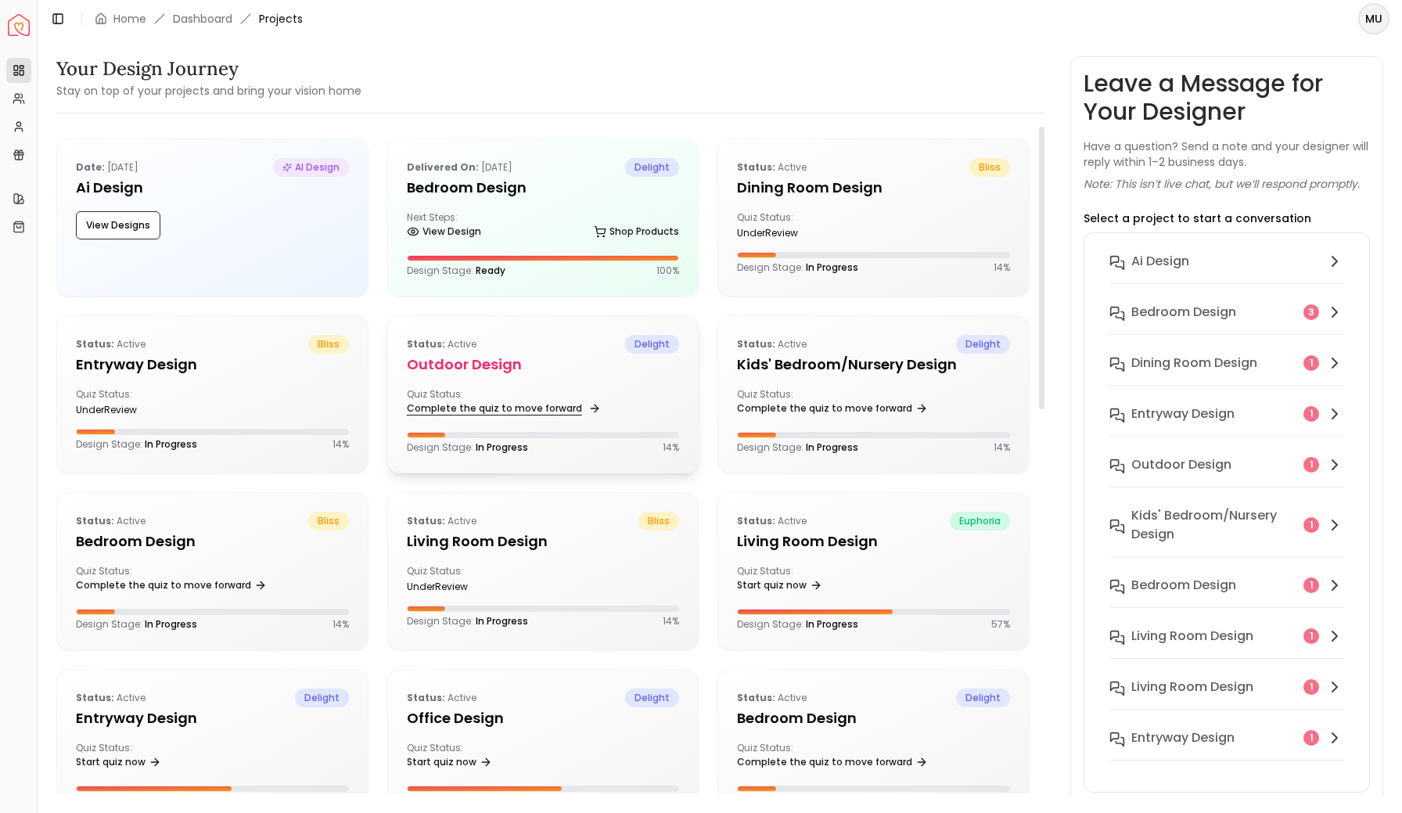
click at [523, 412] on link "Complete the quiz to move forward" at bounding box center [502, 408] width 191 height 22
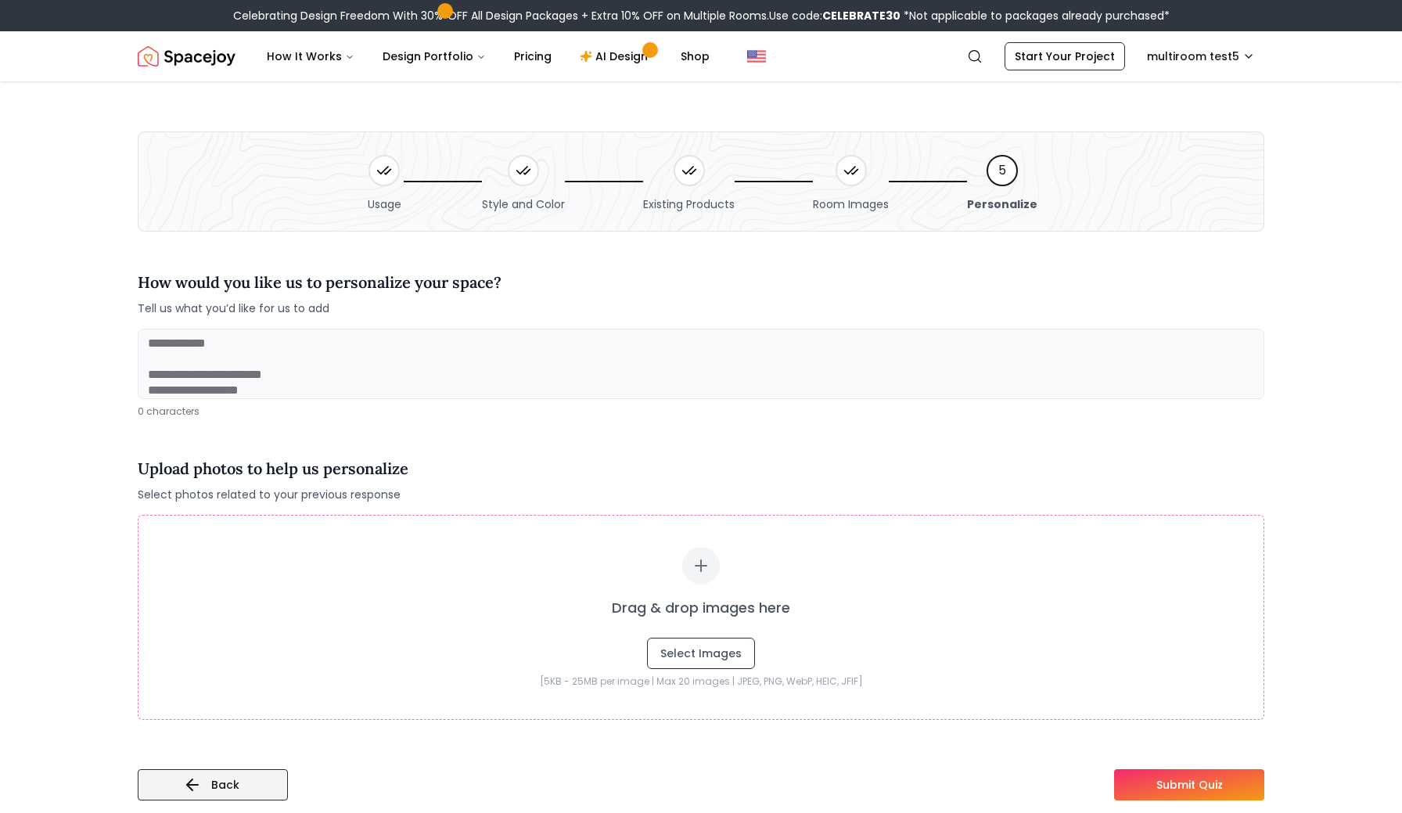
click at [236, 782] on button "Back" at bounding box center [213, 784] width 150 height 31
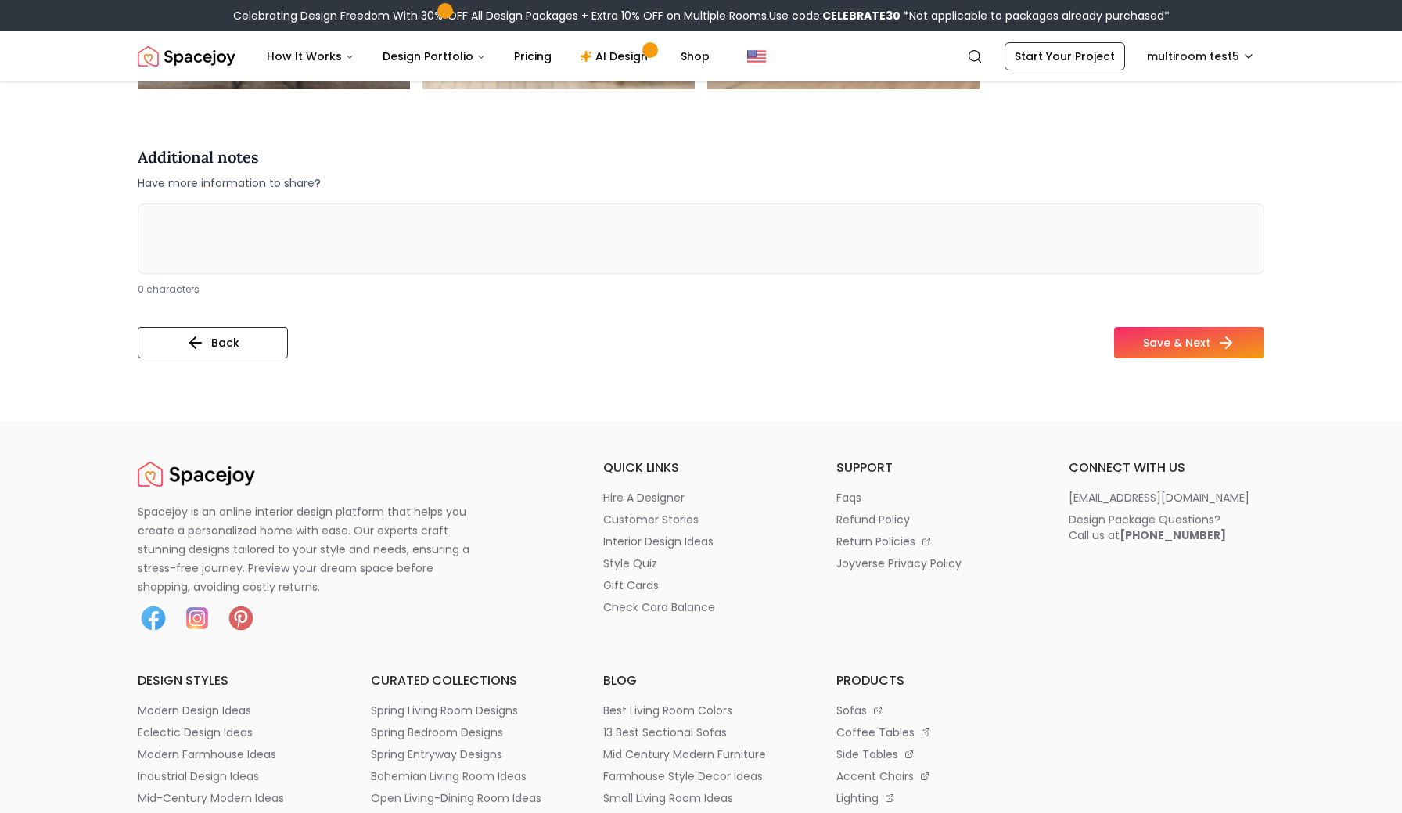
scroll to position [6276, 0]
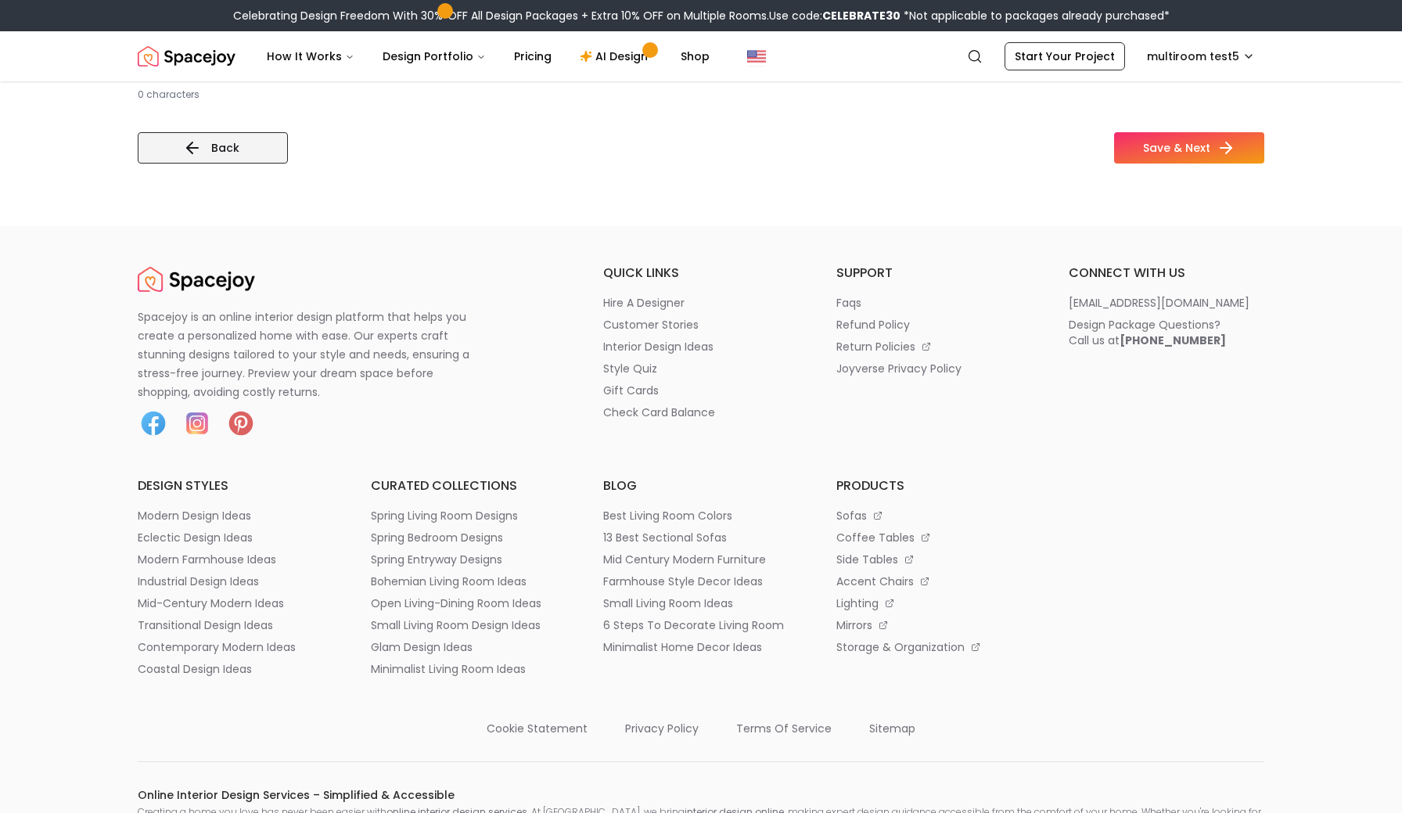
click at [217, 153] on button "Back" at bounding box center [213, 147] width 150 height 31
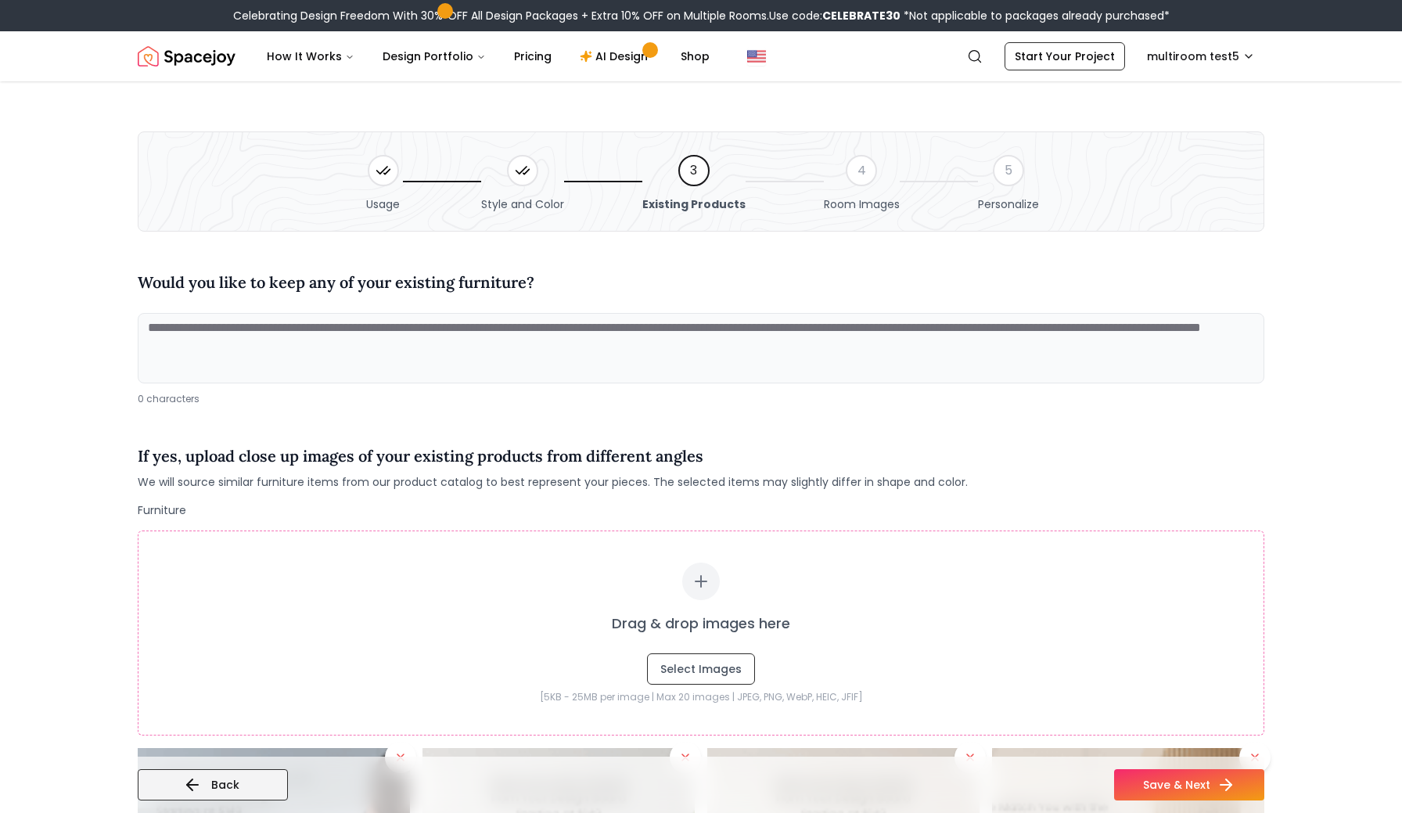
click at [196, 793] on icon at bounding box center [192, 784] width 19 height 19
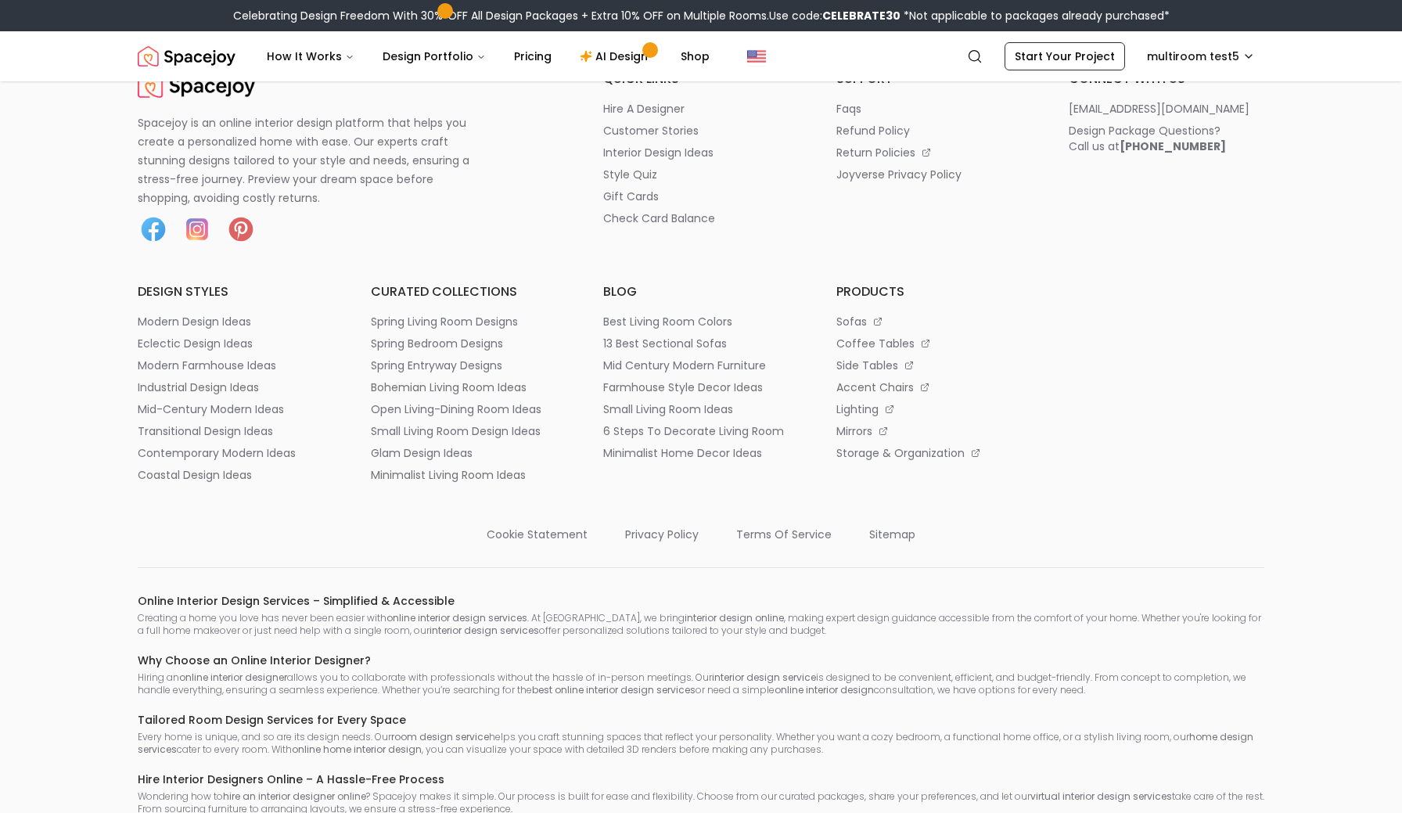
scroll to position [980, 0]
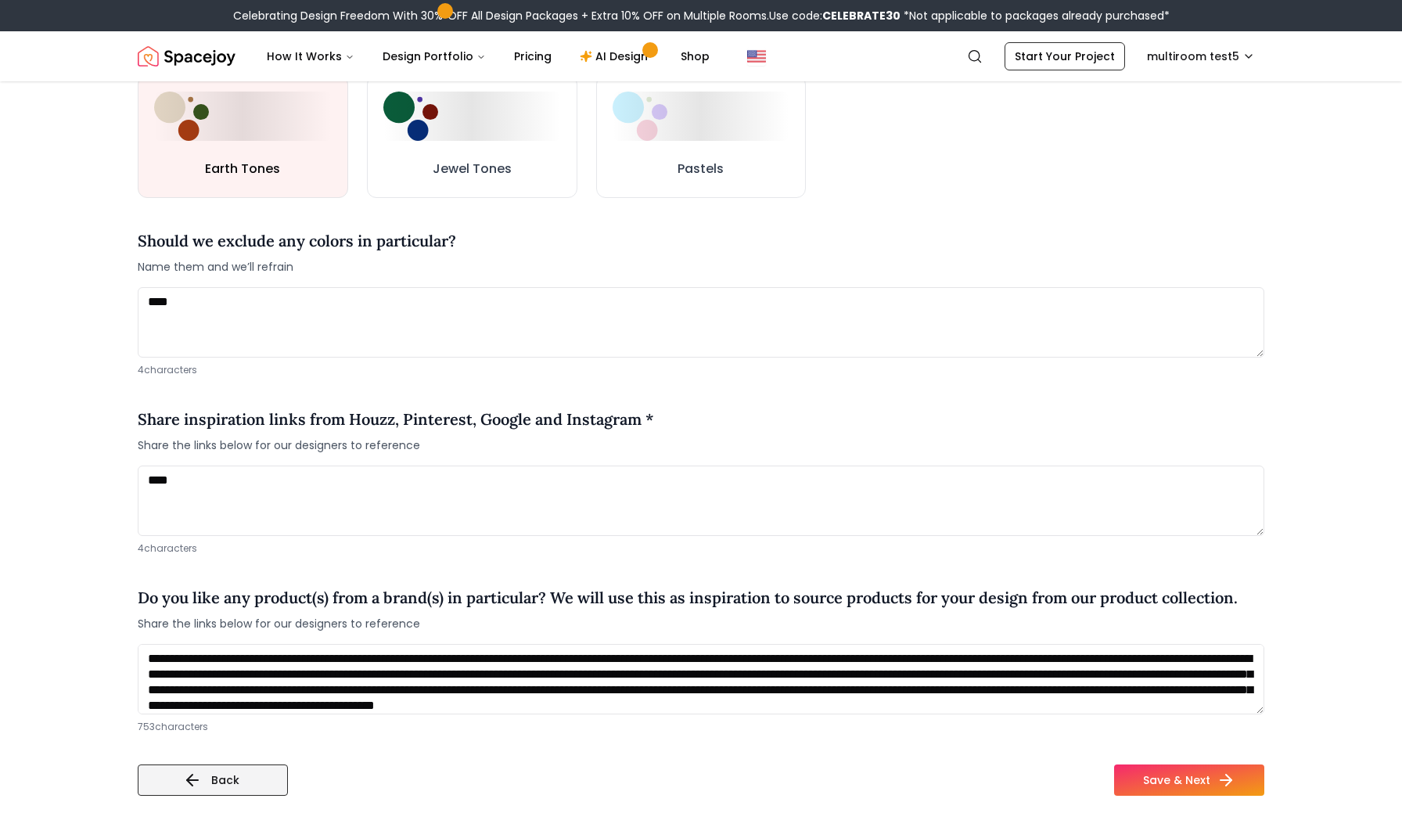
click at [224, 764] on button "Back" at bounding box center [213, 779] width 150 height 31
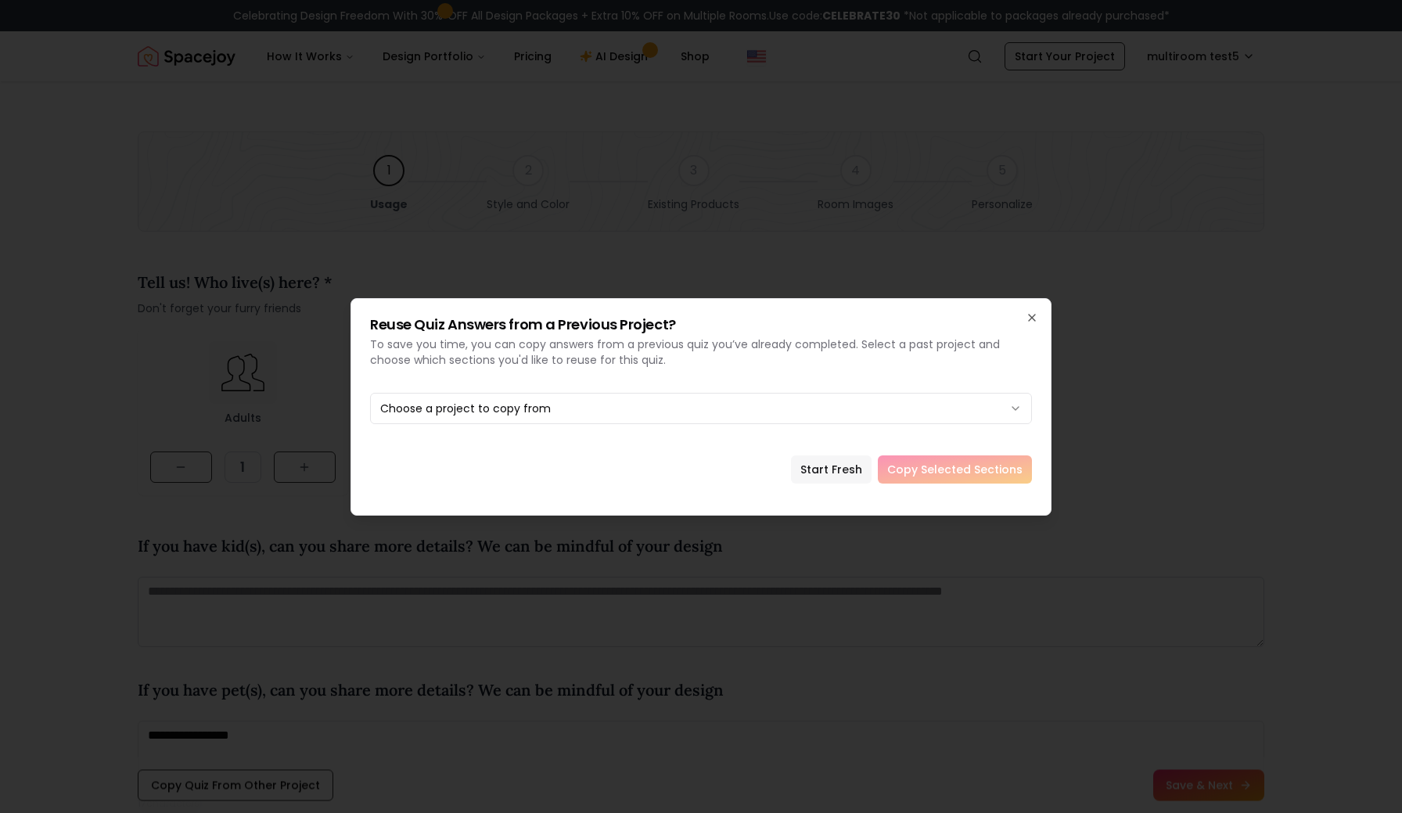
click at [833, 470] on button "Start Fresh" at bounding box center [831, 469] width 81 height 28
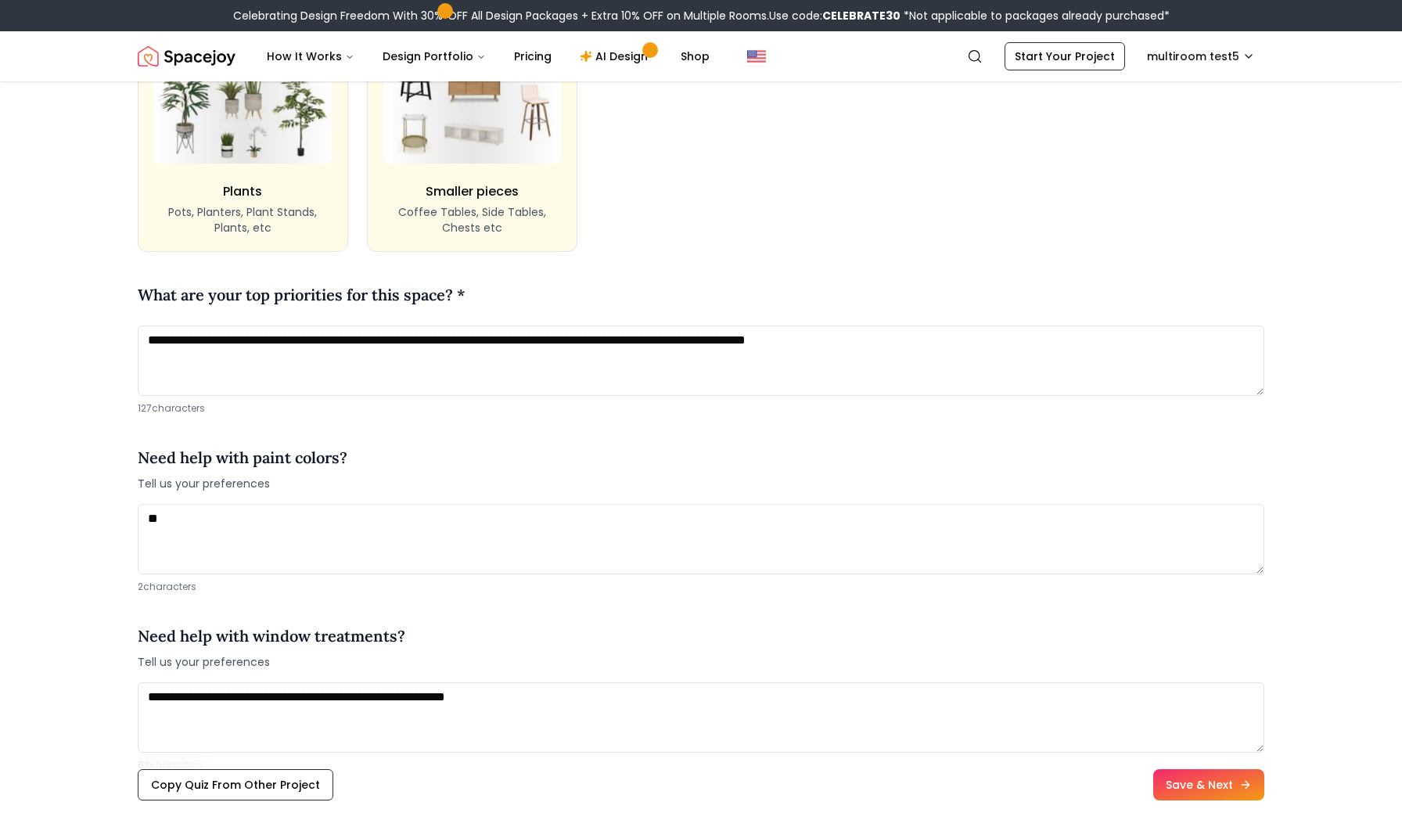
scroll to position [1475, 0]
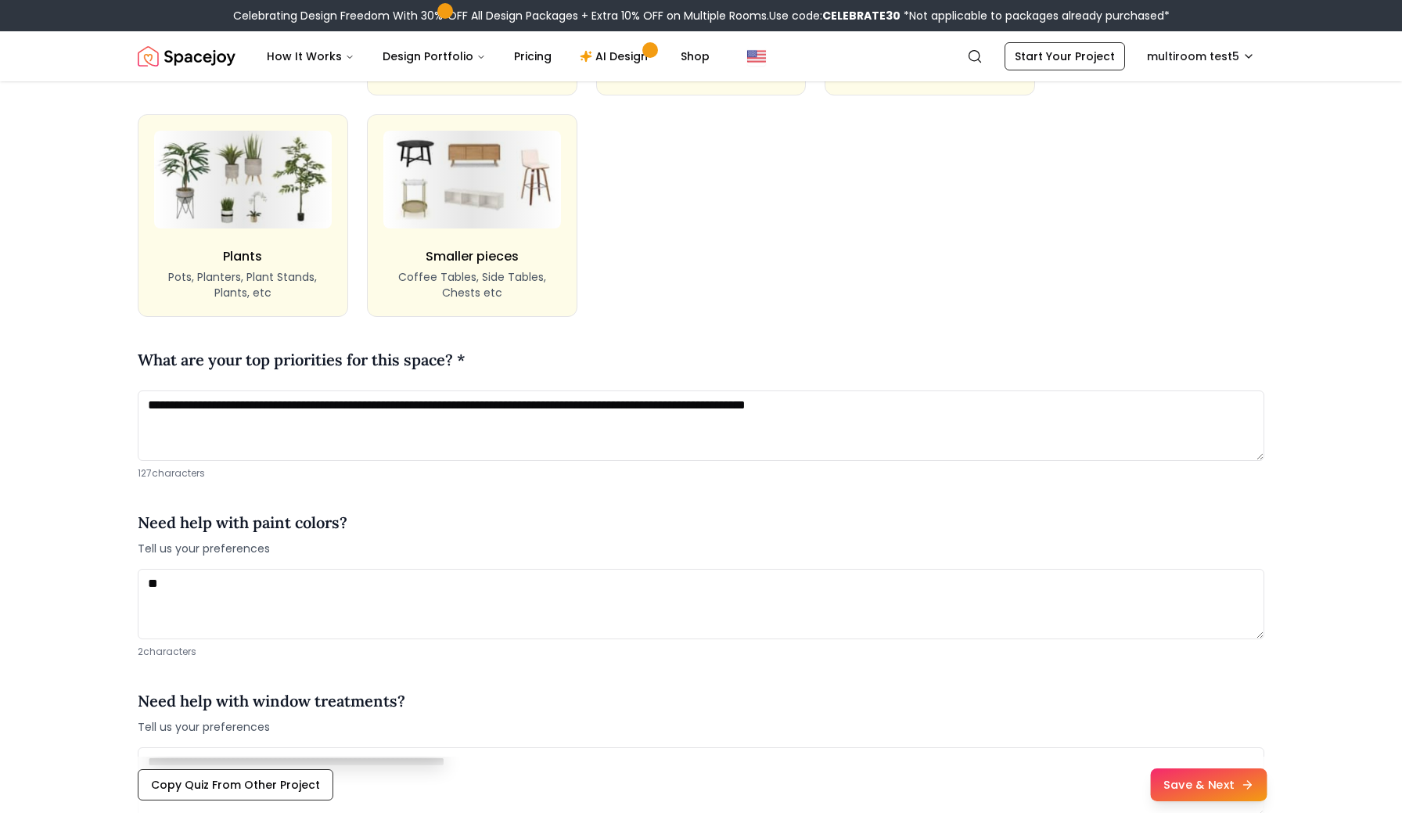
click at [1210, 787] on button "Save & Next" at bounding box center [1208, 784] width 117 height 33
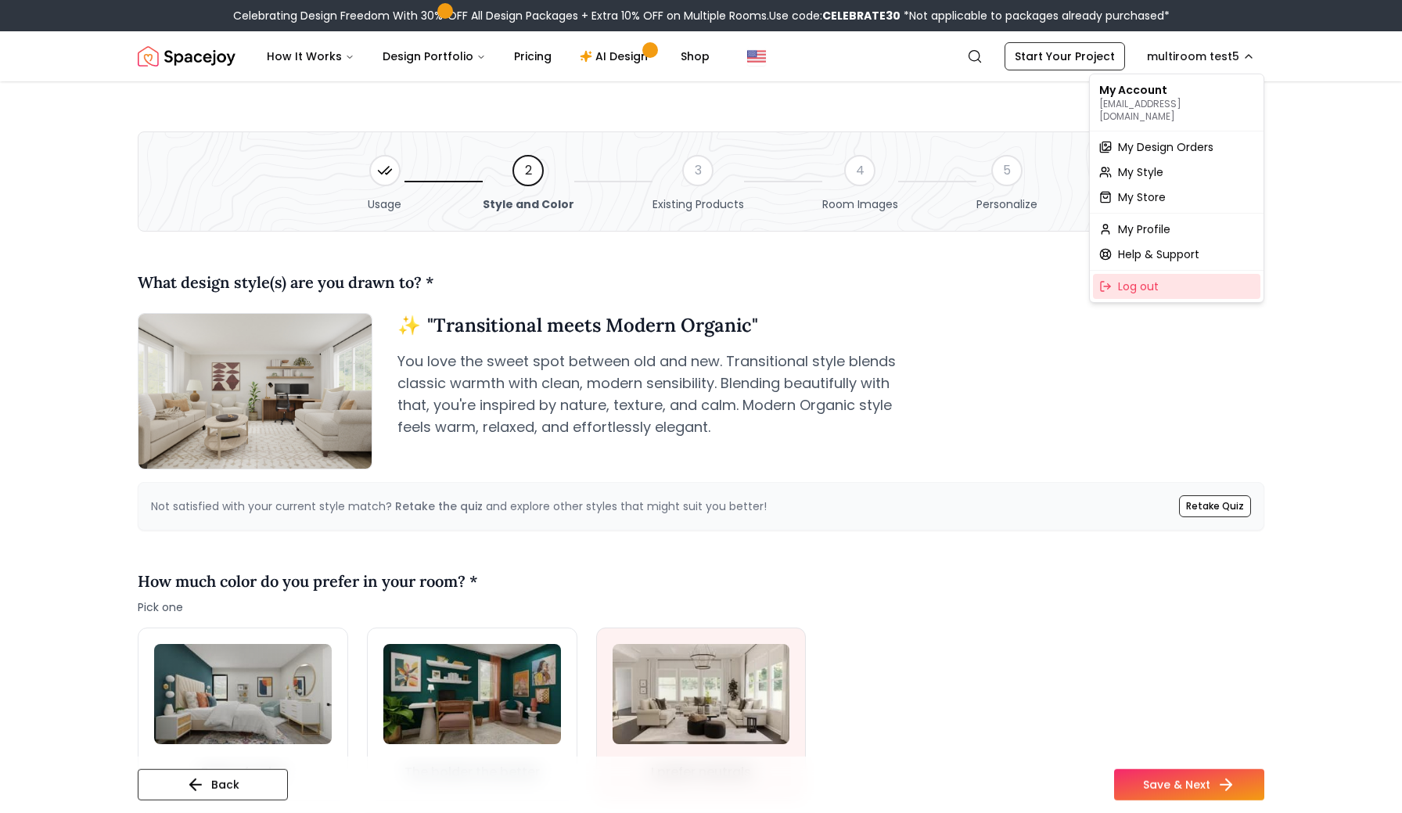
click at [1144, 278] on span "Log out" at bounding box center [1138, 286] width 41 height 16
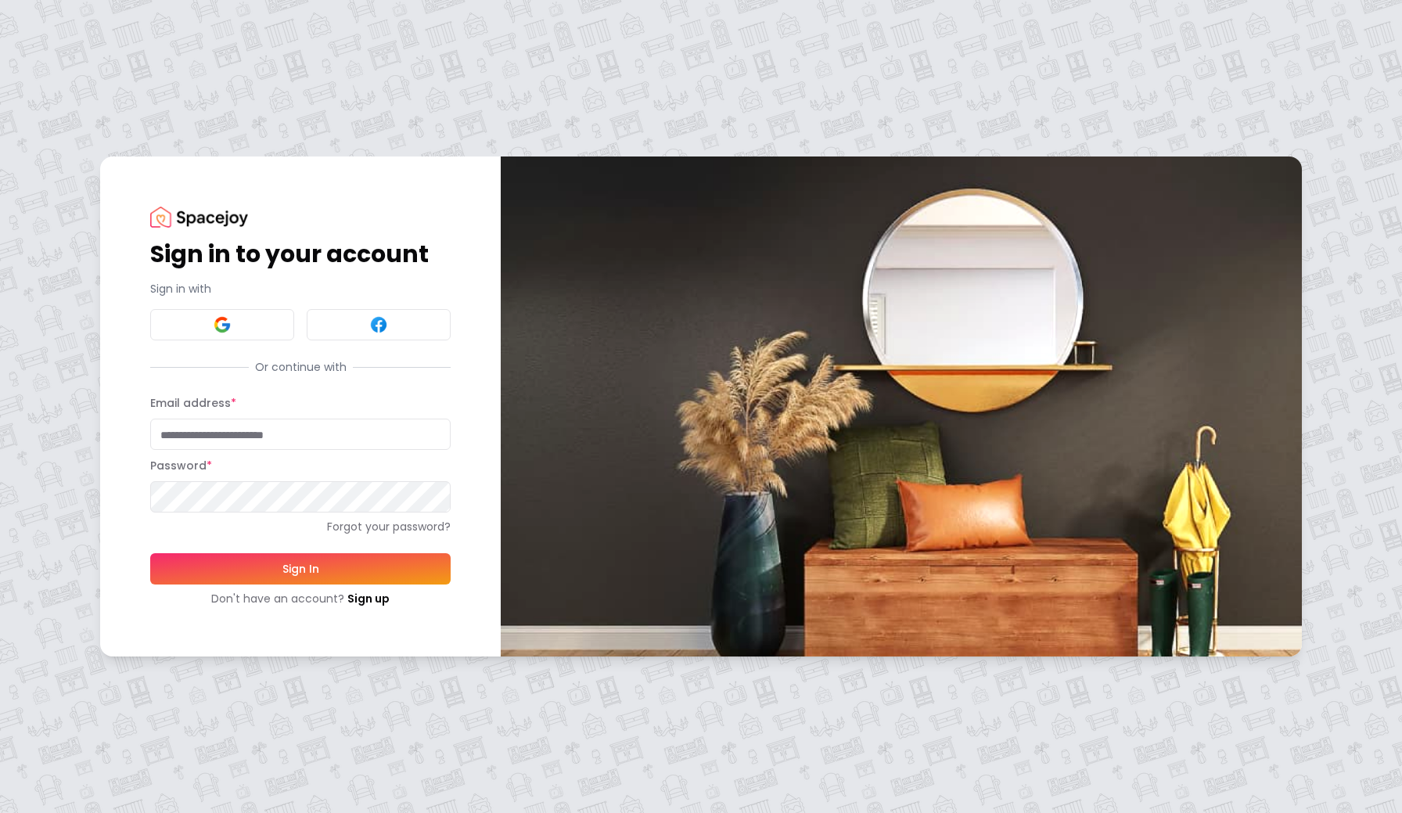
click at [269, 441] on input "Email address *" at bounding box center [300, 433] width 300 height 31
type input "**********"
